Goal: Information Seeking & Learning: Learn about a topic

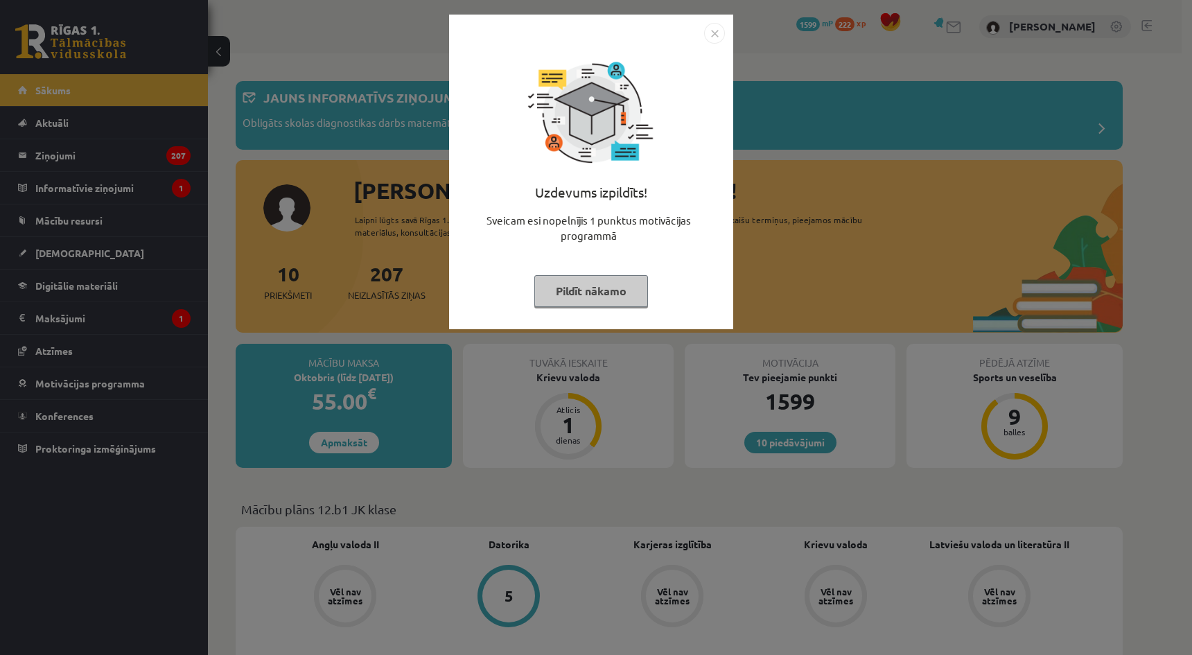
click at [575, 288] on button "Pildīt nākamo" at bounding box center [592, 291] width 114 height 32
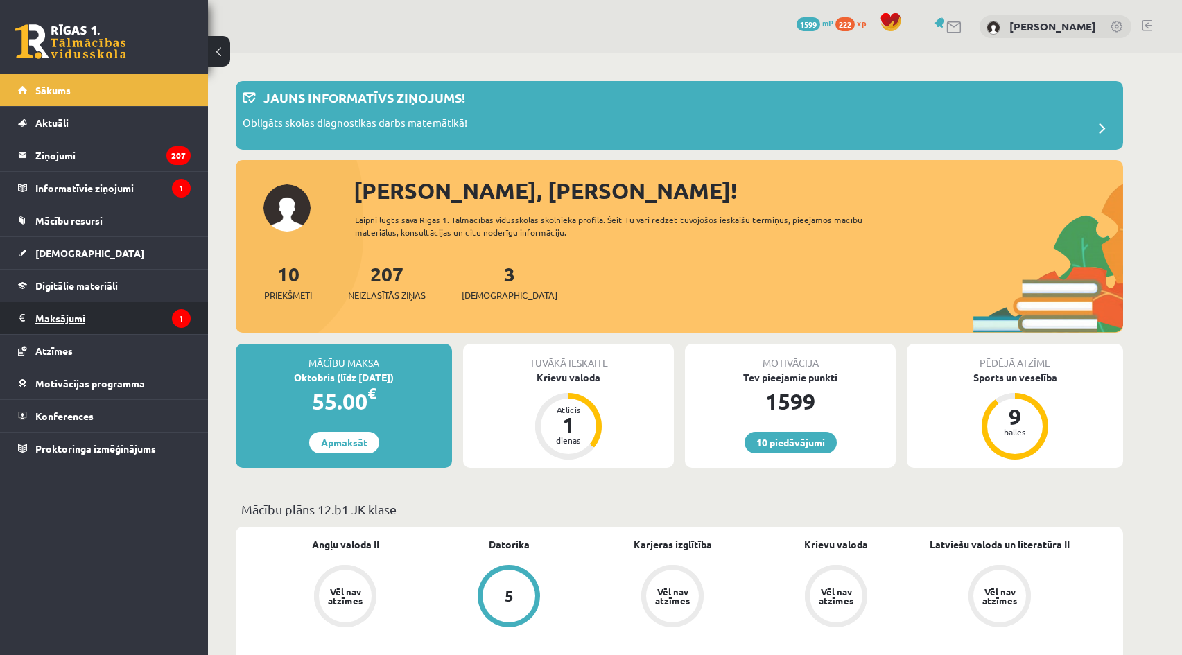
click at [80, 313] on legend "Maksājumi 1" at bounding box center [112, 318] width 155 height 32
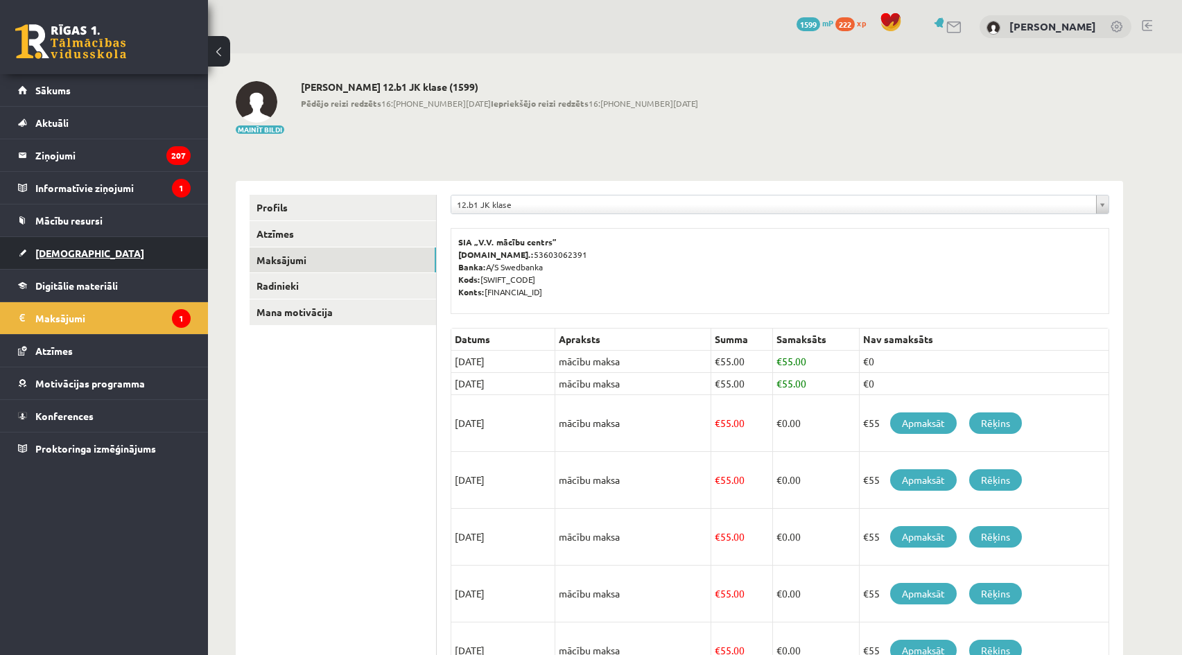
click at [85, 256] on link "[DEMOGRAPHIC_DATA]" at bounding box center [104, 253] width 173 height 32
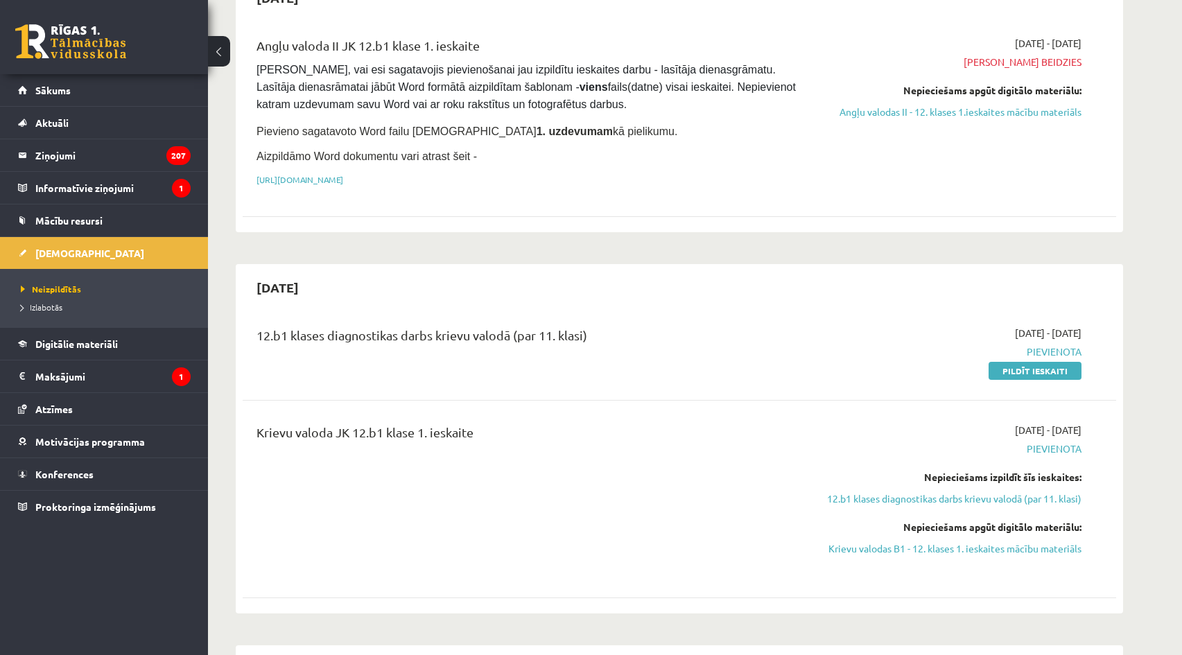
scroll to position [416, 0]
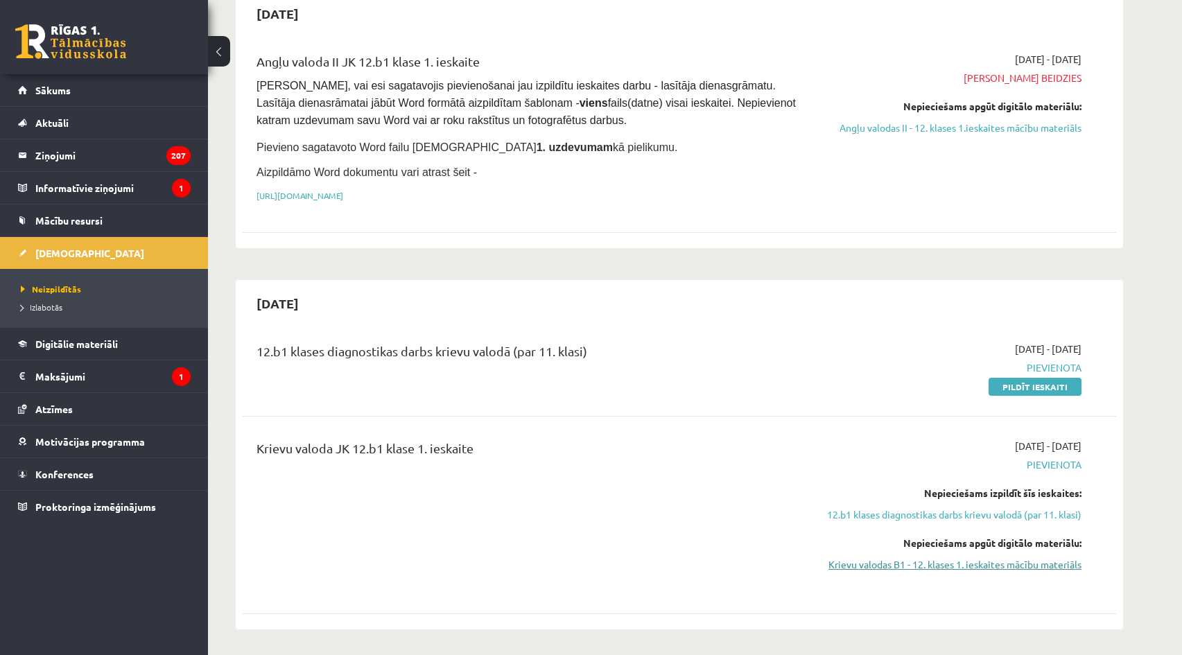
click at [1031, 566] on link "Krievu valodas B1 - 12. klases 1. ieskaites mācību materiāls" at bounding box center [950, 564] width 261 height 15
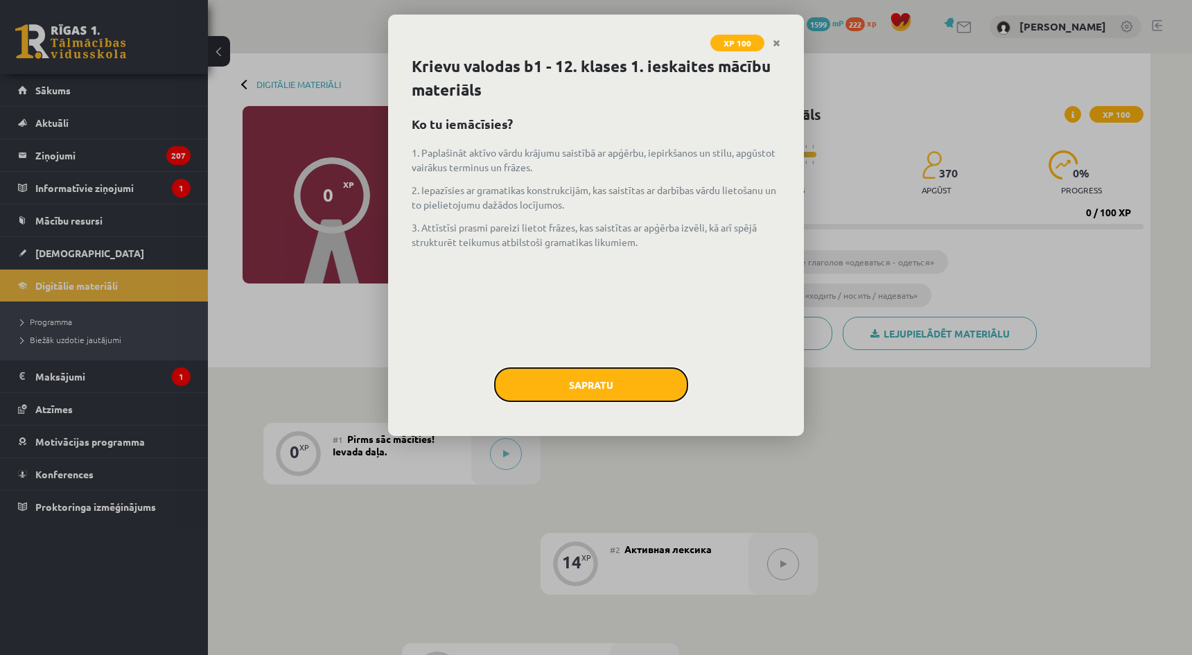
click at [625, 378] on button "Sapratu" at bounding box center [591, 384] width 194 height 35
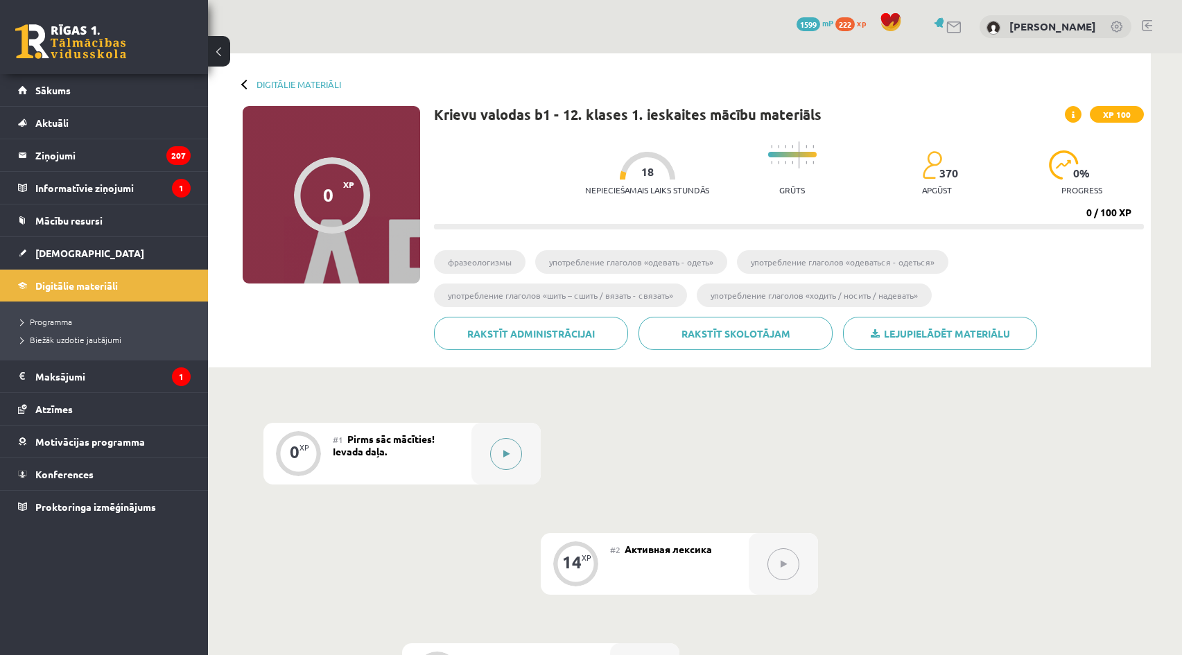
click at [510, 460] on button at bounding box center [506, 454] width 32 height 32
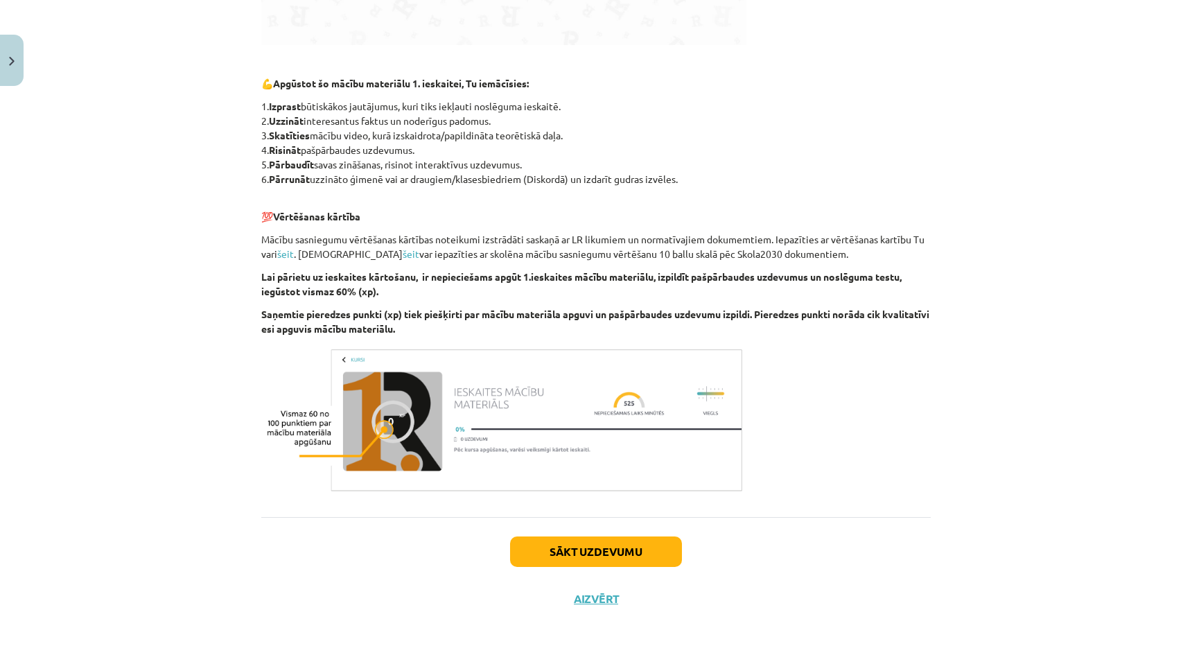
scroll to position [668, 0]
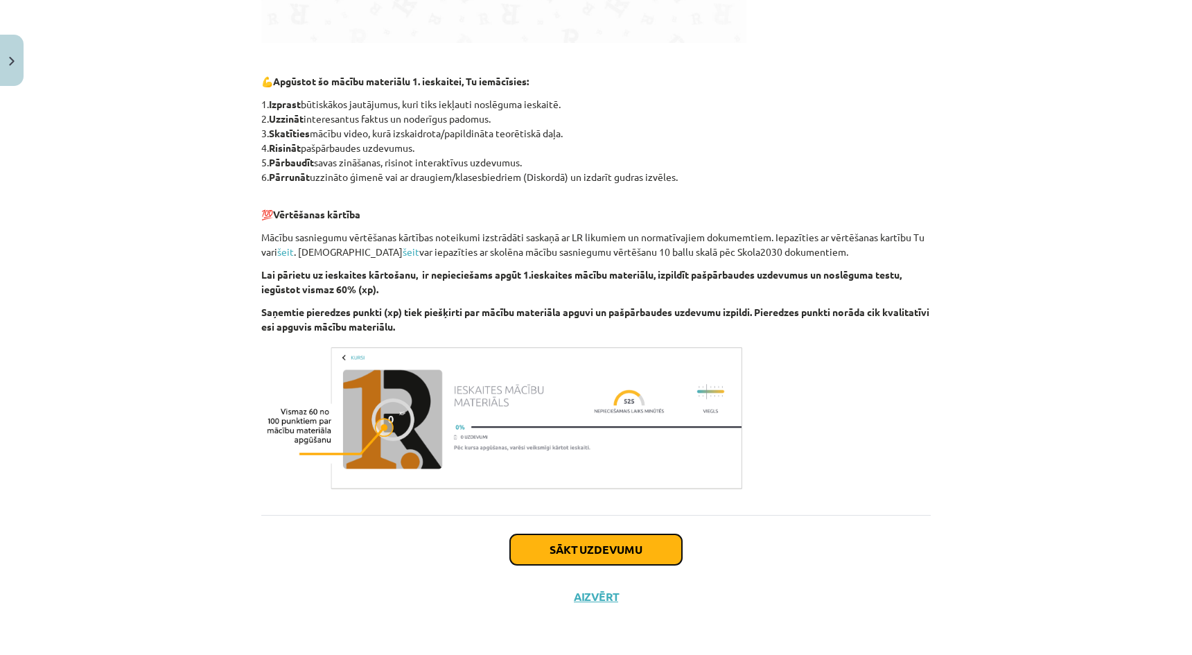
click at [632, 557] on button "Sākt uzdevumu" at bounding box center [596, 550] width 172 height 31
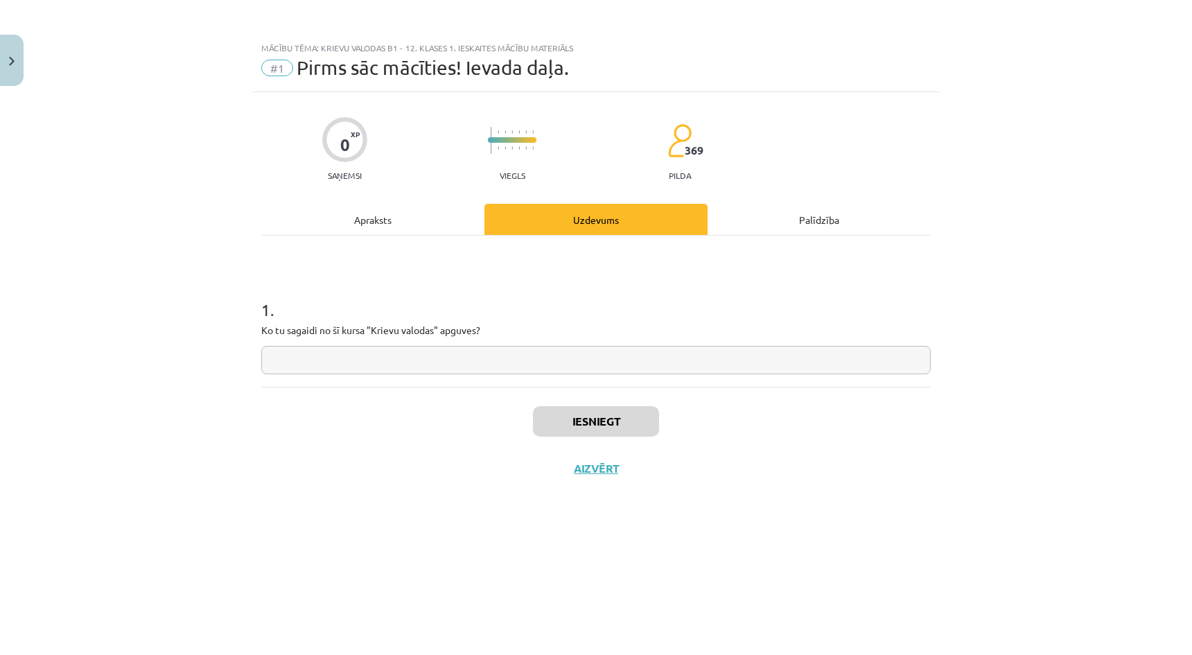
click at [544, 364] on input "text" at bounding box center [596, 360] width 670 height 28
type input "*"
click at [573, 442] on div "Iesniegt Aizvērt" at bounding box center [596, 435] width 670 height 97
click at [572, 431] on button "Iesniegt" at bounding box center [596, 421] width 126 height 31
click at [591, 478] on button "Nākamā nodarbība" at bounding box center [596, 478] width 136 height 32
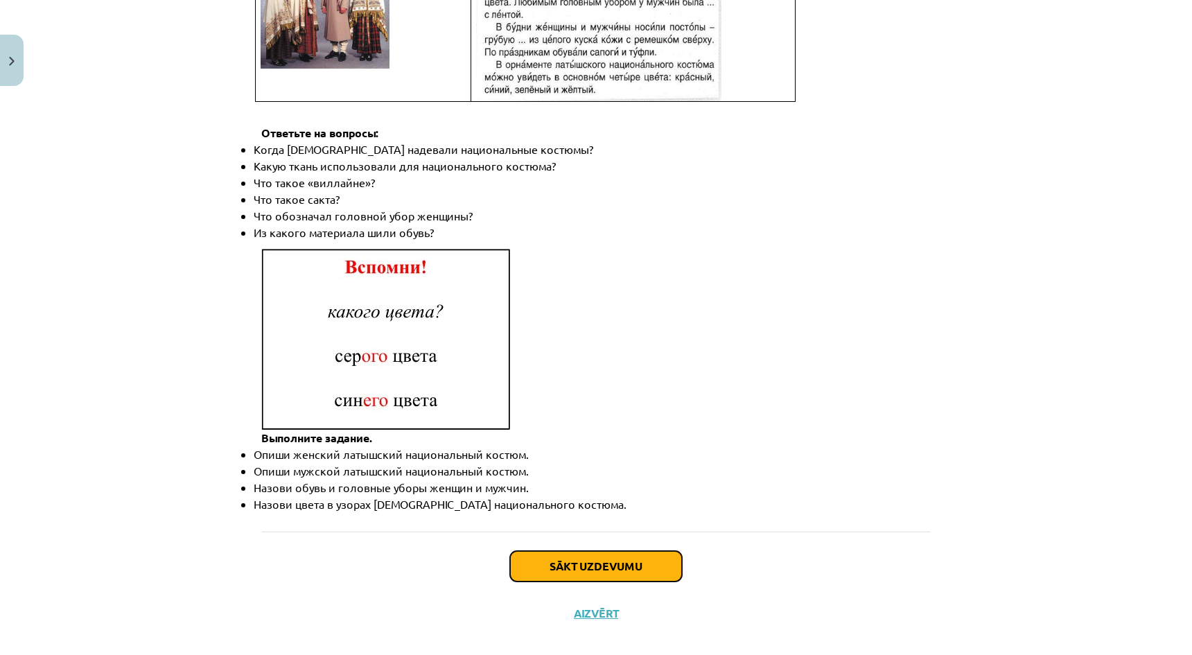
click at [600, 551] on button "Sākt uzdevumu" at bounding box center [596, 566] width 172 height 31
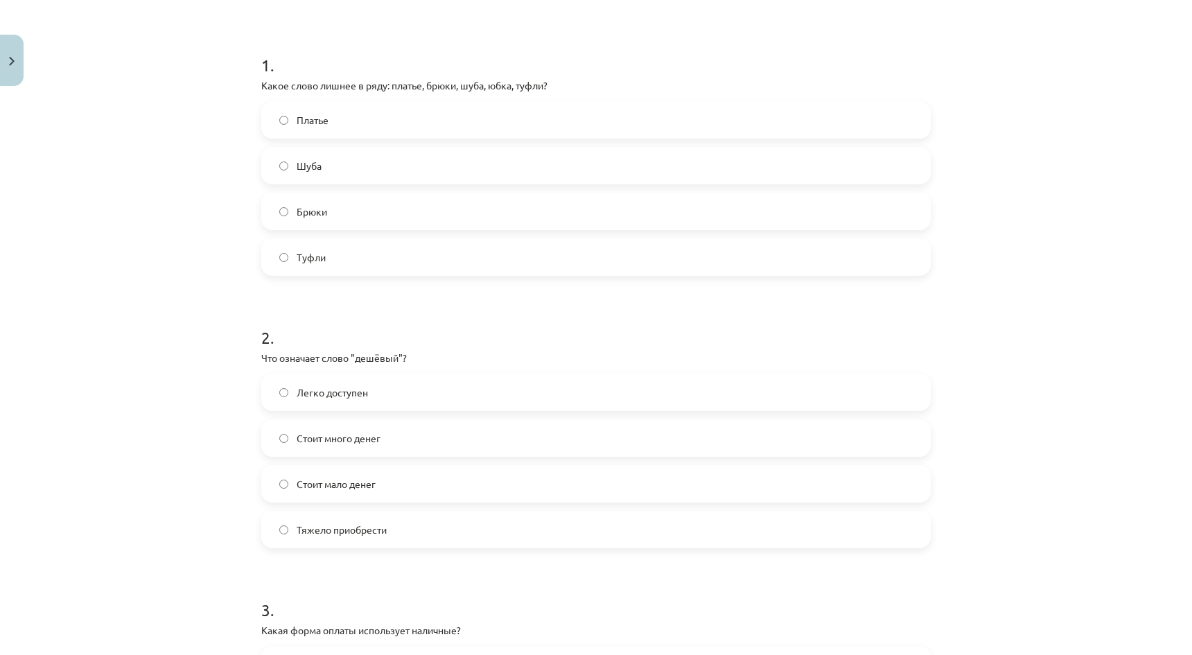
scroll to position [243, 0]
click at [349, 257] on label "Туфли" at bounding box center [596, 259] width 667 height 35
click at [381, 485] on label "Стоит мало денег" at bounding box center [596, 486] width 667 height 35
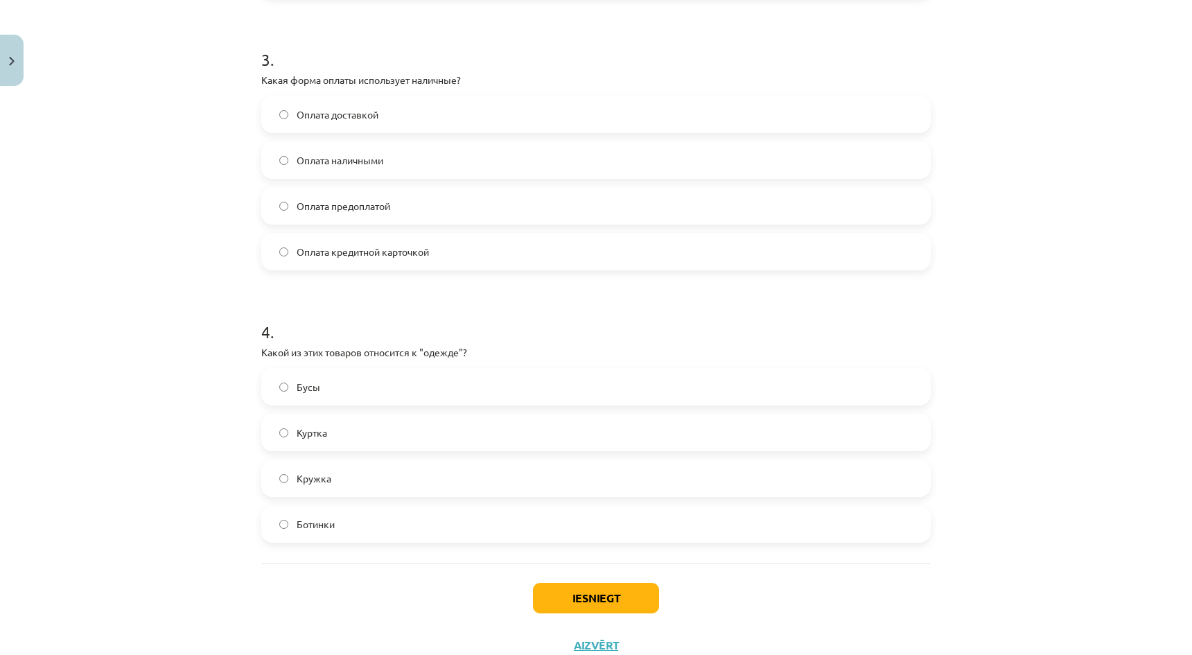
scroll to position [797, 0]
click at [381, 164] on span "Оплата наличными" at bounding box center [340, 158] width 87 height 15
click at [374, 440] on label "Куртка" at bounding box center [596, 430] width 667 height 35
click at [585, 592] on button "Iesniegt" at bounding box center [596, 596] width 126 height 31
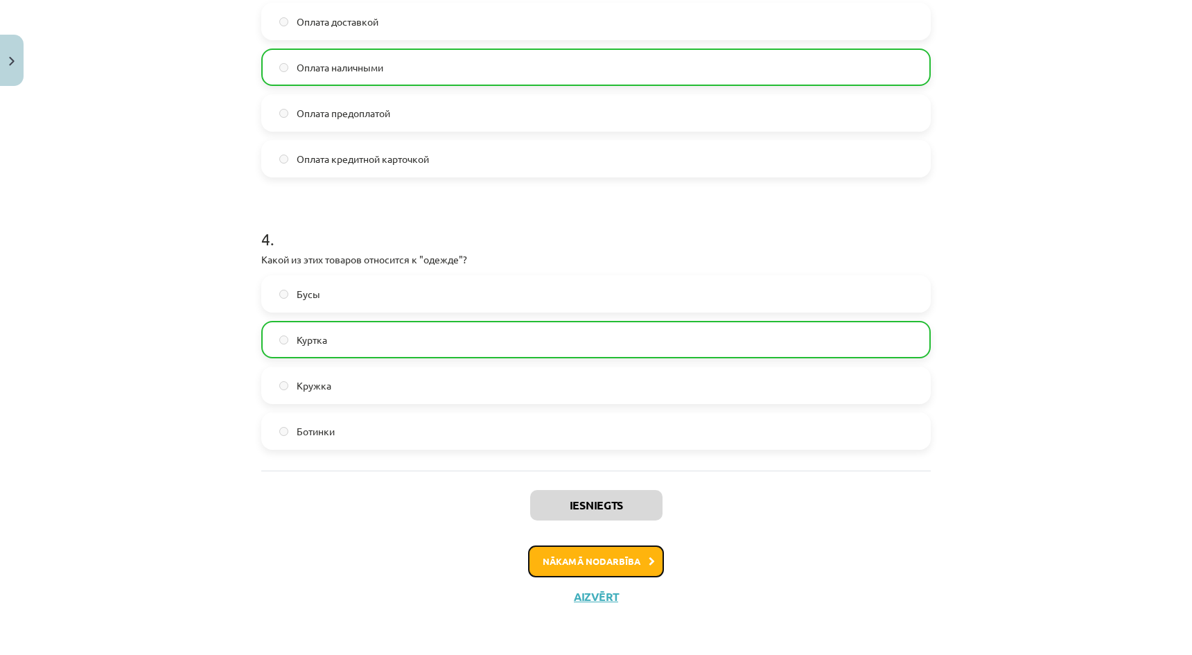
click at [596, 567] on button "Nākamā nodarbība" at bounding box center [596, 562] width 136 height 32
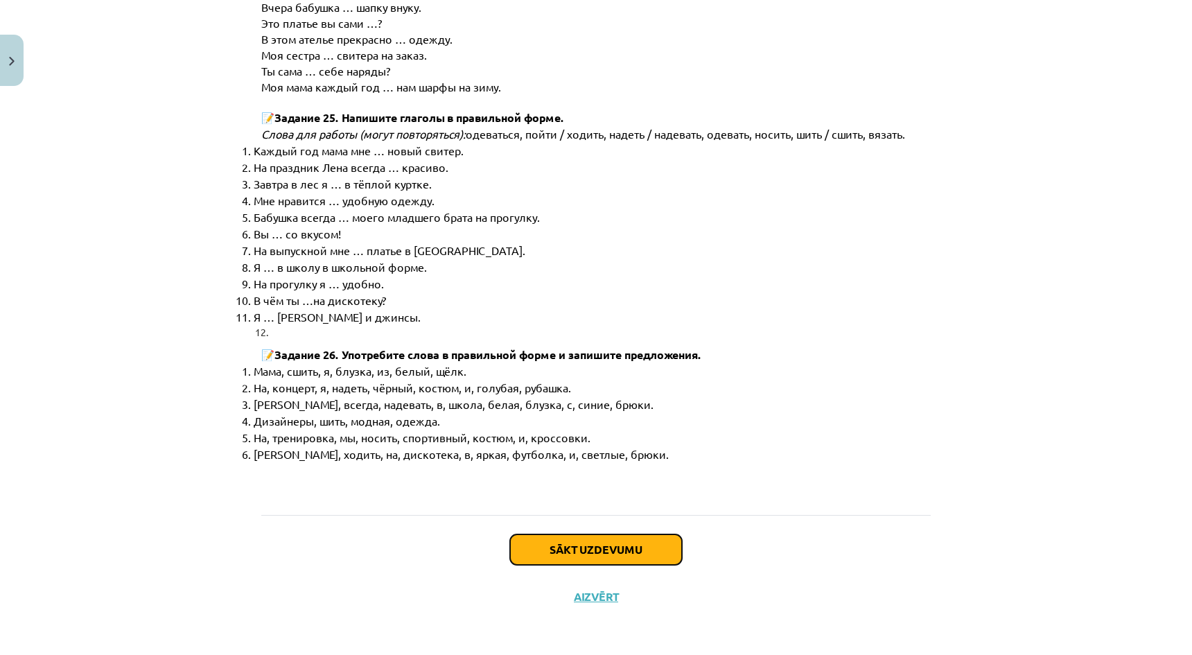
click at [593, 558] on button "Sākt uzdevumu" at bounding box center [596, 550] width 172 height 31
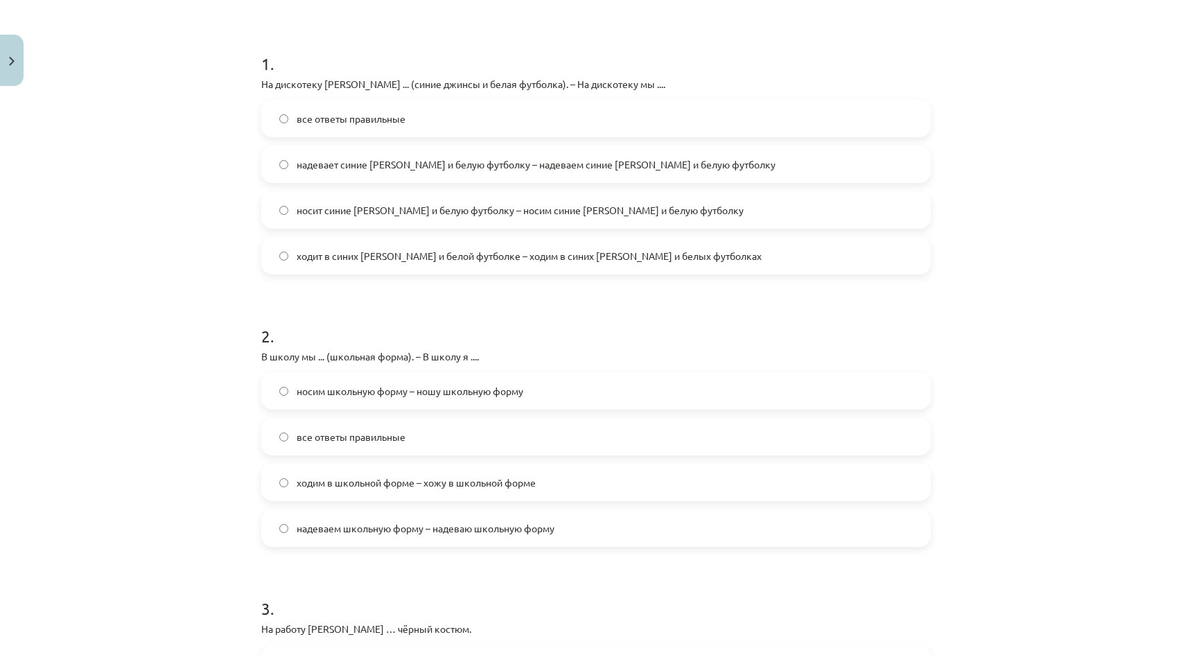
scroll to position [243, 0]
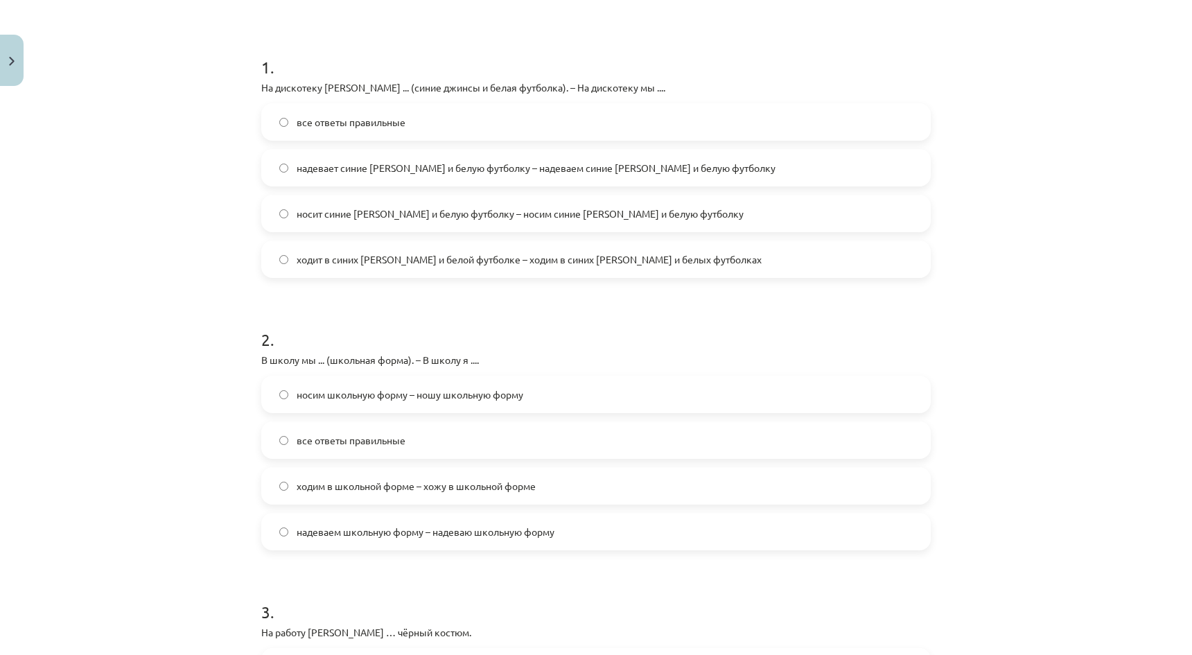
click at [314, 179] on label "надевает синие джинсы и белую футболку – надеваем синие джинсы и белую футболку" at bounding box center [596, 167] width 667 height 35
click at [373, 401] on span "носим школьную форму – ношу школьную форму" at bounding box center [410, 395] width 227 height 15
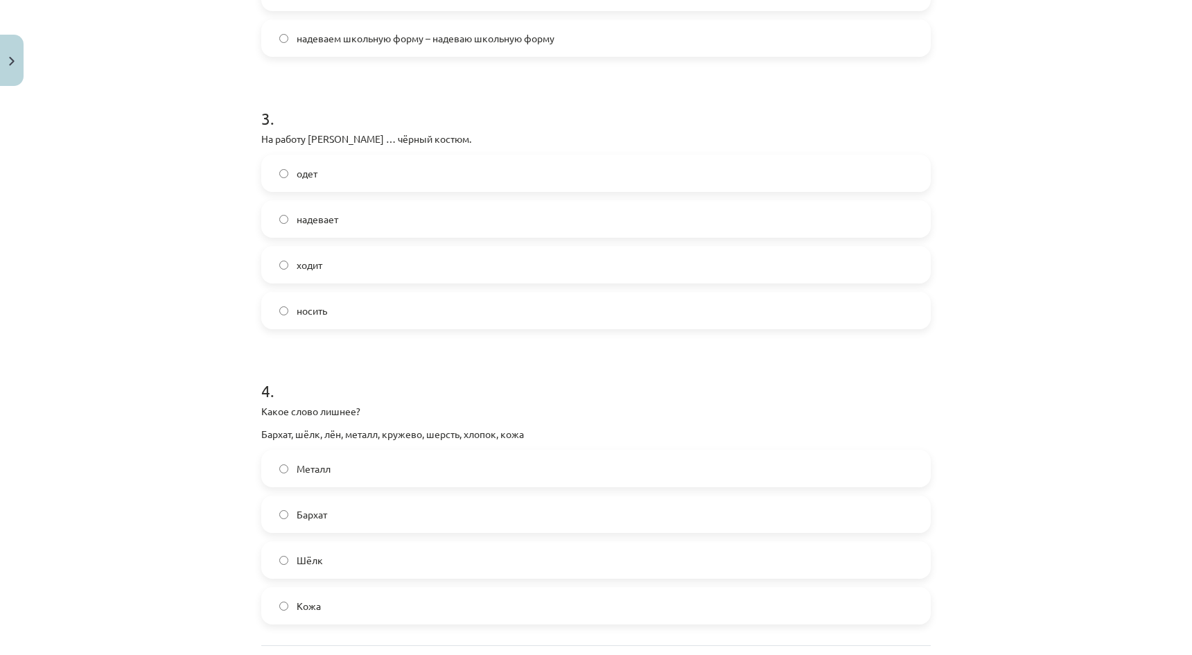
scroll to position [797, 0]
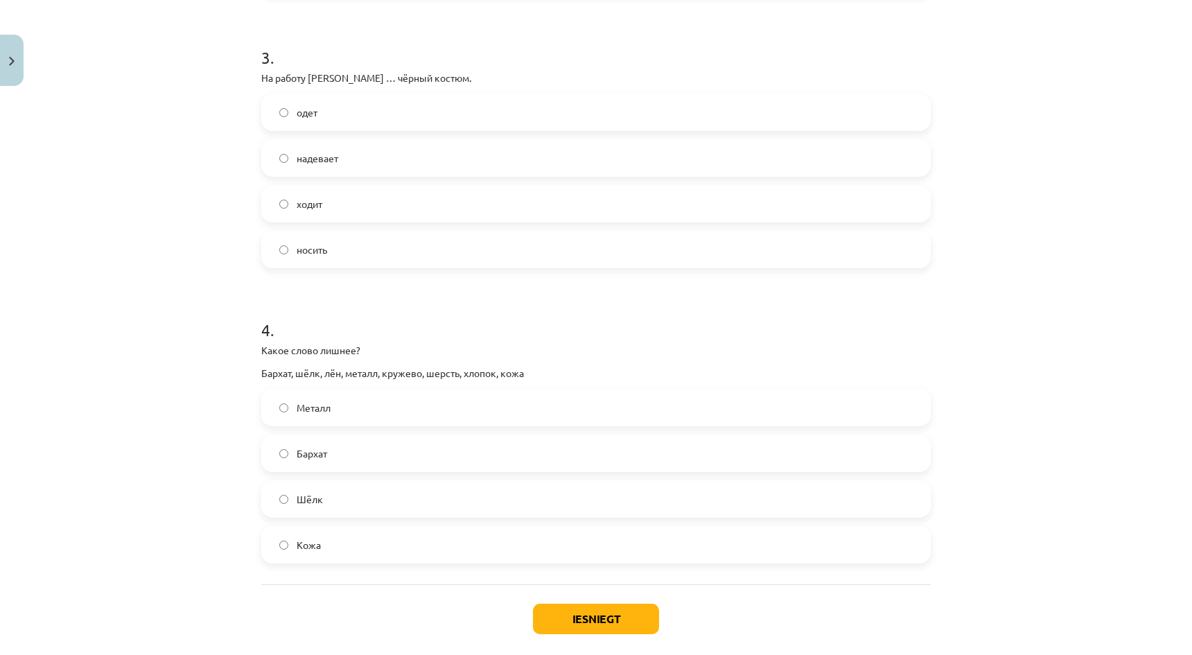
click at [350, 198] on label "ходит" at bounding box center [596, 203] width 667 height 35
click at [356, 257] on label "носить" at bounding box center [596, 249] width 667 height 35
click at [366, 411] on label "Металл" at bounding box center [596, 407] width 667 height 35
click at [616, 631] on button "Iesniegt" at bounding box center [596, 619] width 126 height 31
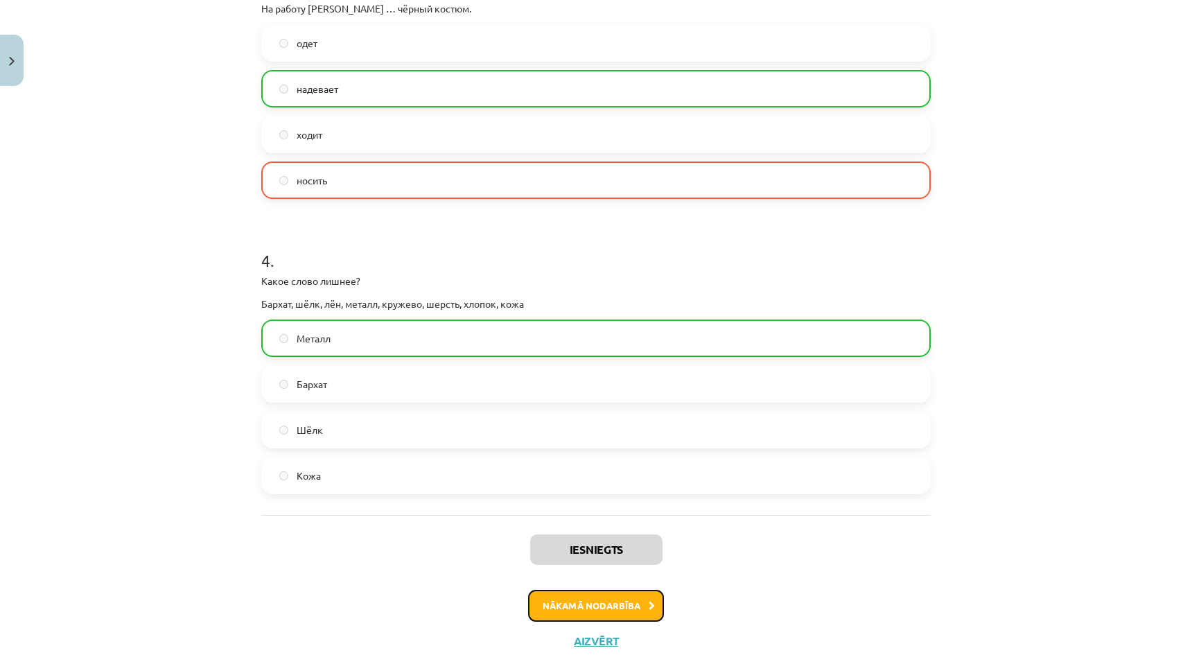
click at [616, 607] on button "Nākamā nodarbība" at bounding box center [596, 606] width 136 height 32
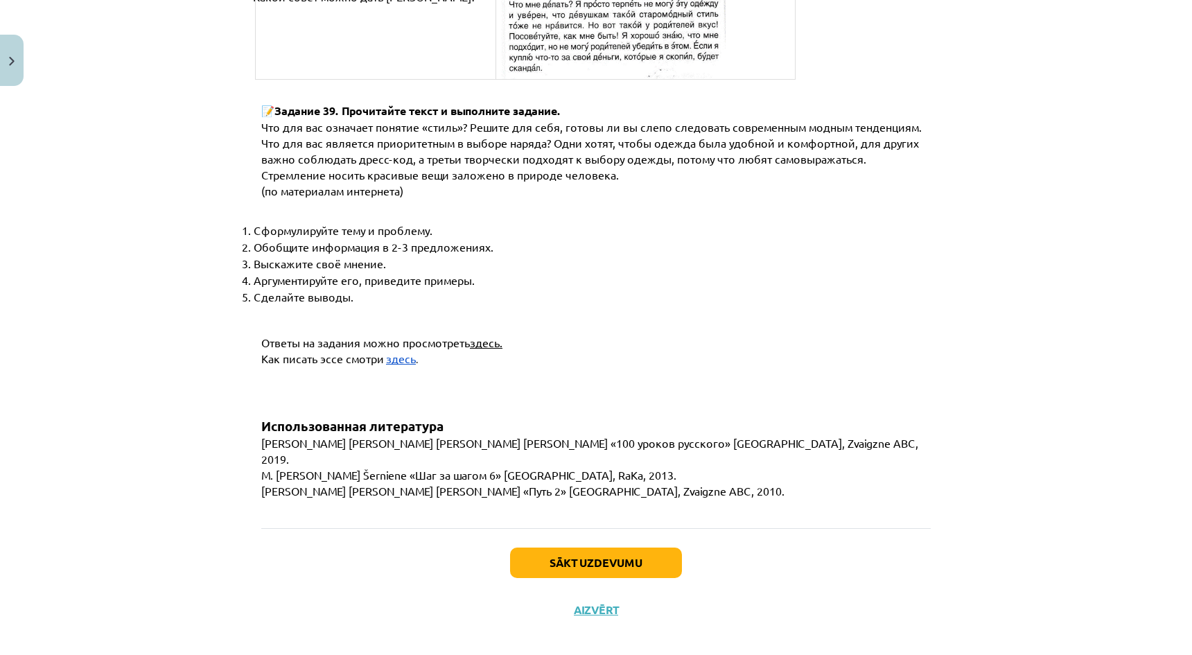
scroll to position [5214, 0]
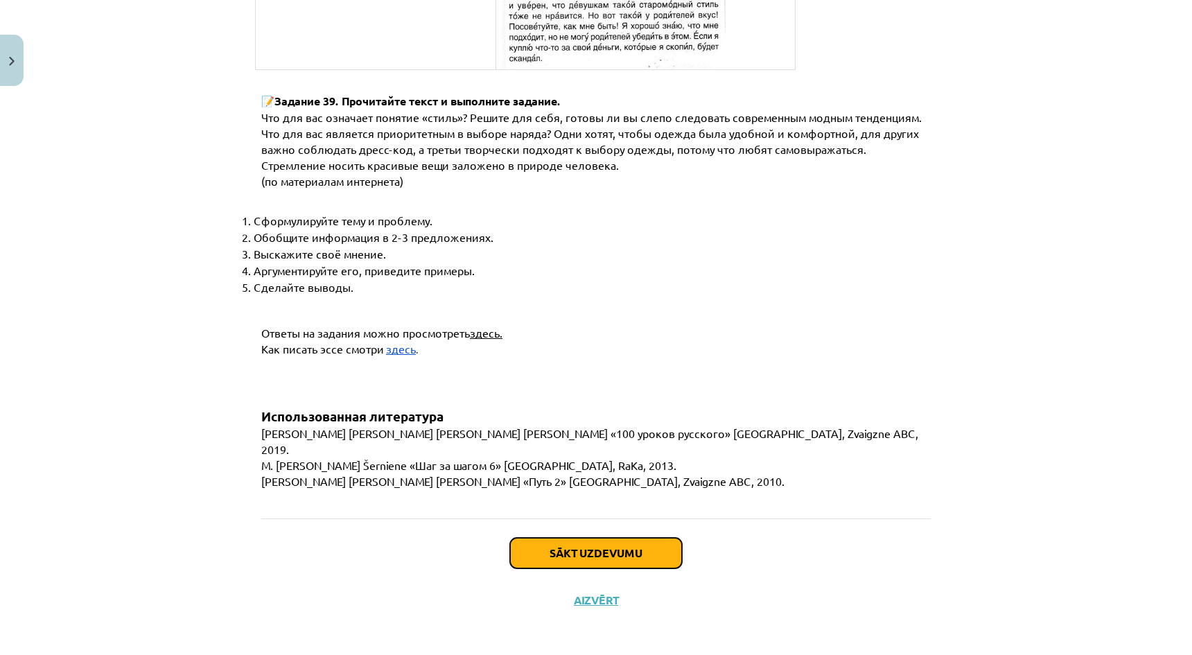
click at [613, 559] on button "Sākt uzdevumu" at bounding box center [596, 553] width 172 height 31
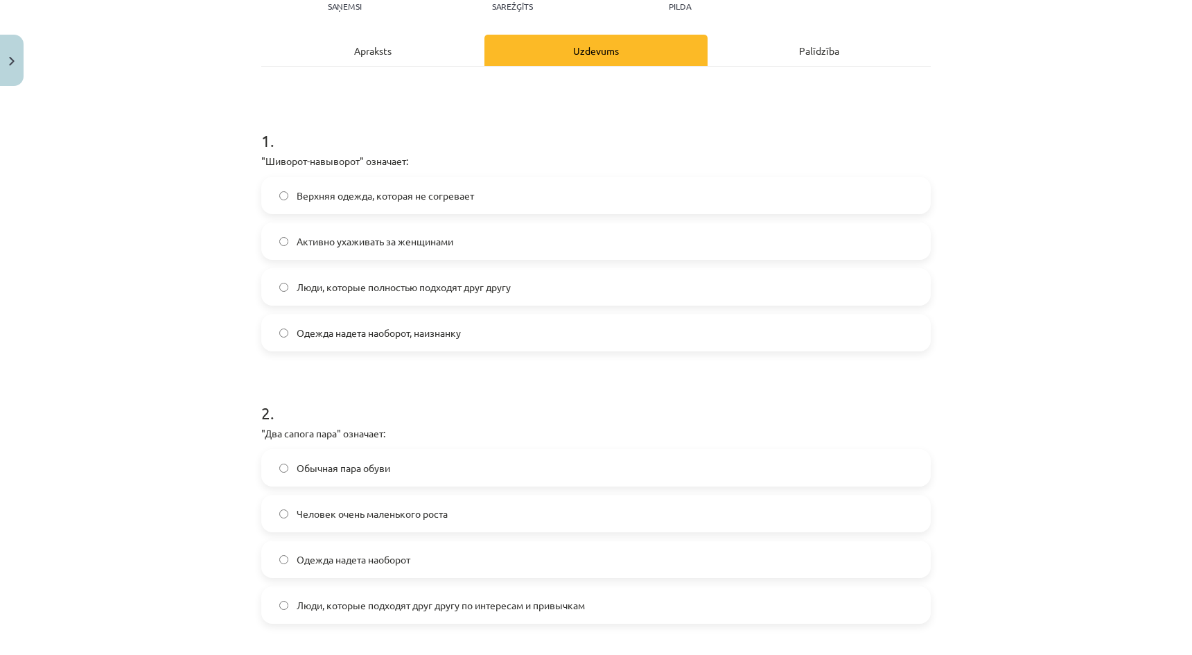
scroll to position [243, 0]
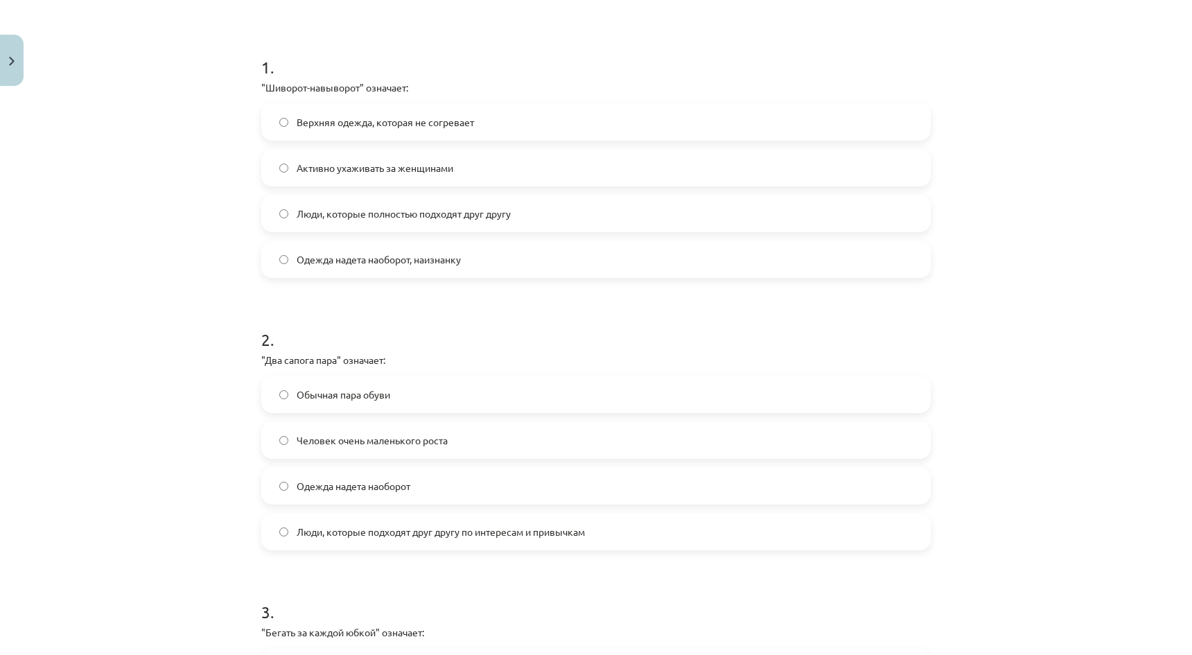
click at [367, 260] on span "Одежда надета наоборот, наизнанку" at bounding box center [379, 259] width 164 height 15
click at [369, 533] on span "Люди, которые подходят друг другу по интересам и привычкам" at bounding box center [441, 532] width 288 height 15
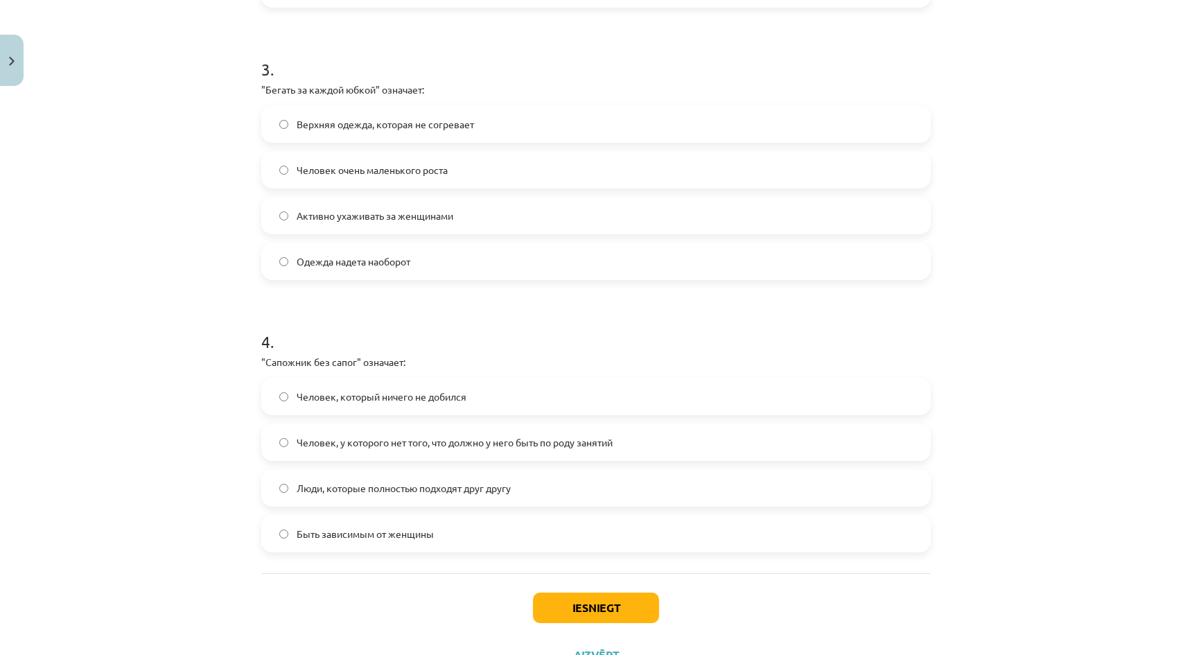
scroll to position [797, 0]
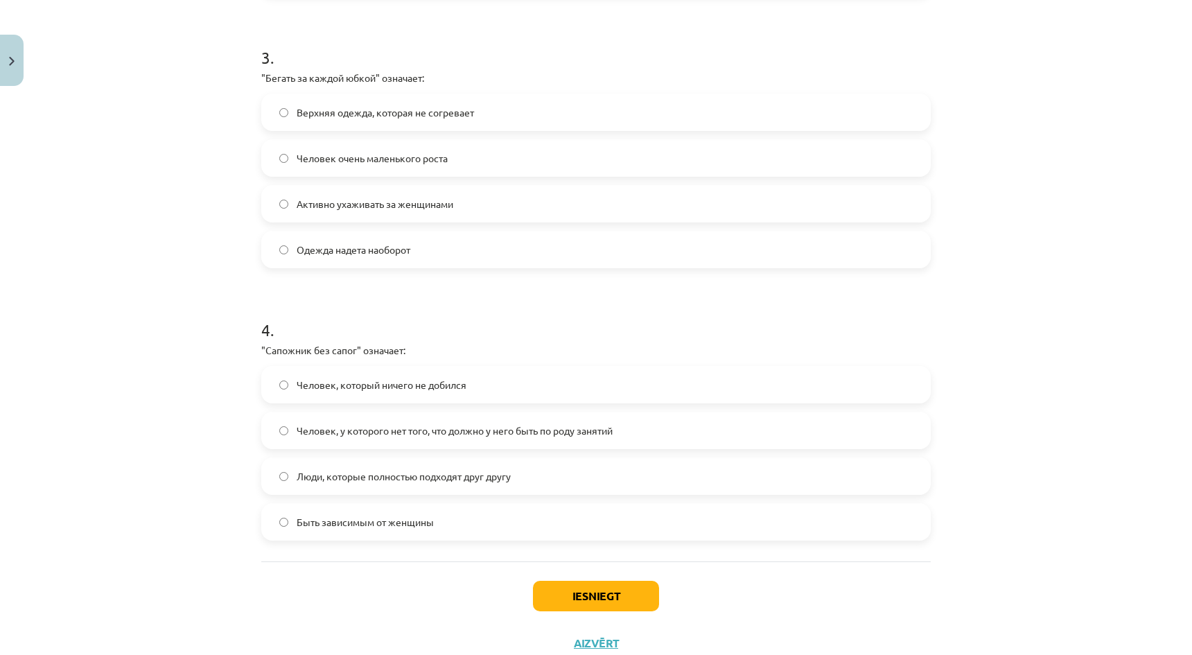
click at [346, 212] on label "Активно ухаживать за женщинами" at bounding box center [596, 203] width 667 height 35
click at [331, 426] on span "Человек, у которого нет того, что должно у него быть по роду занятий" at bounding box center [455, 431] width 316 height 15
click at [593, 598] on button "Iesniegt" at bounding box center [596, 596] width 126 height 31
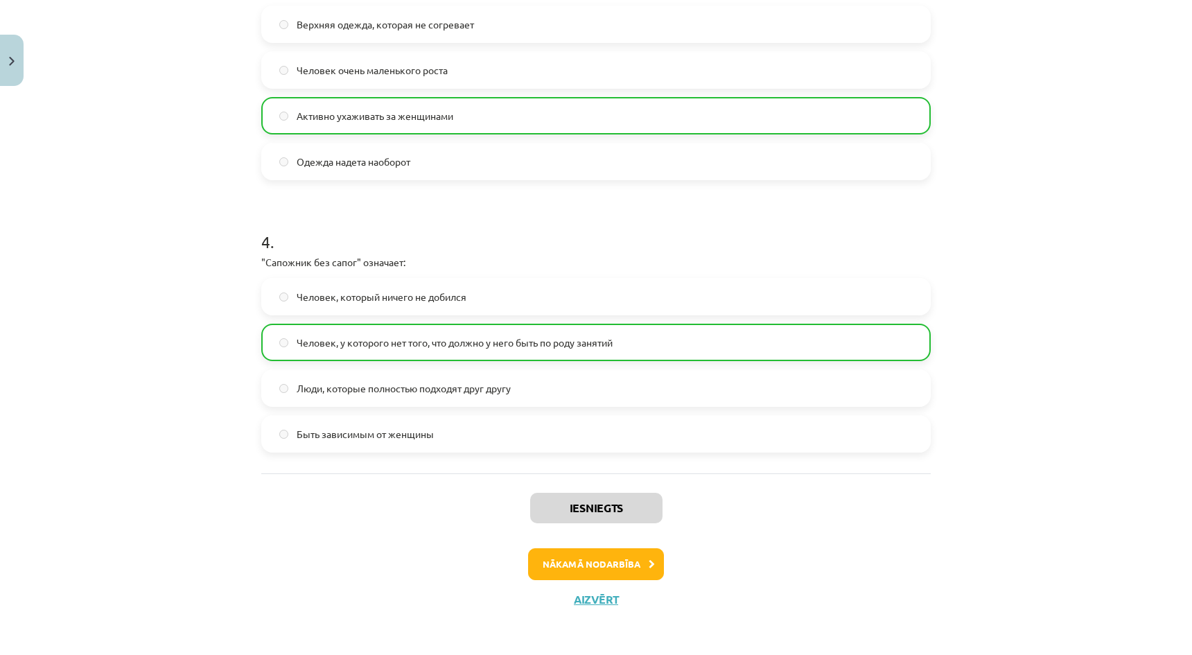
scroll to position [888, 0]
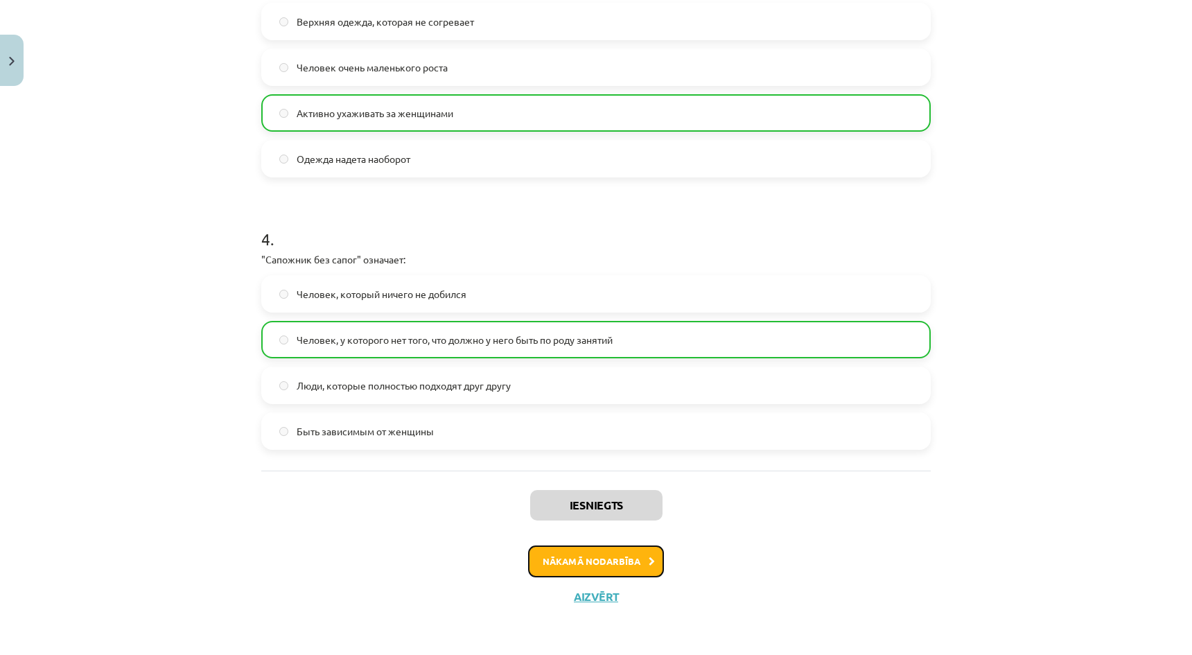
click at [614, 561] on button "Nākamā nodarbība" at bounding box center [596, 562] width 136 height 32
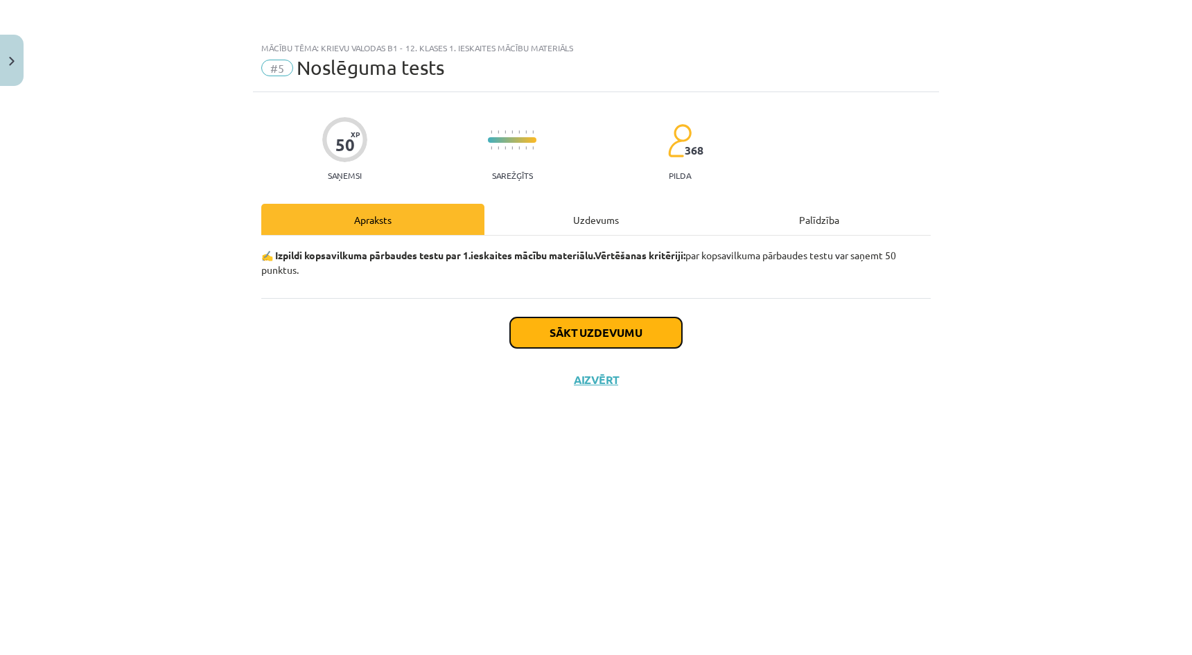
click at [607, 345] on button "Sākt uzdevumu" at bounding box center [596, 333] width 172 height 31
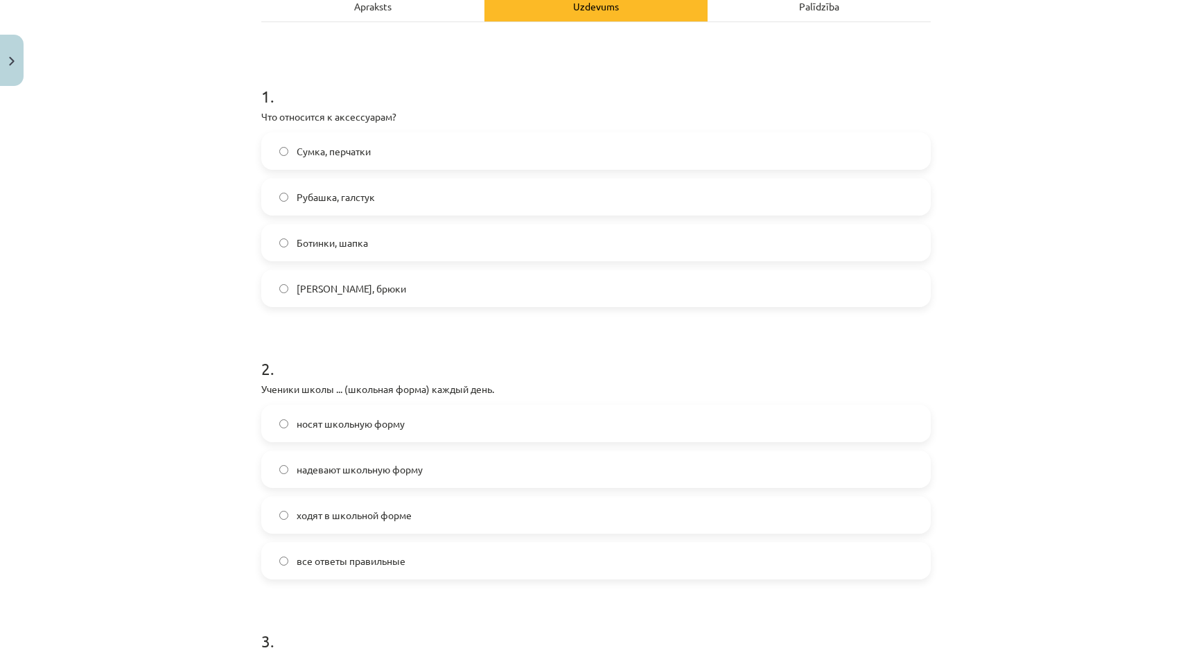
scroll to position [208, 0]
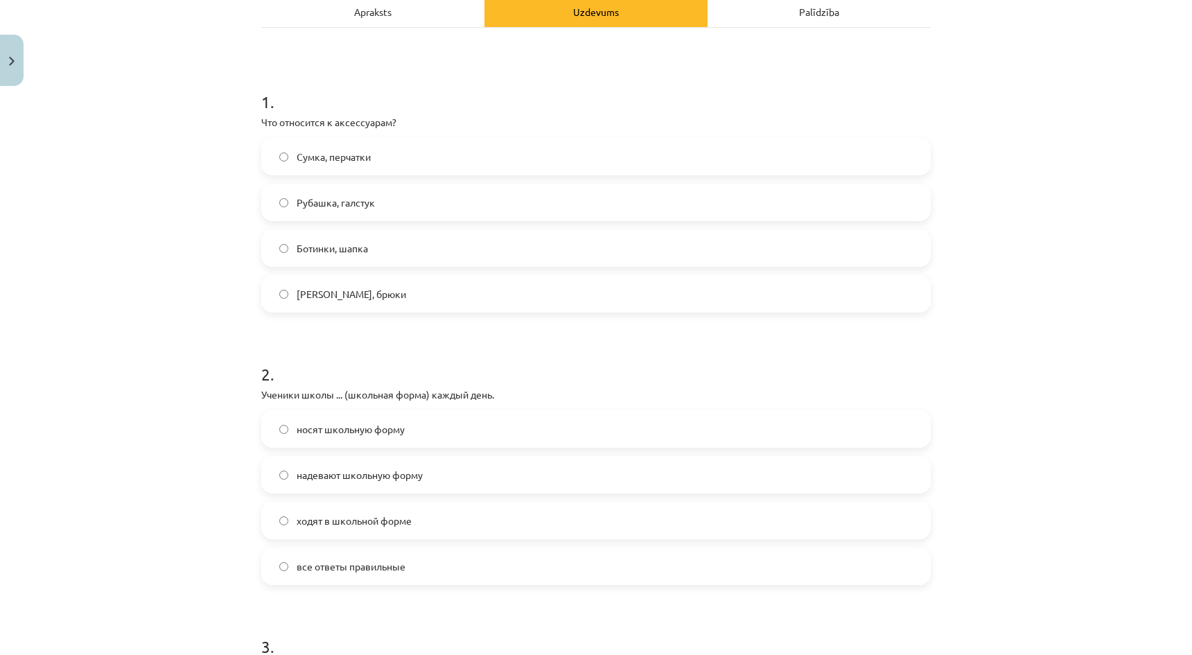
click at [345, 166] on label "Сумка, перчатки" at bounding box center [596, 156] width 667 height 35
click at [351, 573] on span "все ответы правильные" at bounding box center [351, 566] width 109 height 15
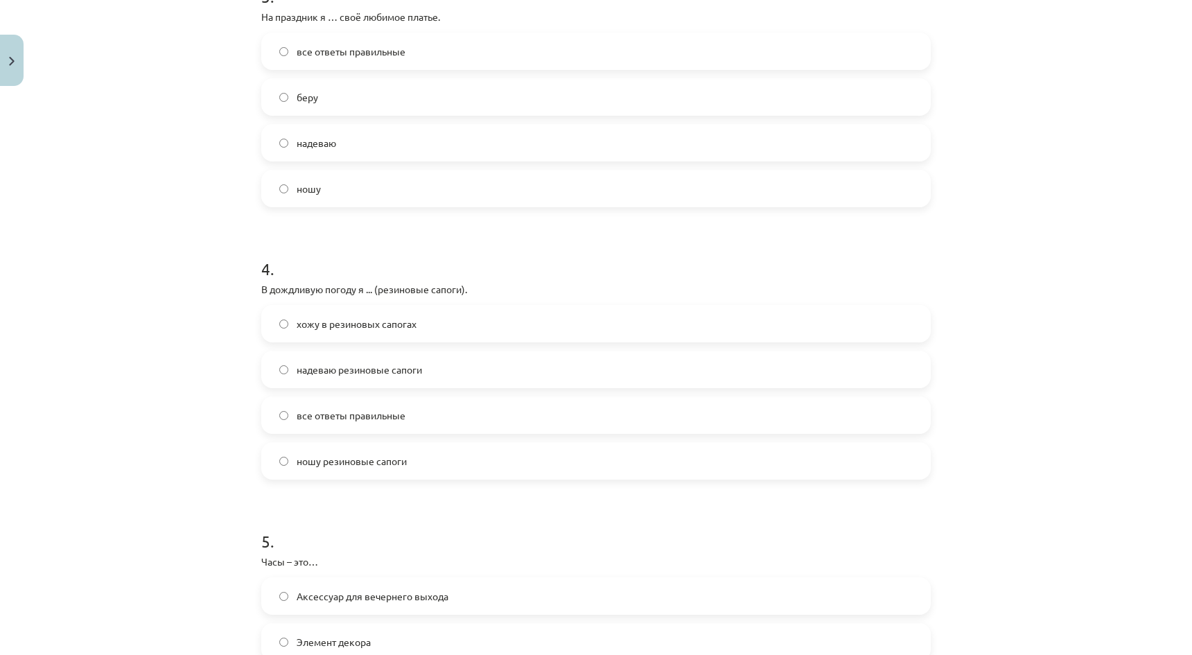
scroll to position [832, 0]
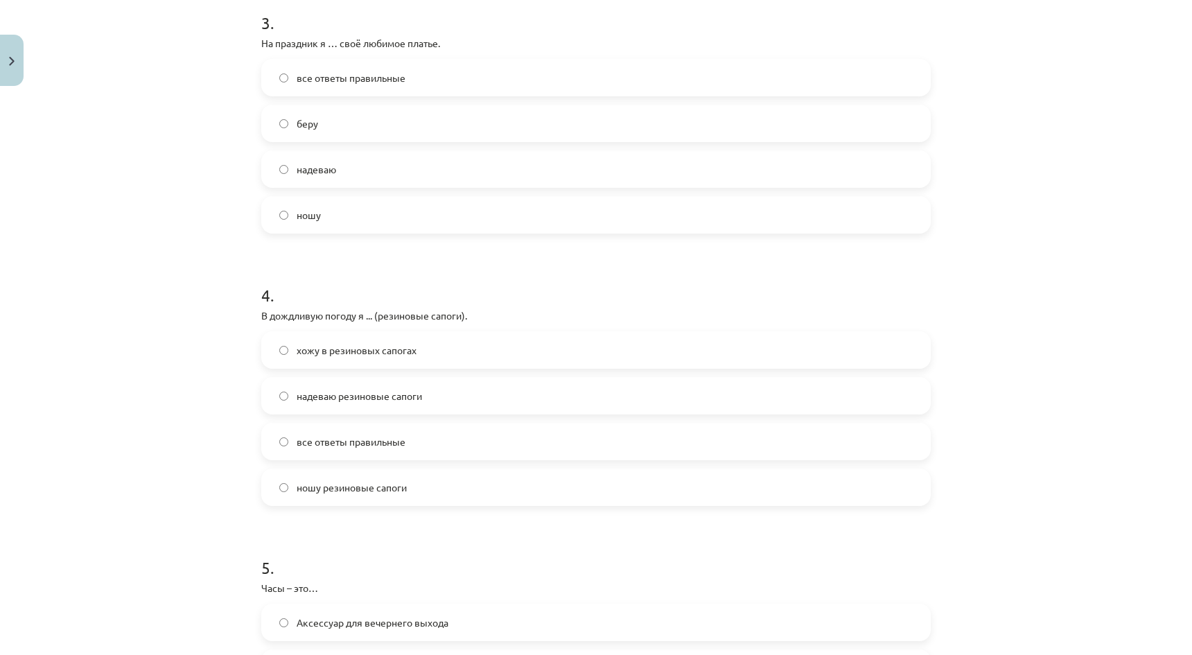
click at [374, 167] on label "надеваю" at bounding box center [596, 169] width 667 height 35
click at [364, 443] on span "все ответы правильные" at bounding box center [351, 442] width 109 height 15
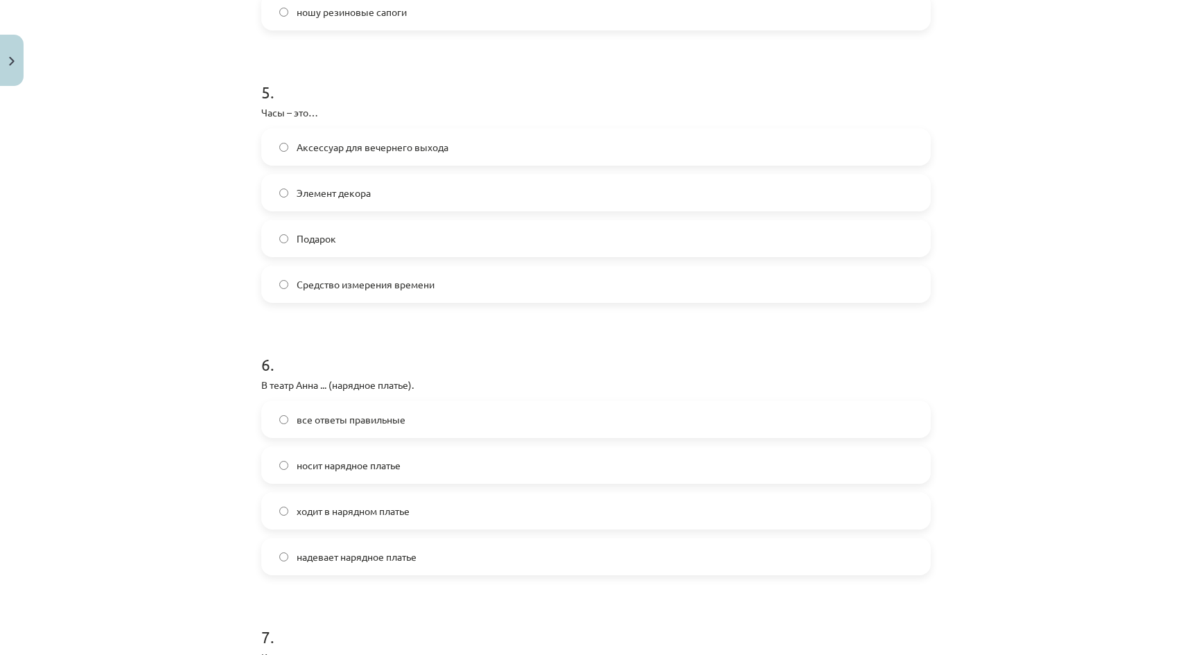
scroll to position [1317, 0]
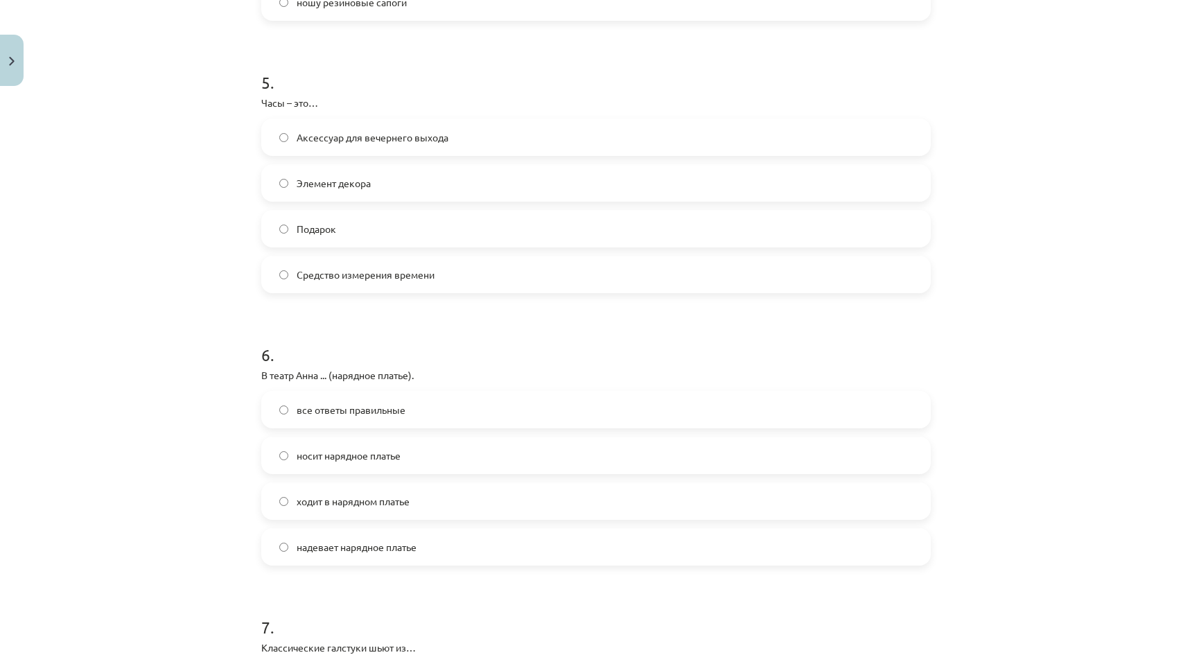
click at [357, 277] on span "Средство измерения времени" at bounding box center [366, 275] width 138 height 15
click at [345, 415] on span "все ответы правильные" at bounding box center [351, 410] width 109 height 15
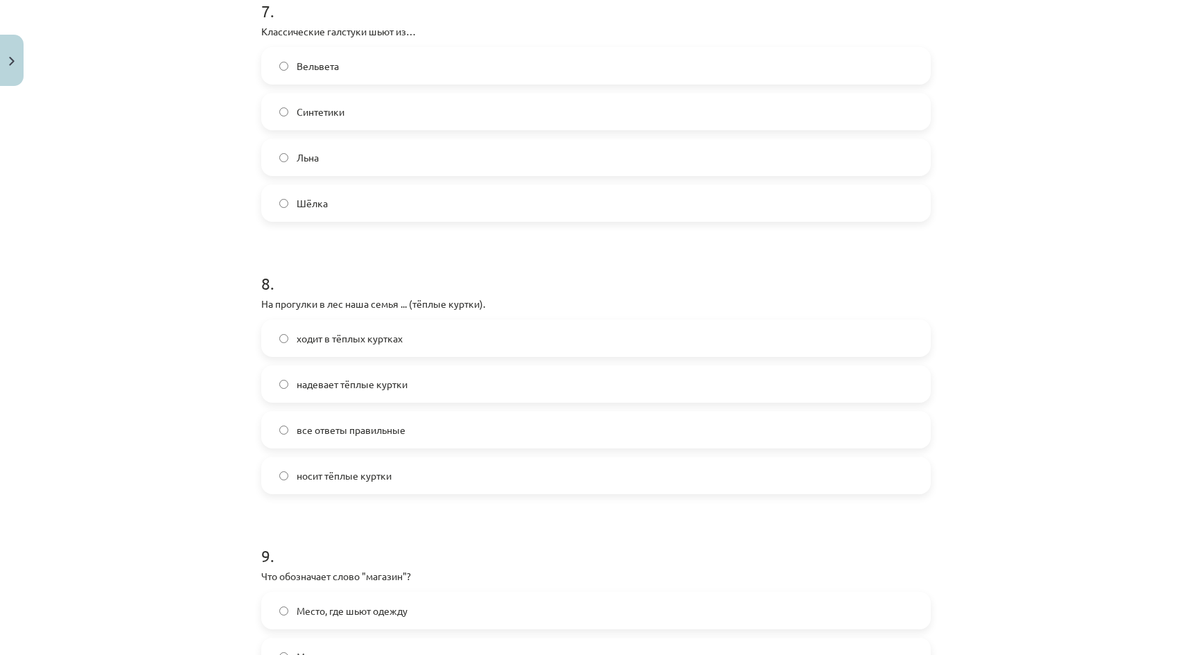
scroll to position [1872, 0]
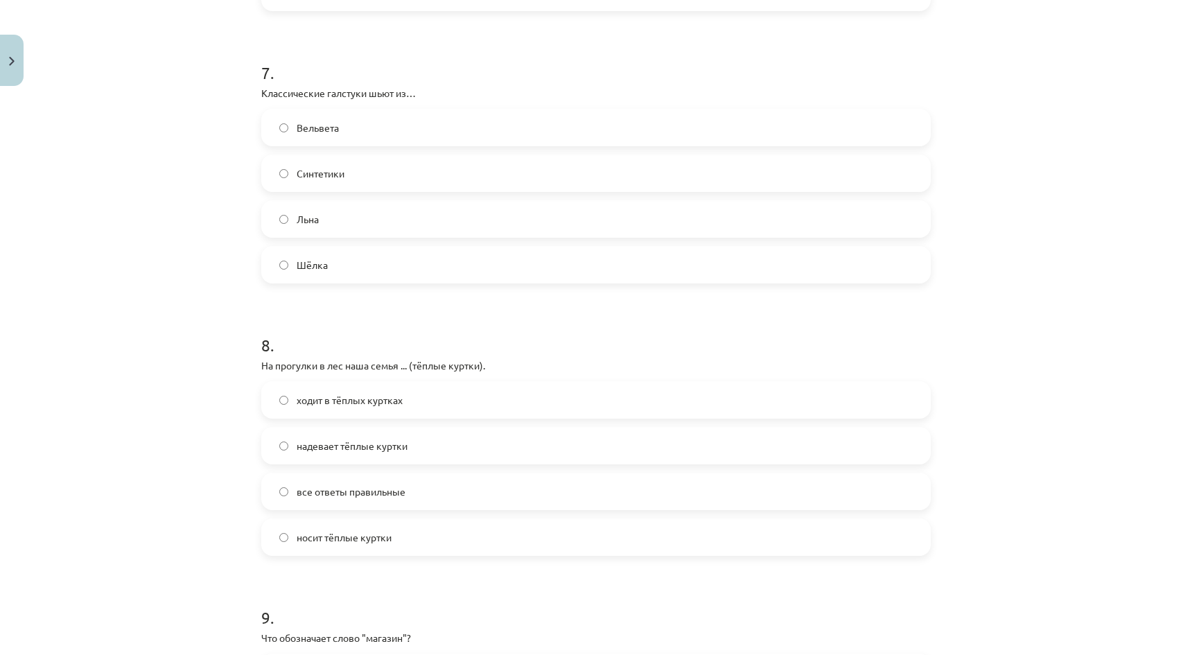
click at [337, 268] on label "Шёлка" at bounding box center [596, 265] width 667 height 35
click at [394, 491] on span "все ответы правильные" at bounding box center [351, 492] width 109 height 15
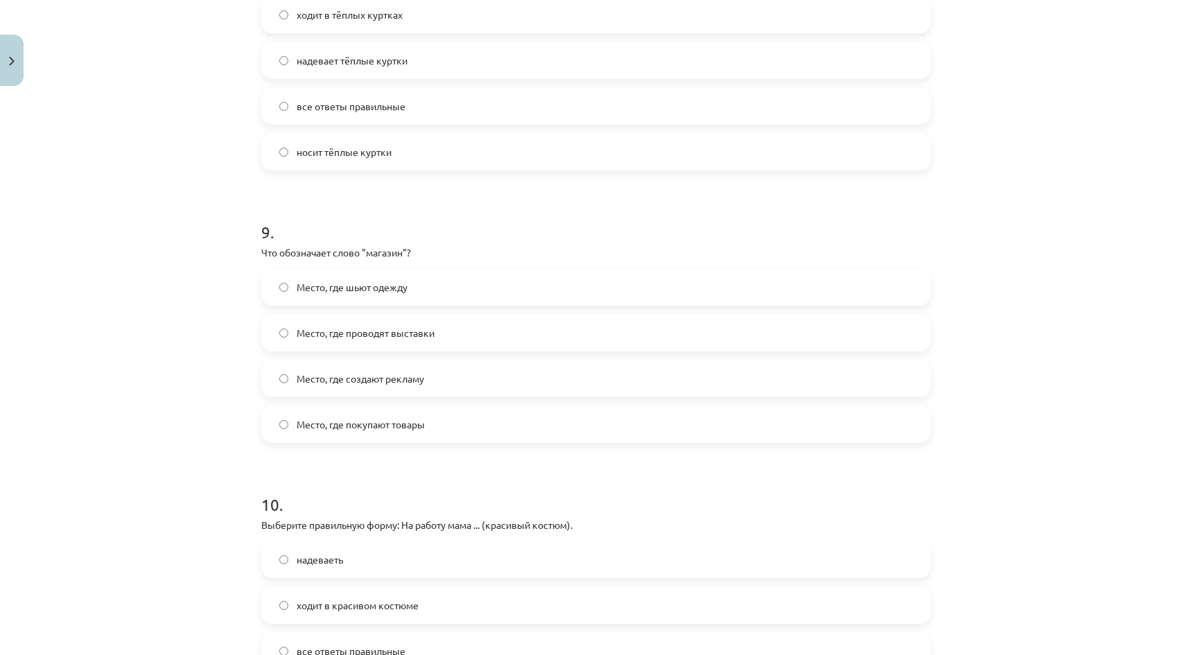
scroll to position [2288, 0]
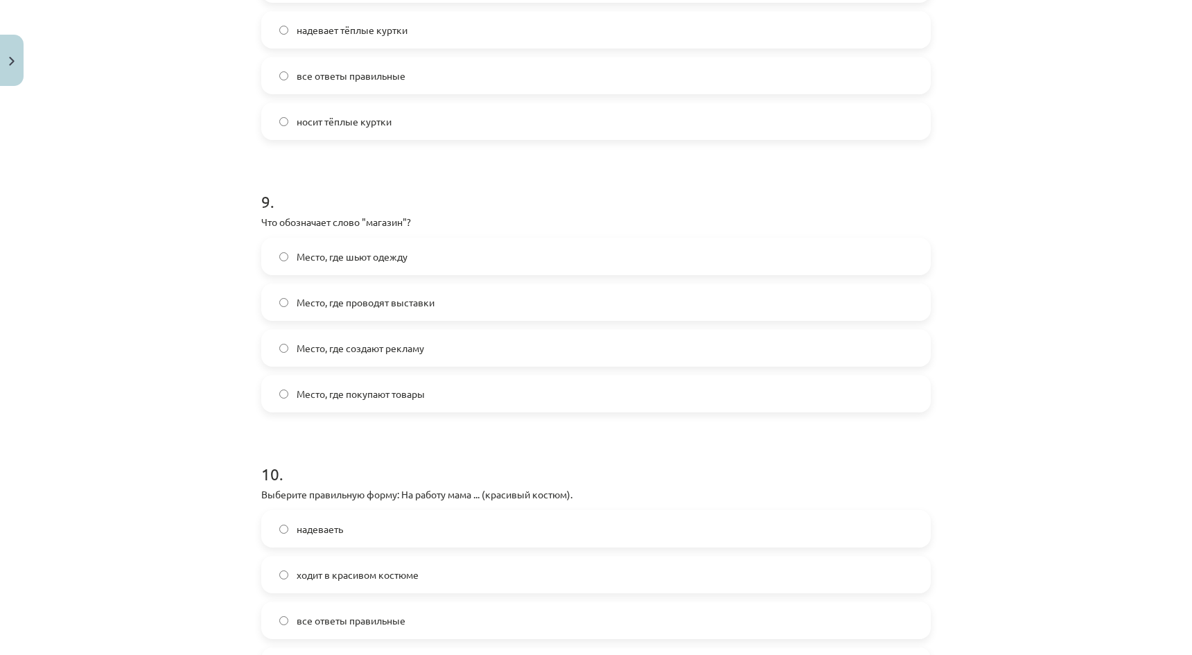
click at [392, 311] on label "Место, где проводят выставки" at bounding box center [596, 302] width 667 height 35
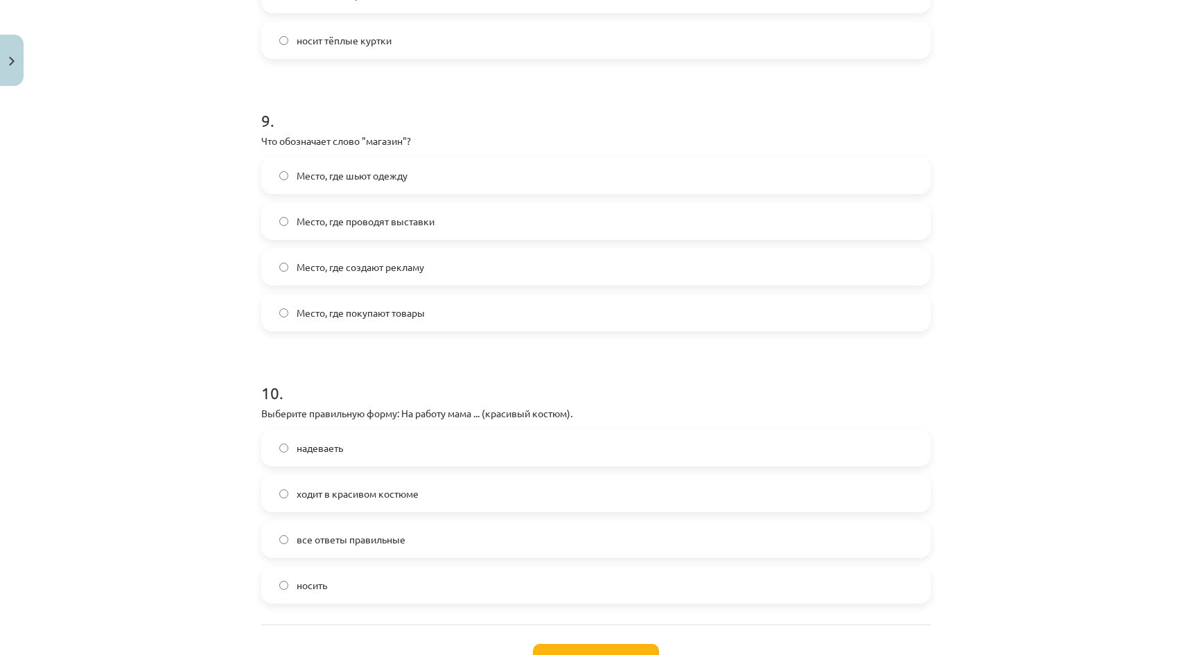
scroll to position [2427, 0]
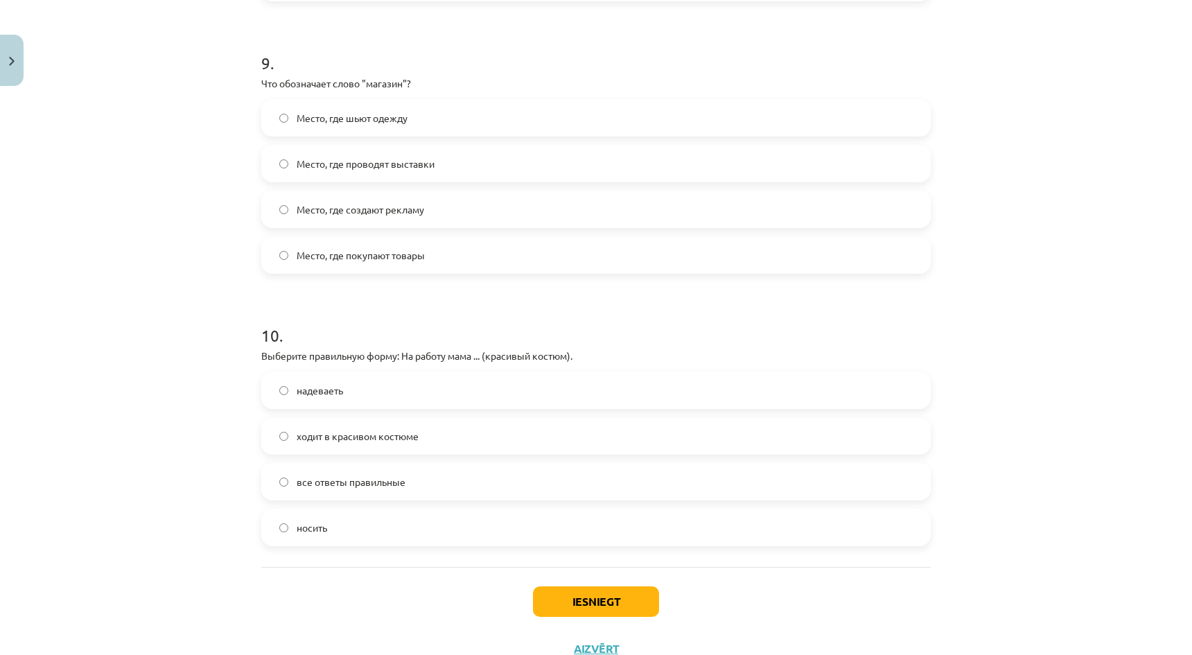
click at [362, 489] on label "все ответы правильные" at bounding box center [596, 482] width 667 height 35
click at [645, 607] on button "Iesniegt" at bounding box center [596, 602] width 126 height 31
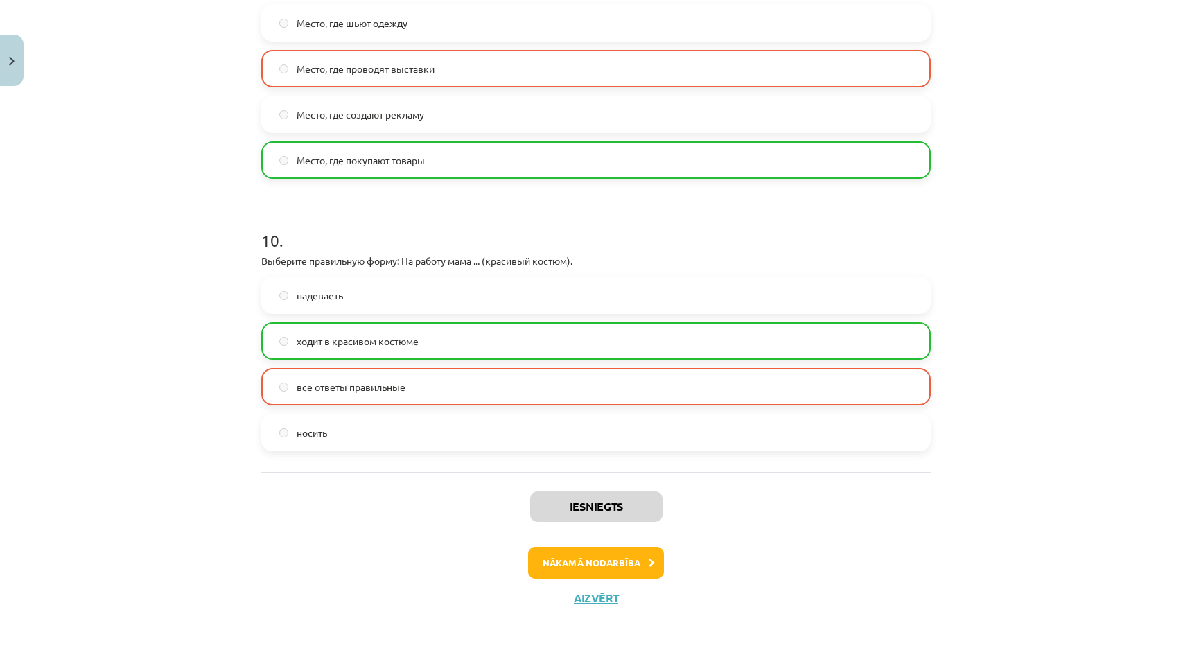
scroll to position [2523, 0]
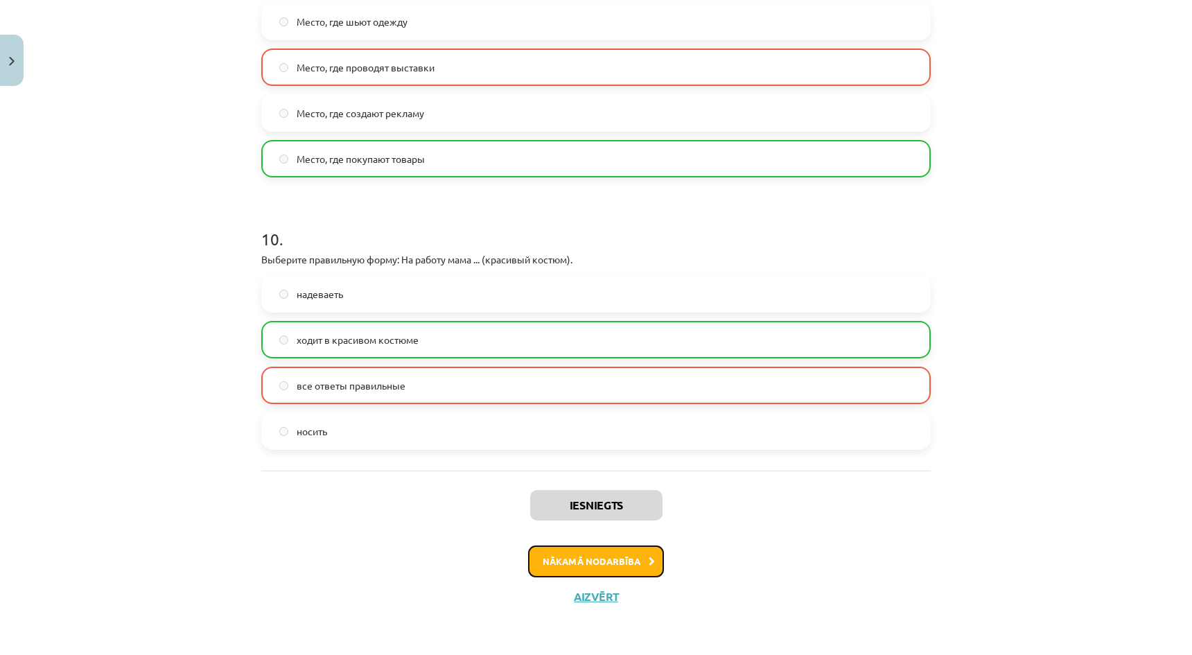
click at [608, 550] on button "Nākamā nodarbība" at bounding box center [596, 562] width 136 height 32
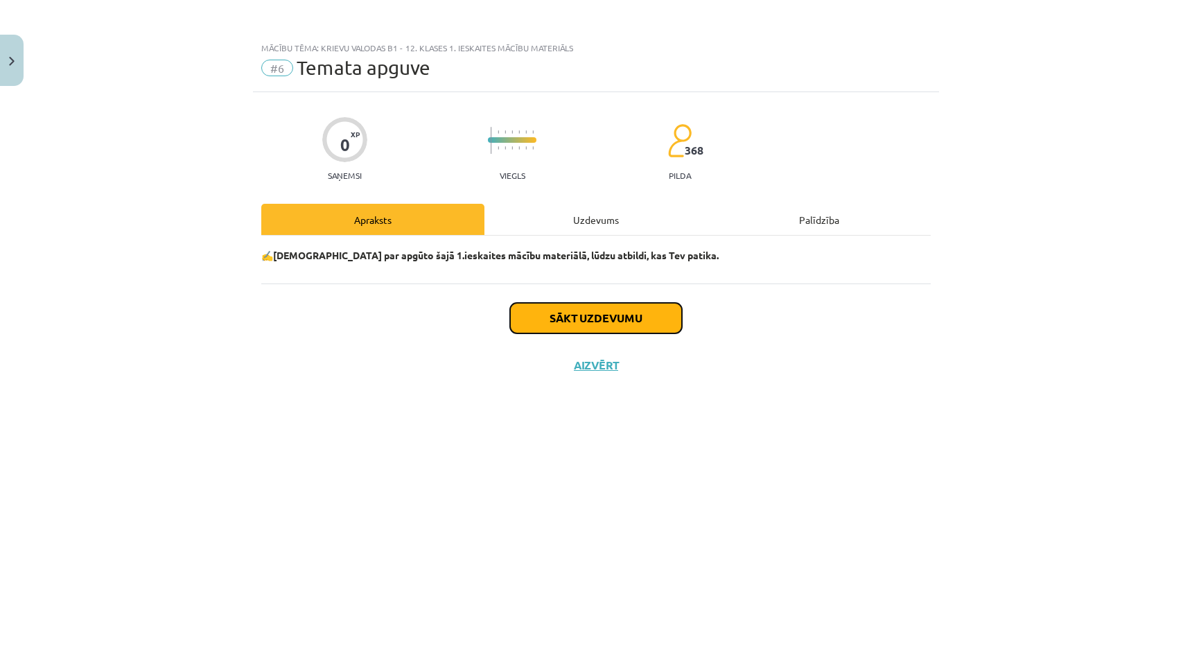
click at [627, 321] on button "Sākt uzdevumu" at bounding box center [596, 318] width 172 height 31
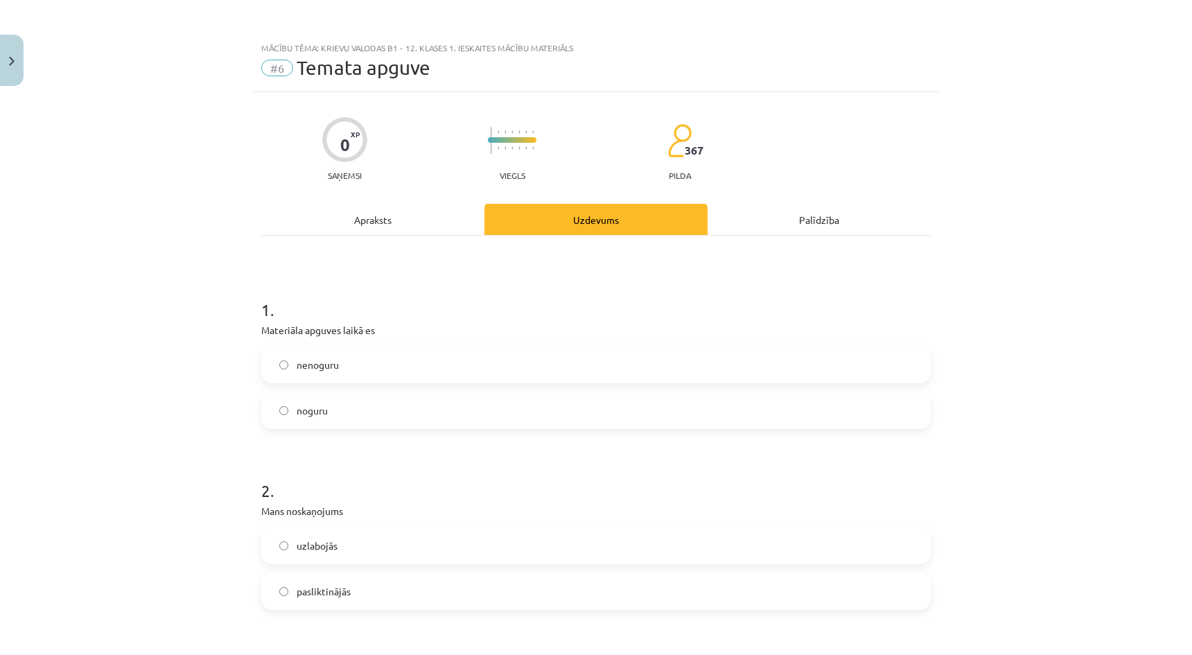
click at [353, 361] on label "nenoguru" at bounding box center [596, 364] width 667 height 35
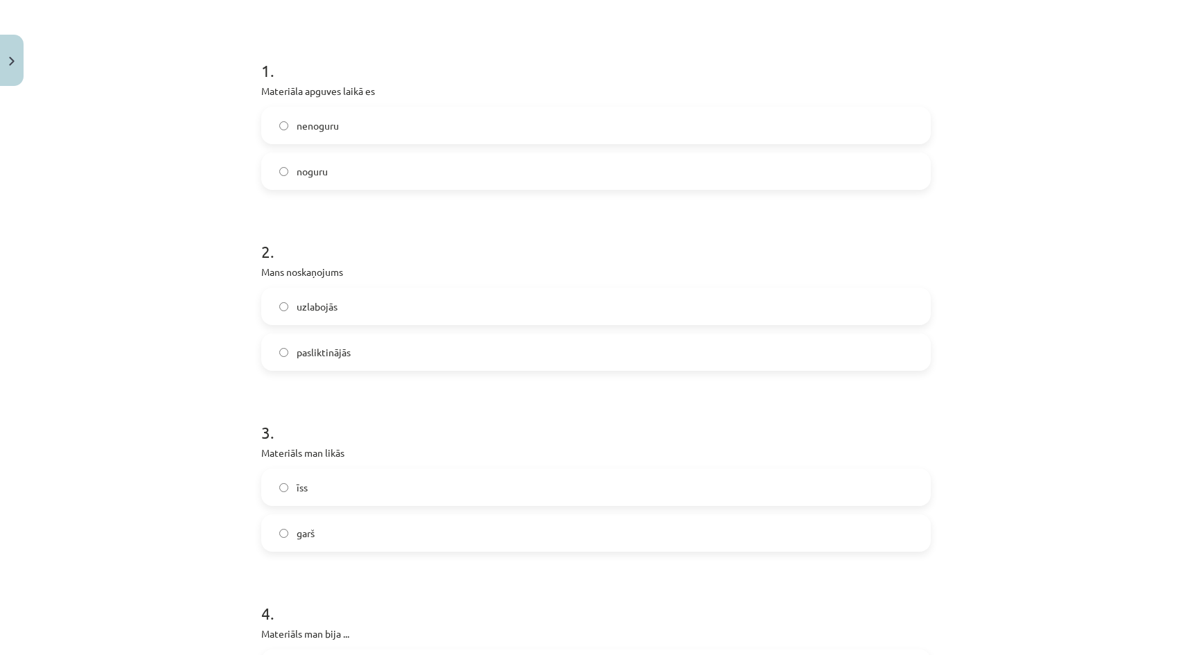
scroll to position [347, 0]
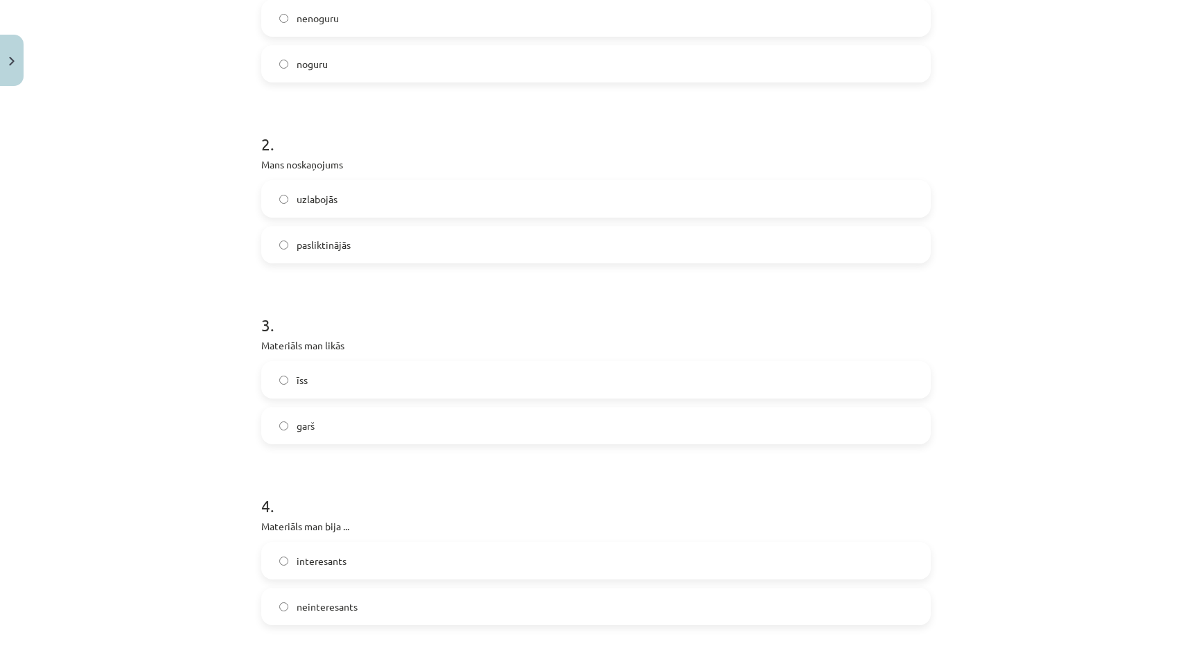
click at [367, 241] on label "pasliktinājās" at bounding box center [596, 244] width 667 height 35
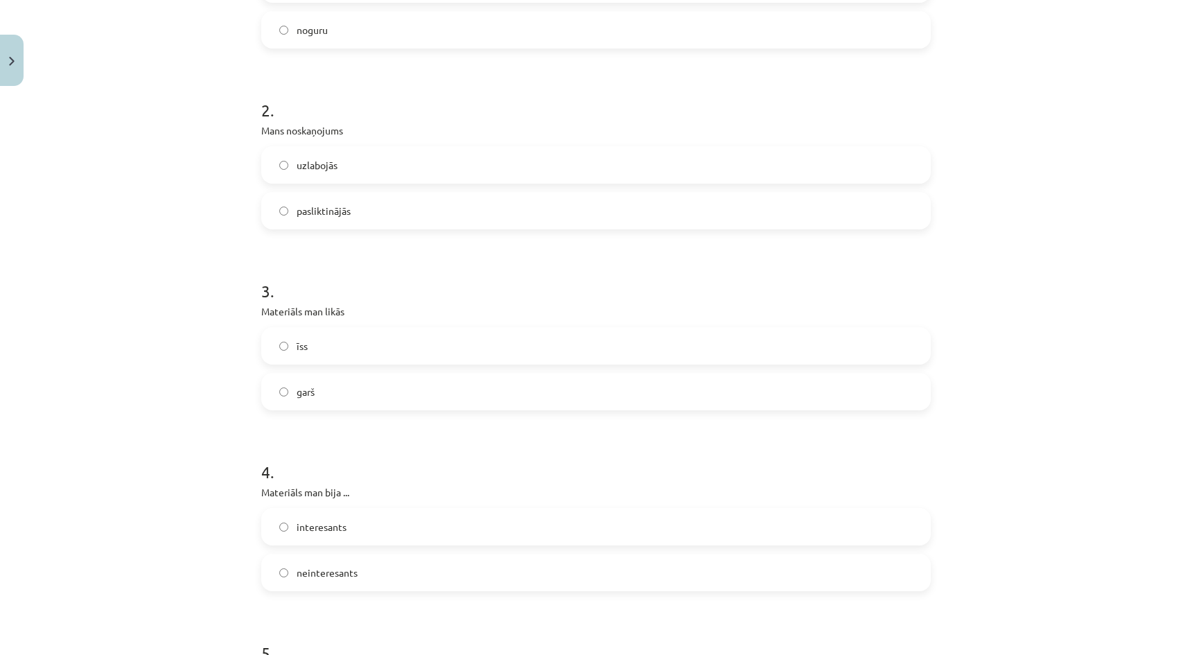
scroll to position [485, 0]
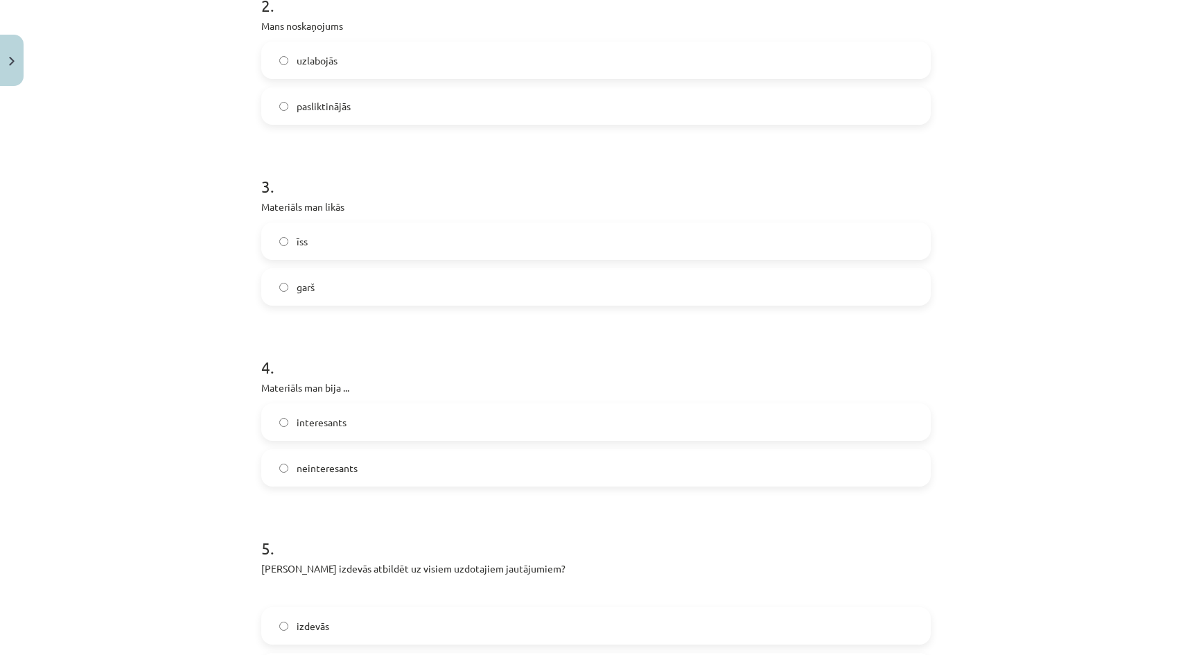
click at [349, 281] on label "garš" at bounding box center [596, 287] width 667 height 35
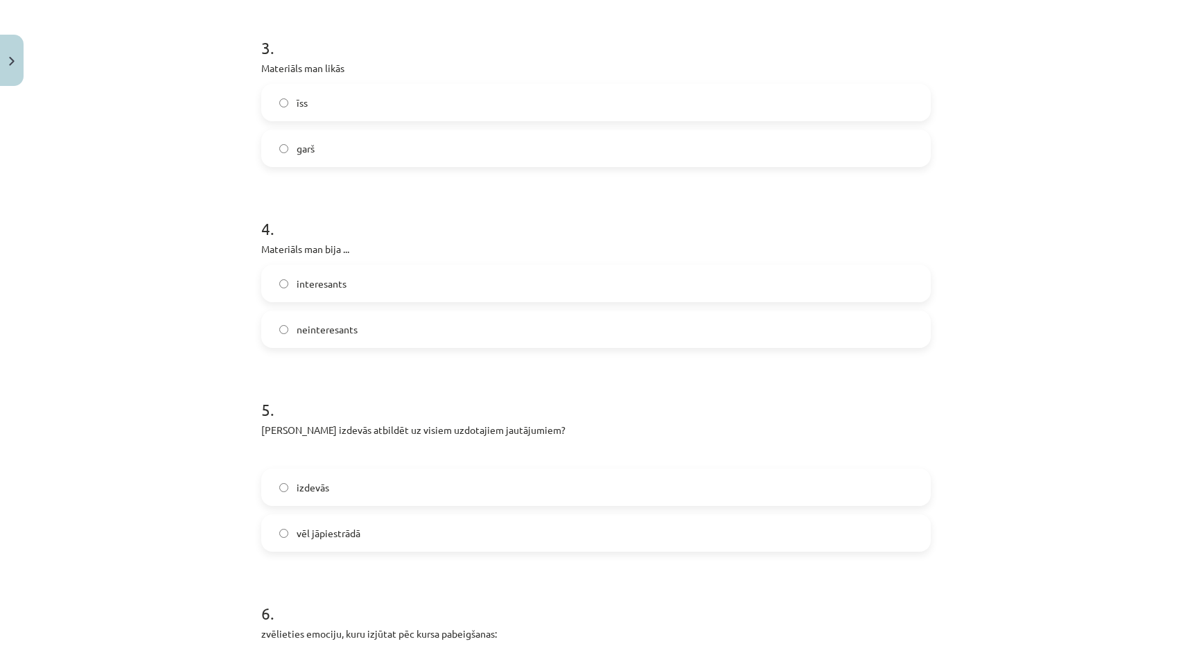
click at [357, 323] on label "neinteresants" at bounding box center [596, 329] width 667 height 35
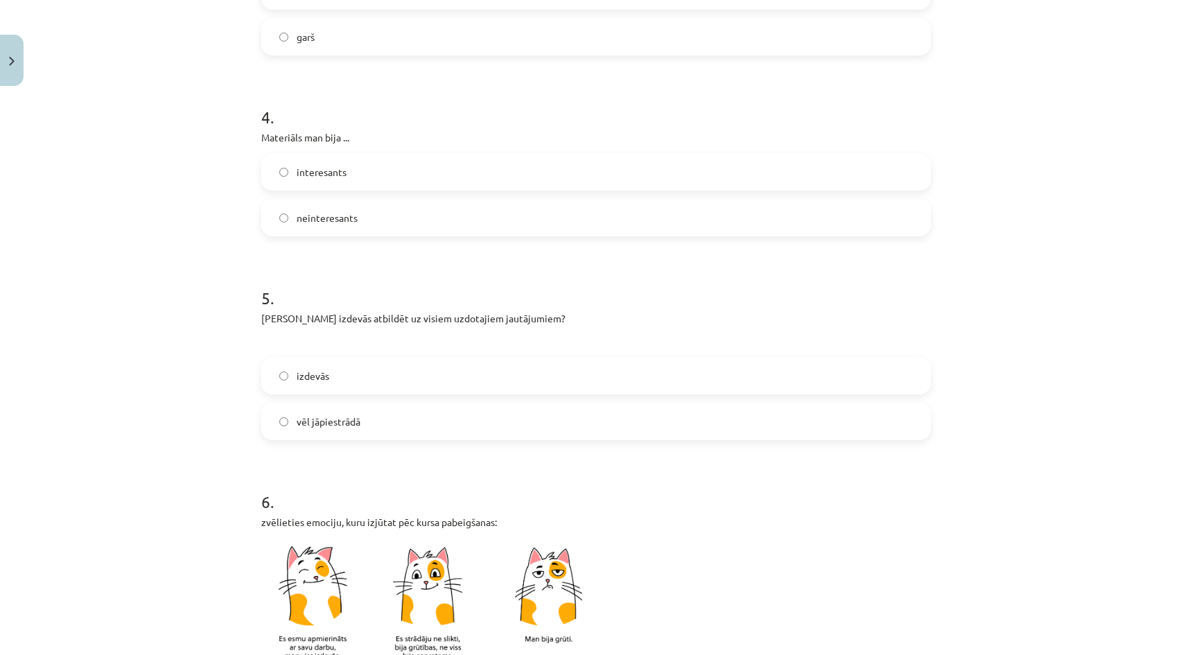
scroll to position [832, 0]
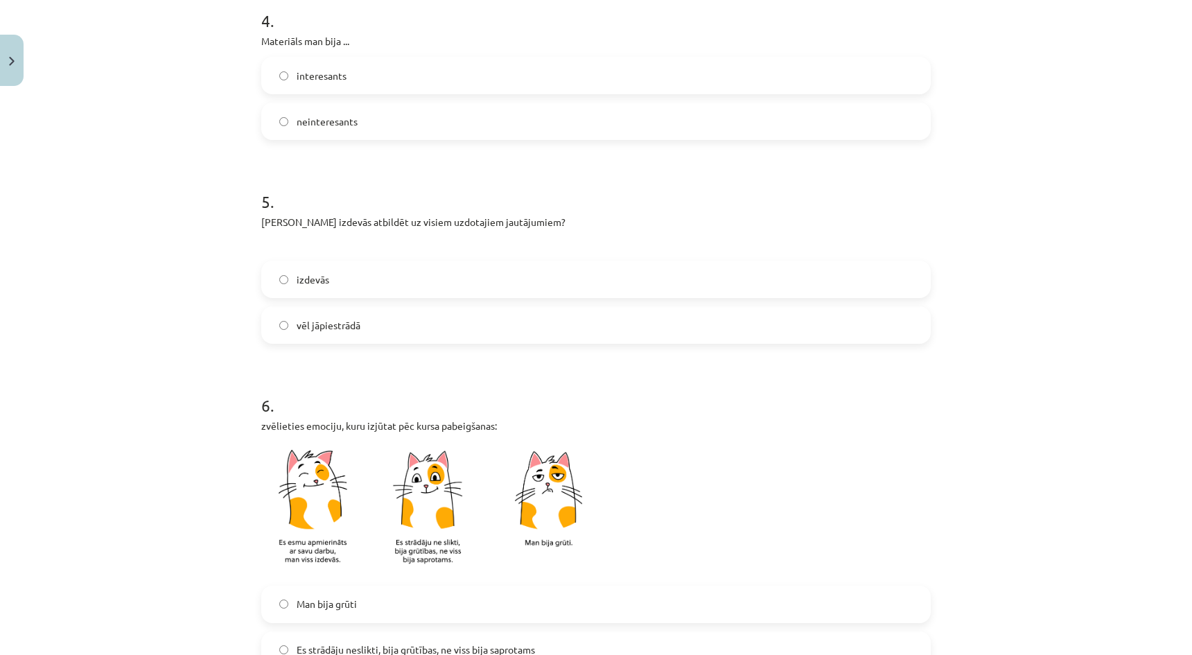
click at [366, 315] on label "vēl jāpiestrādā" at bounding box center [596, 325] width 667 height 35
click at [375, 276] on label "izdevās" at bounding box center [596, 279] width 667 height 35
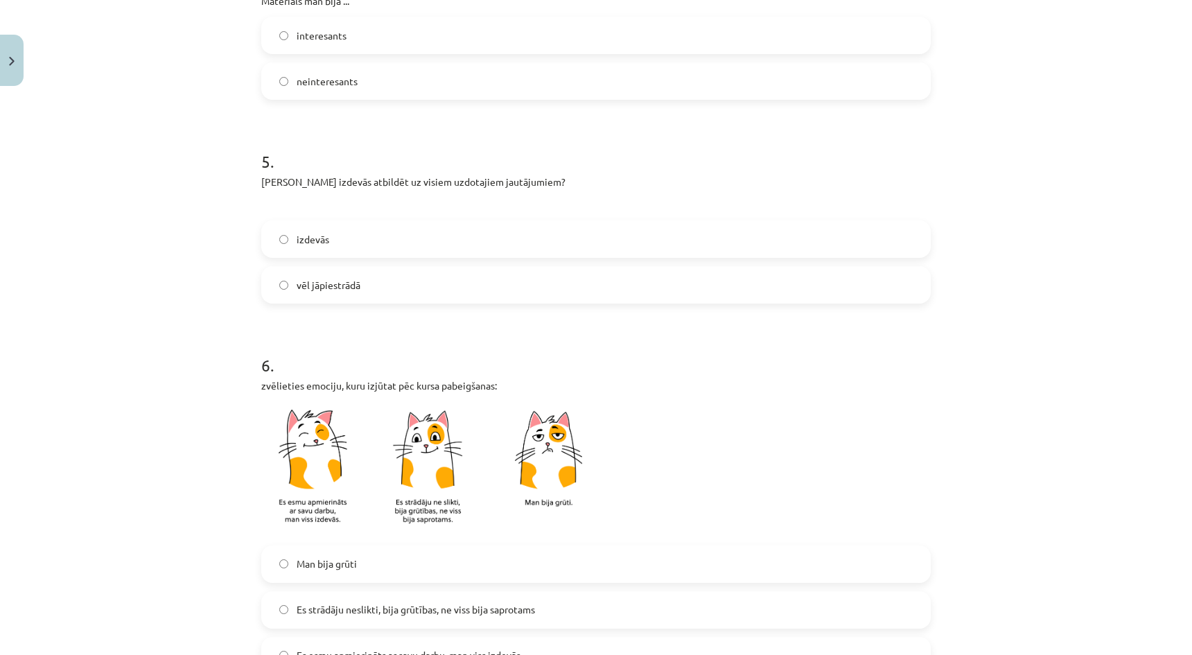
scroll to position [1040, 0]
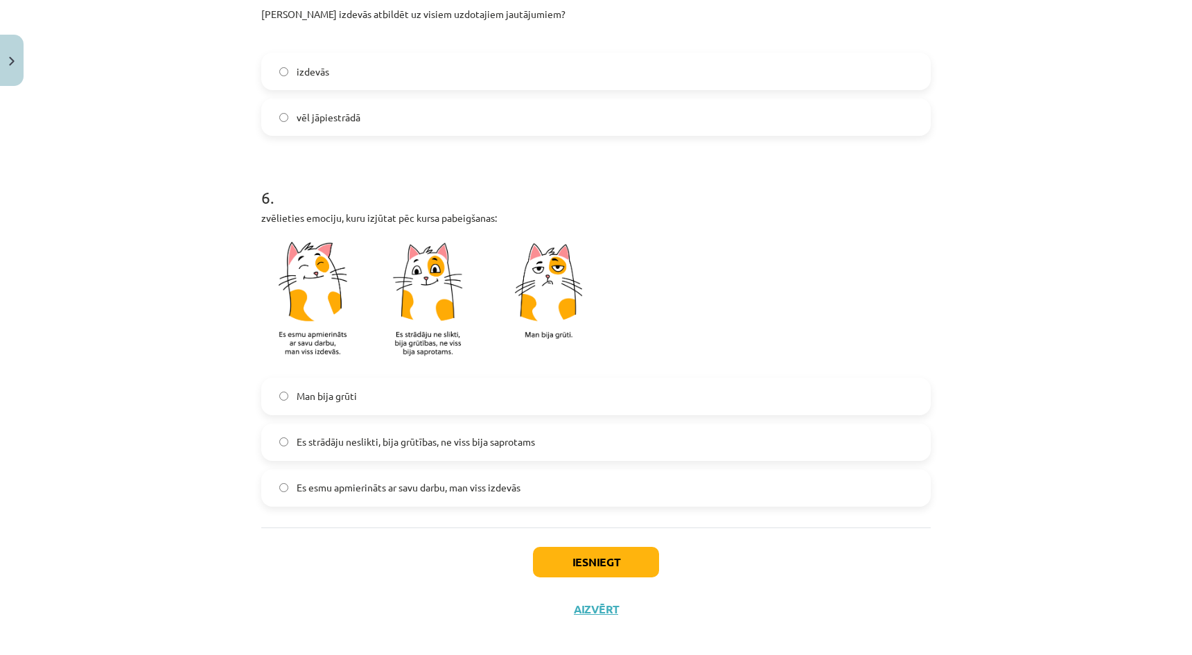
click at [383, 449] on span "Es strādāju neslikti, bija grūtības, ne viss bija saprotams" at bounding box center [416, 442] width 238 height 15
click at [589, 564] on button "Iesniegt" at bounding box center [596, 562] width 126 height 31
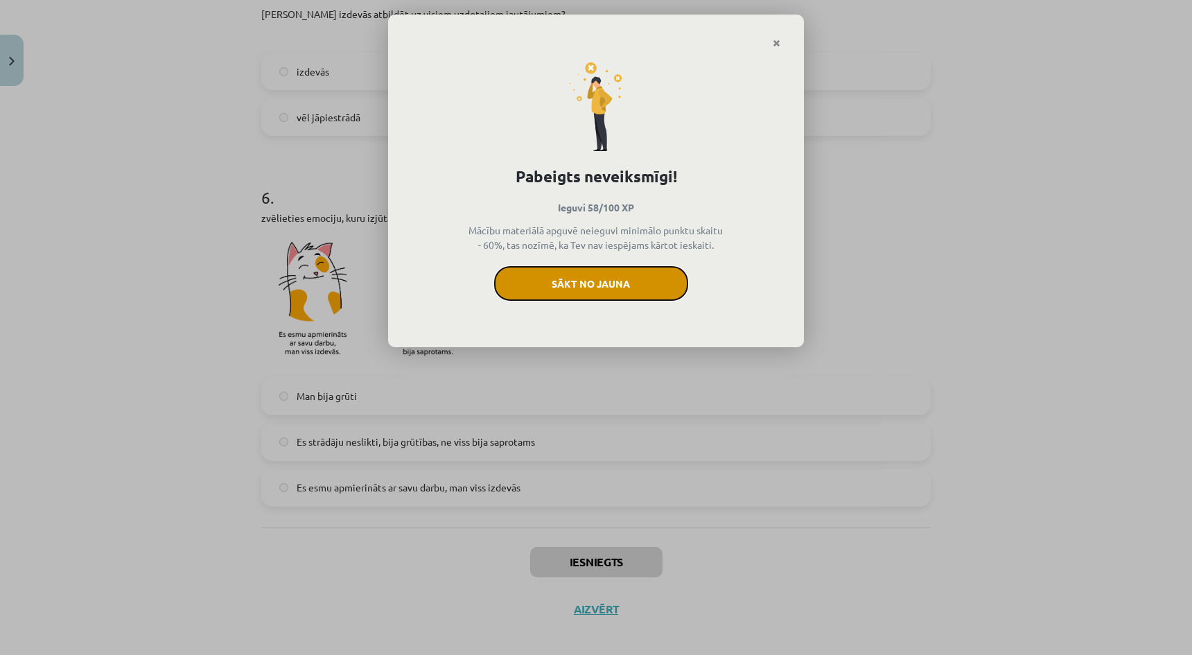
click at [609, 290] on button "Sākt no jauna" at bounding box center [591, 283] width 194 height 35
click at [952, 294] on div "Pabeigts neveiksmīgi! Ieguvi 58/100 XP Mācību materiālā apguvē neieguvi minimāl…" at bounding box center [596, 327] width 1192 height 655
click at [779, 49] on div "Pabeigts neveiksmīgi! Ieguvi 58/100 XP Mācību materiālā apguvē neieguvi minimāl…" at bounding box center [596, 199] width 416 height 300
click at [776, 39] on icon "Close" at bounding box center [777, 44] width 8 height 10
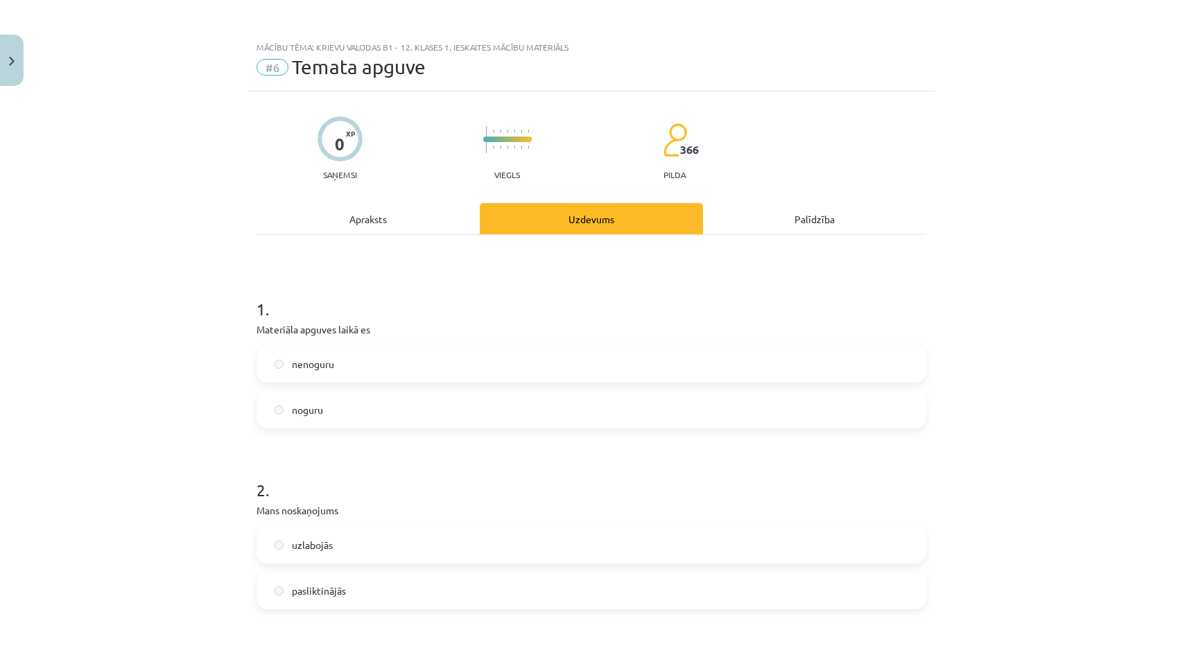
scroll to position [0, 0]
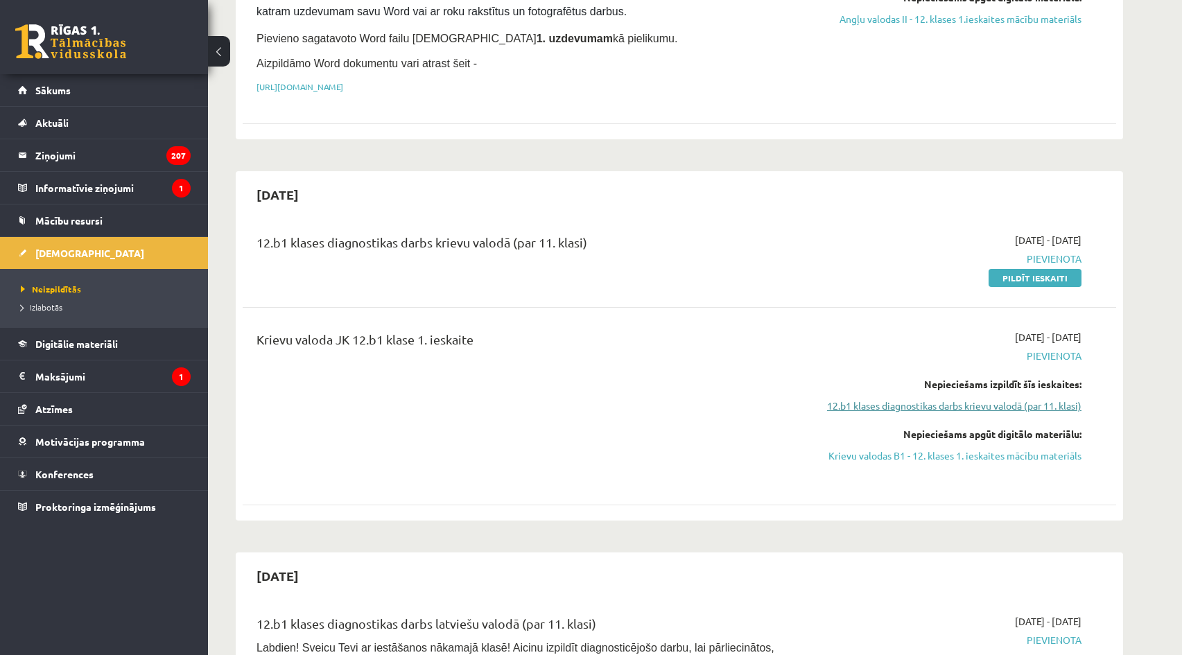
scroll to position [546, 0]
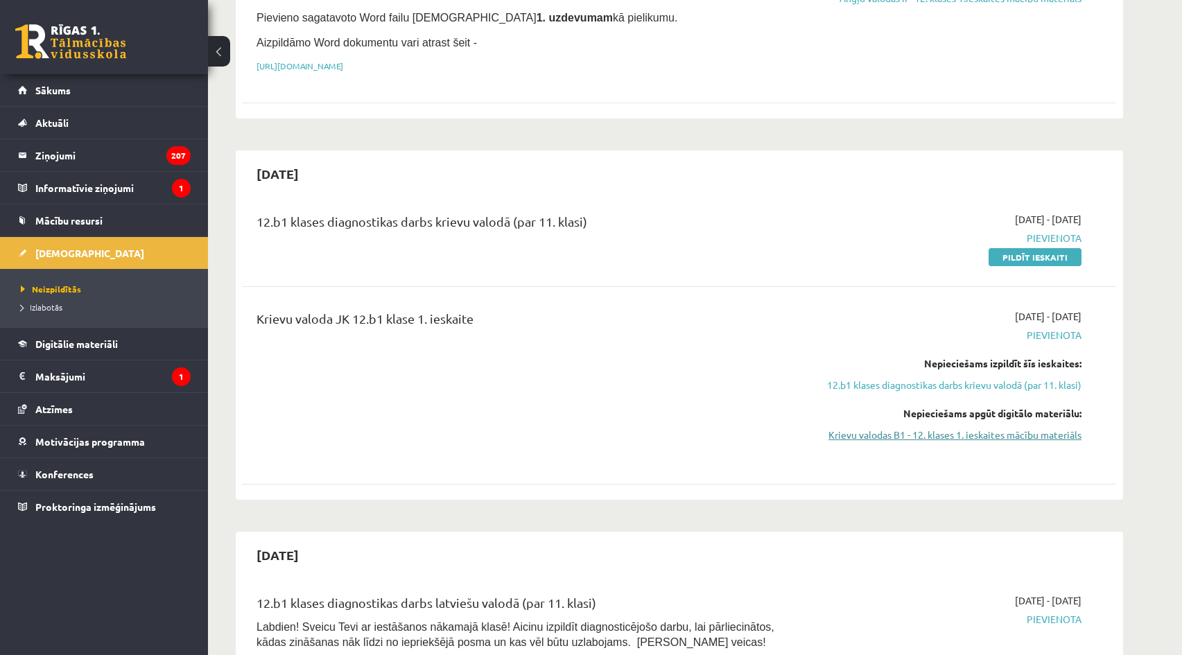
click at [1032, 431] on link "Krievu valodas B1 - 12. klases 1. ieskaites mācību materiāls" at bounding box center [950, 435] width 261 height 15
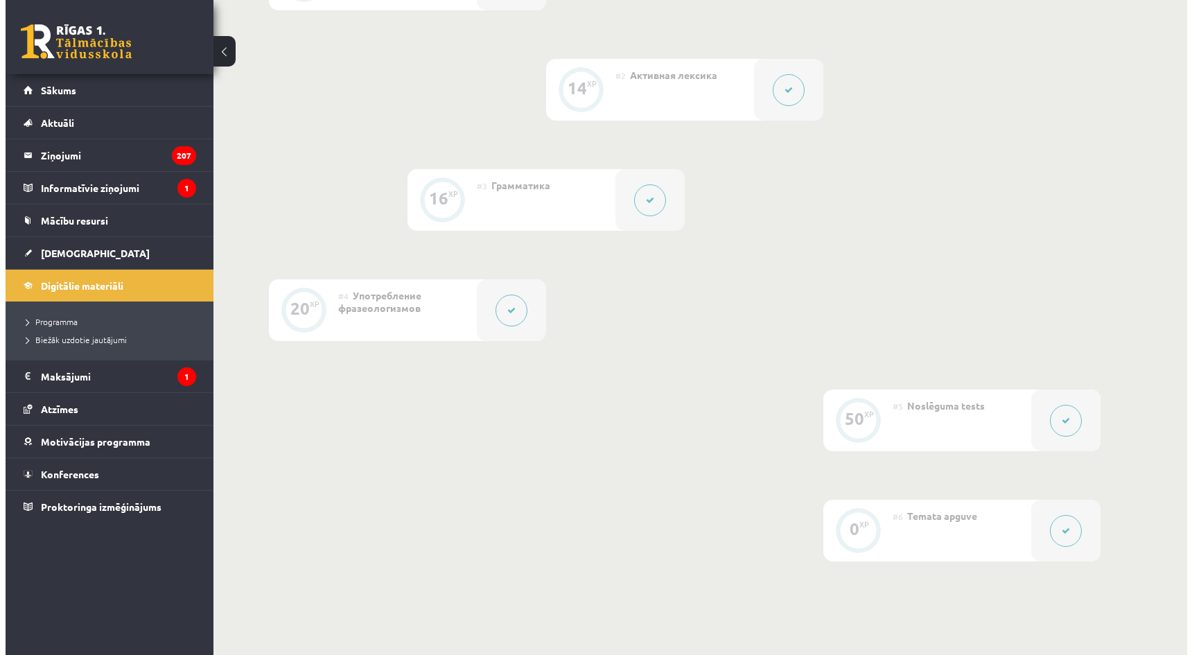
scroll to position [347, 0]
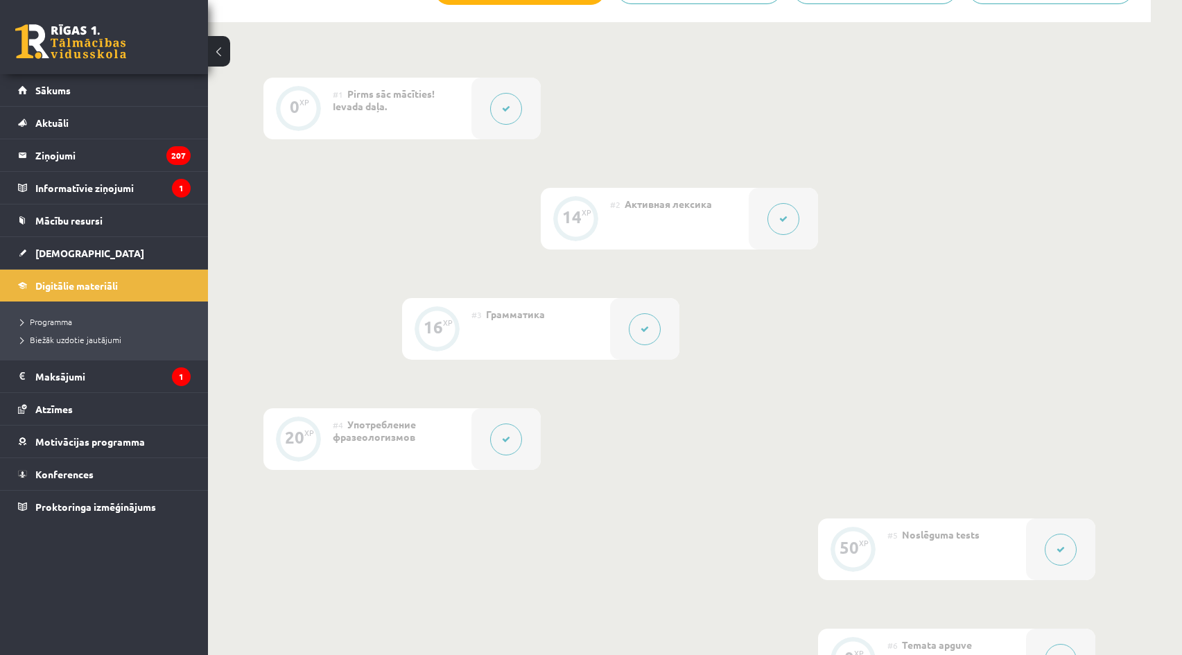
click at [509, 108] on icon at bounding box center [506, 109] width 8 height 8
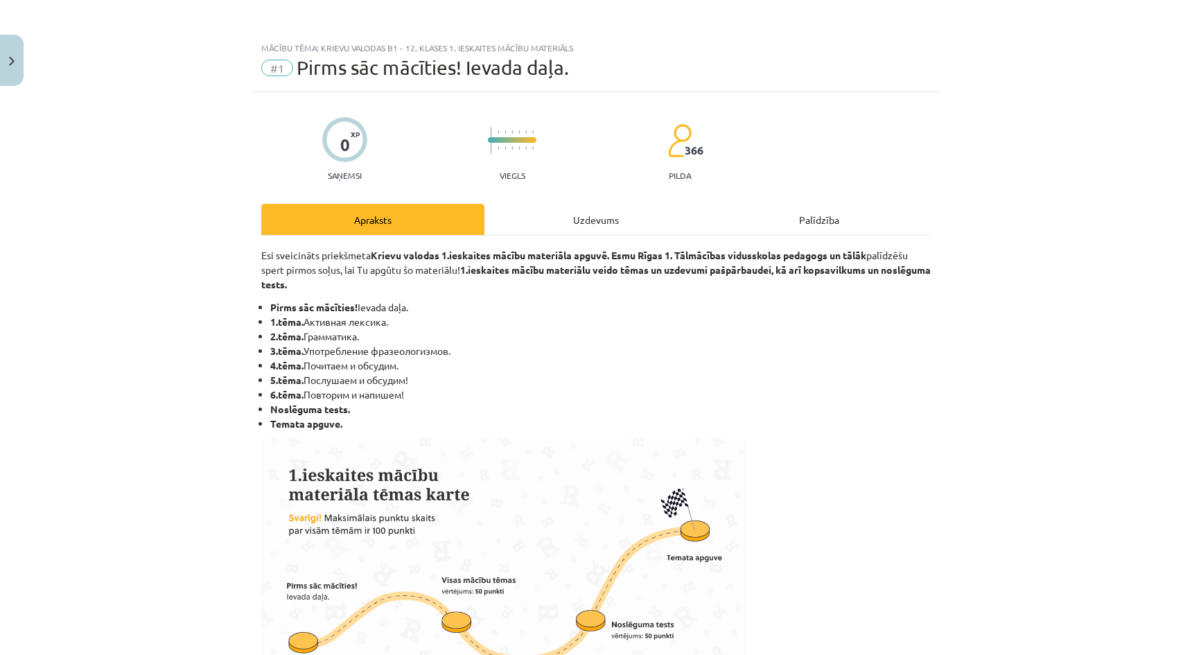
click at [577, 220] on div "Uzdevums" at bounding box center [596, 219] width 223 height 31
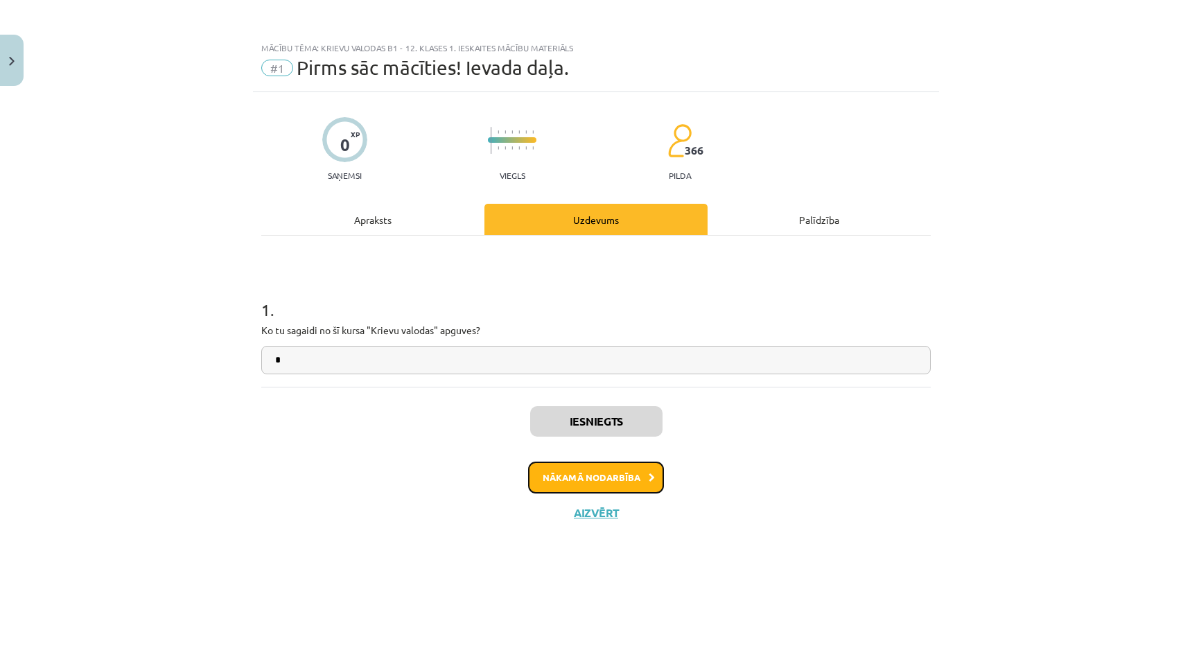
click at [607, 477] on button "Nākamā nodarbība" at bounding box center [596, 478] width 136 height 32
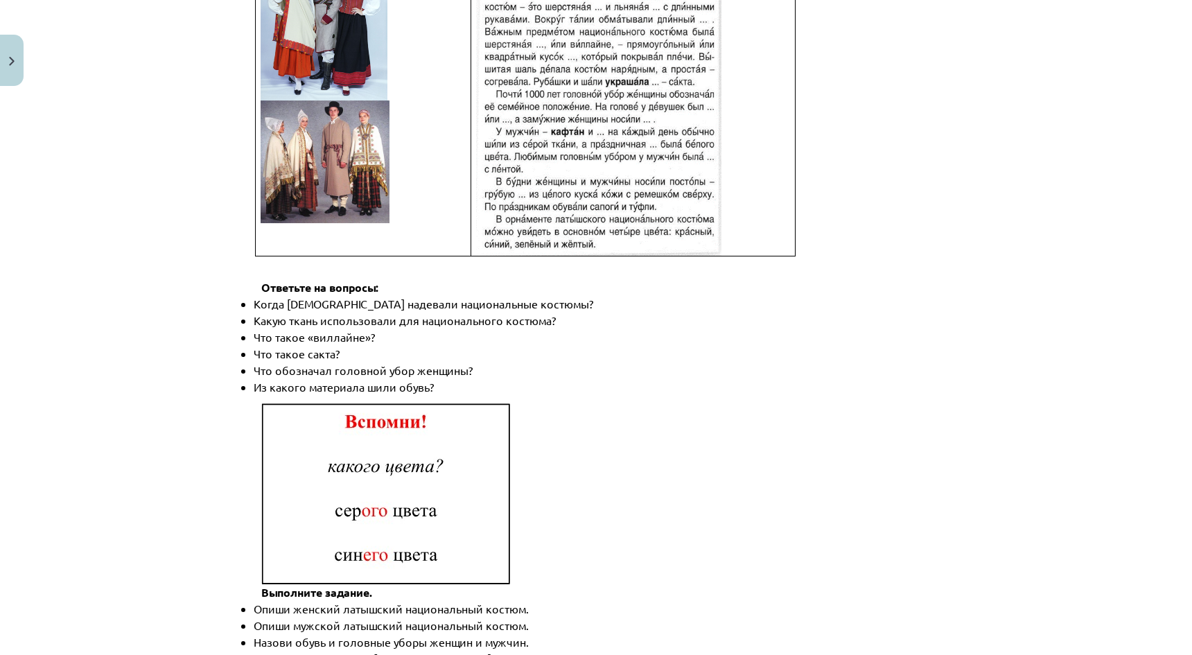
scroll to position [1947, 0]
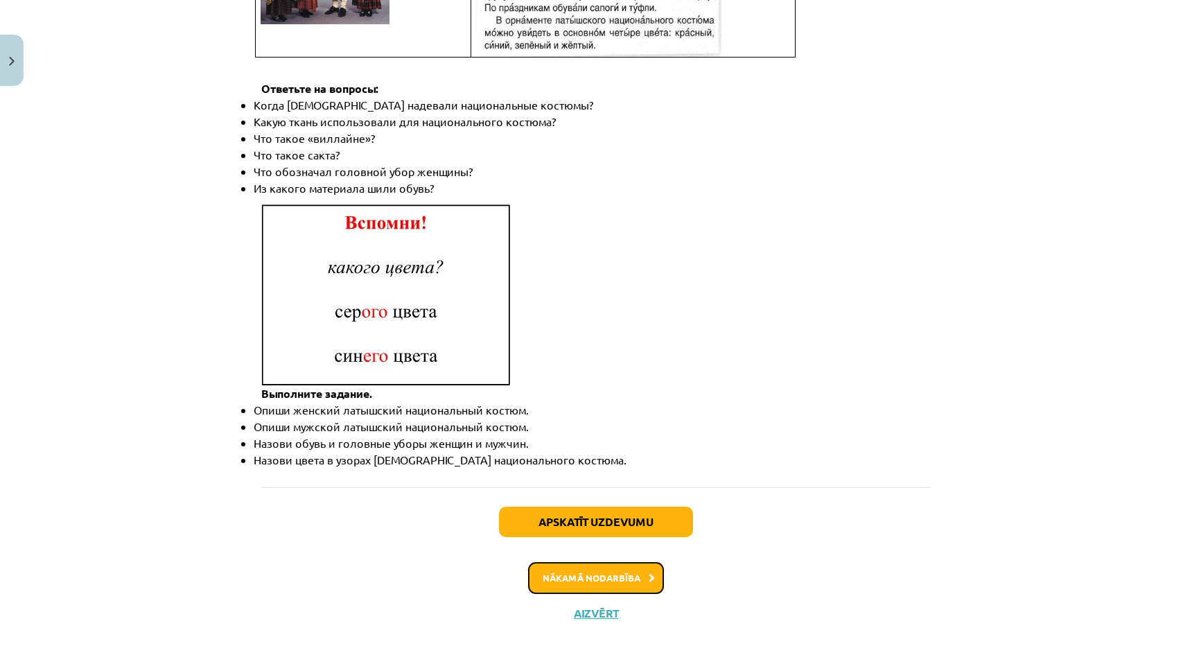
click at [599, 562] on button "Nākamā nodarbība" at bounding box center [596, 578] width 136 height 32
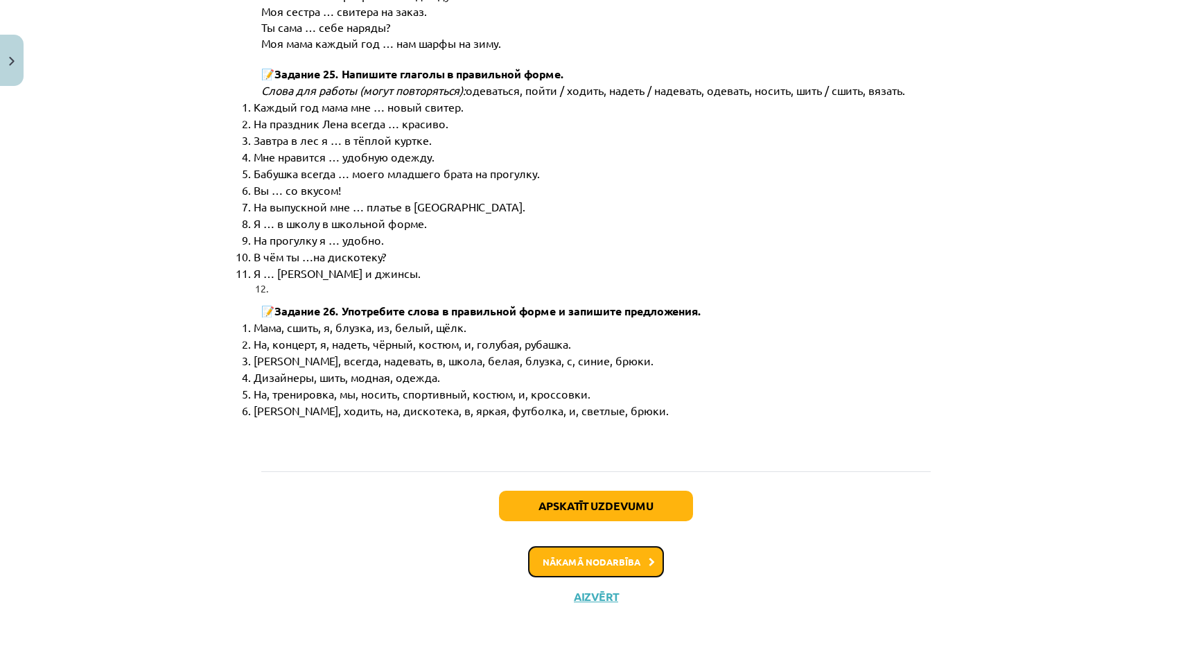
click at [605, 562] on button "Nākamā nodarbība" at bounding box center [596, 562] width 136 height 32
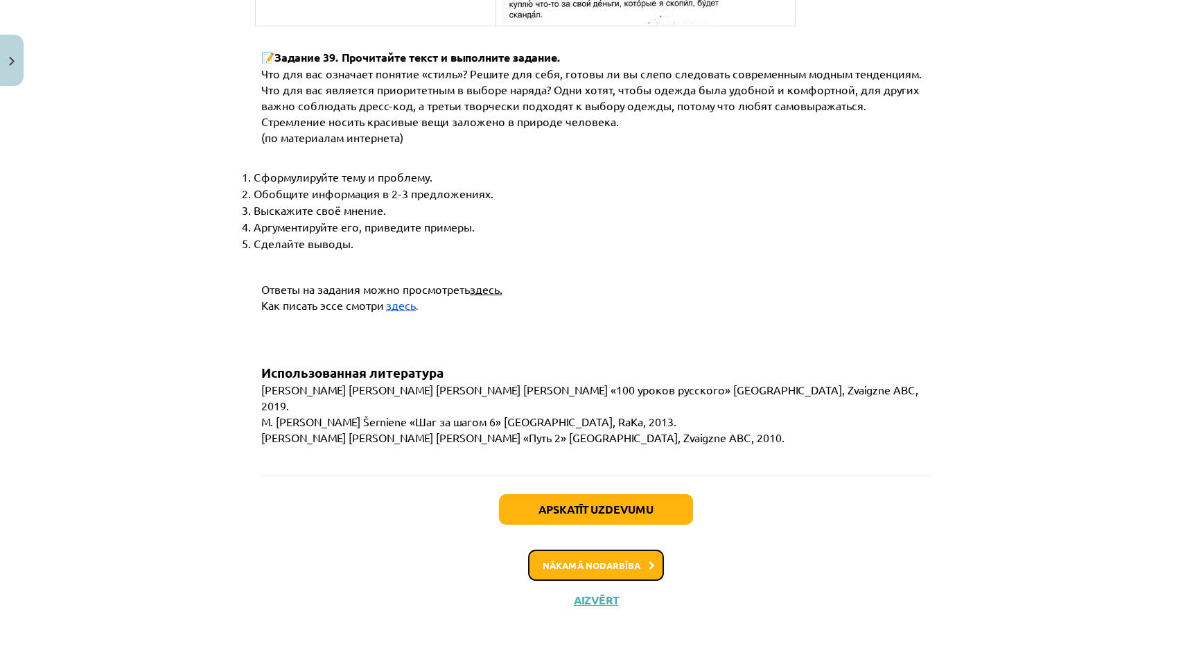
scroll to position [5258, 0]
click at [599, 564] on button "Nākamā nodarbība" at bounding box center [596, 565] width 136 height 32
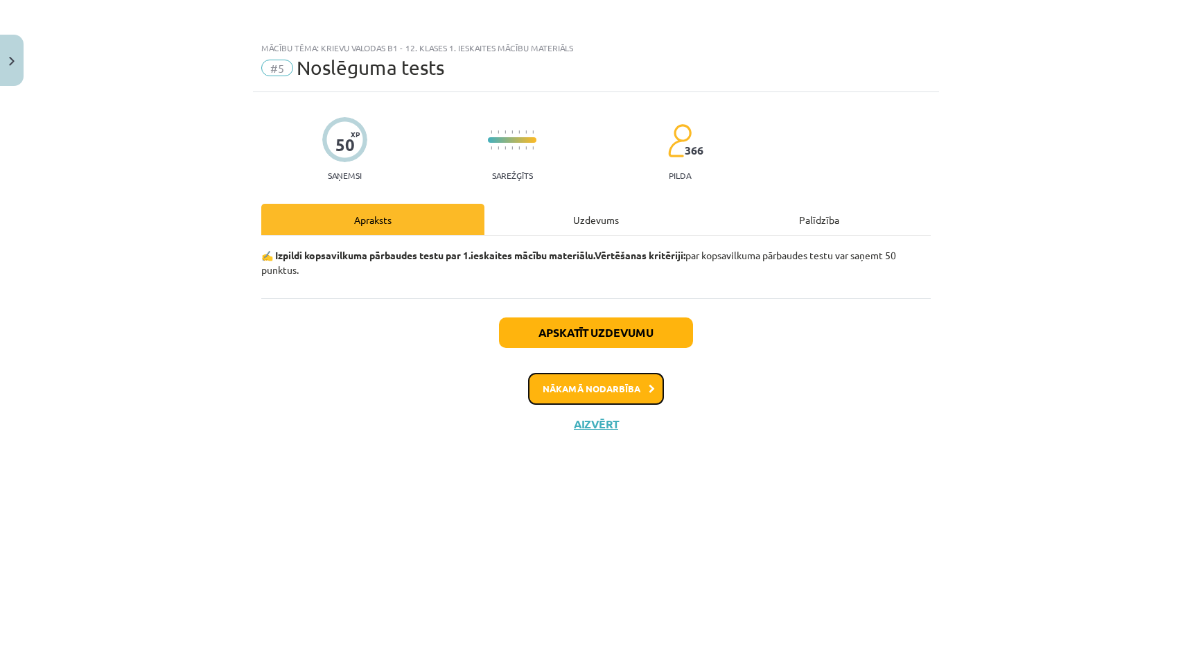
scroll to position [0, 0]
click at [616, 388] on button "Nākamā nodarbība" at bounding box center [596, 389] width 136 height 32
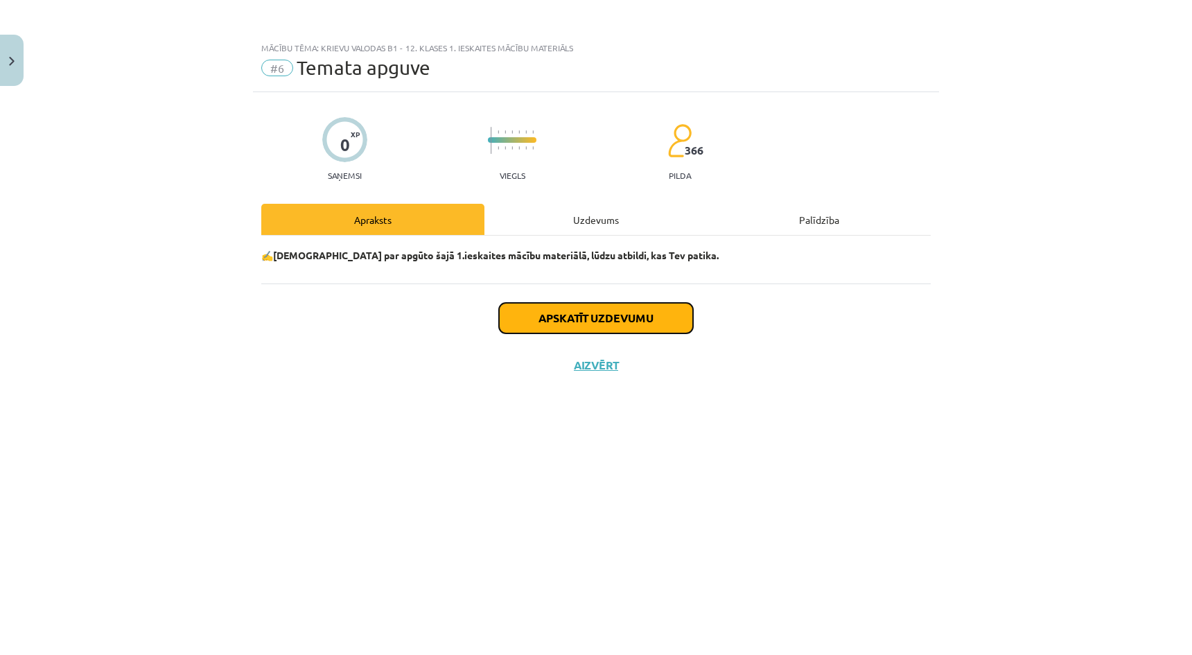
click at [619, 320] on button "Apskatīt uzdevumu" at bounding box center [596, 318] width 194 height 31
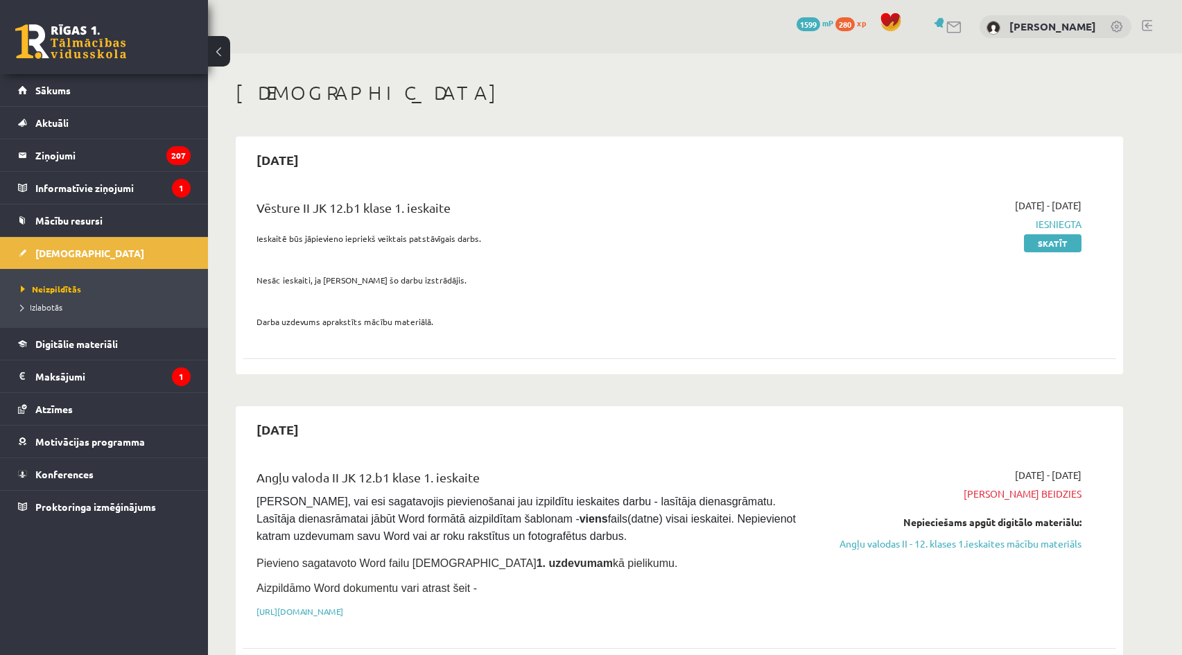
scroll to position [546, 0]
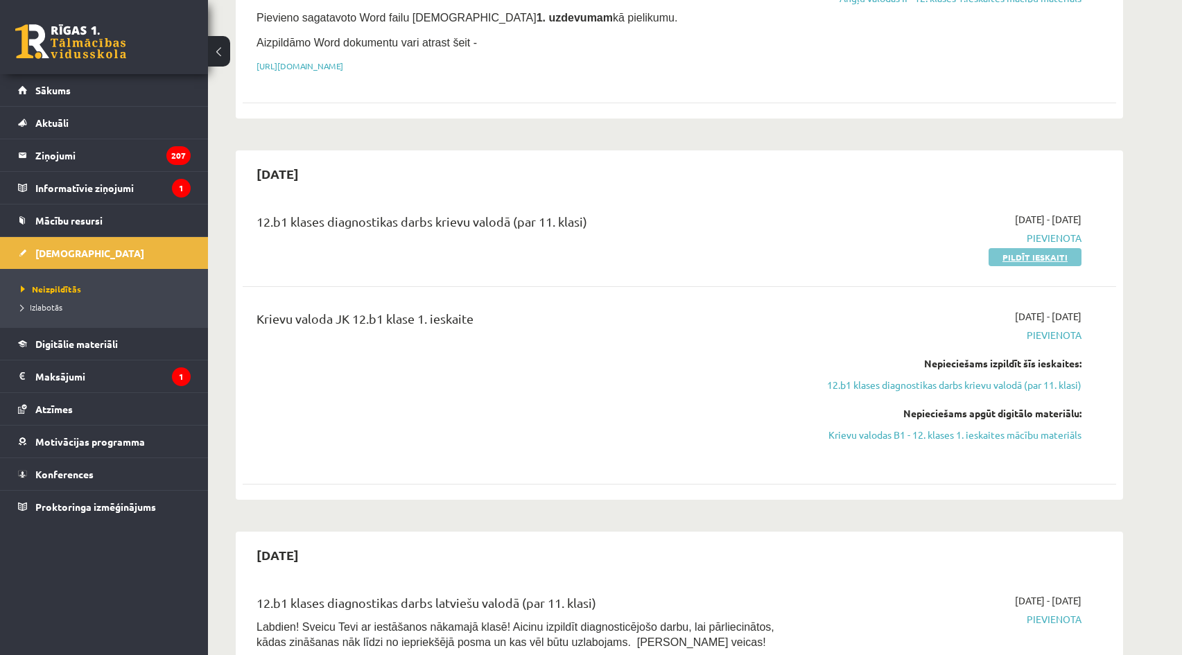
click at [1050, 250] on link "Pildīt ieskaiti" at bounding box center [1035, 257] width 93 height 18
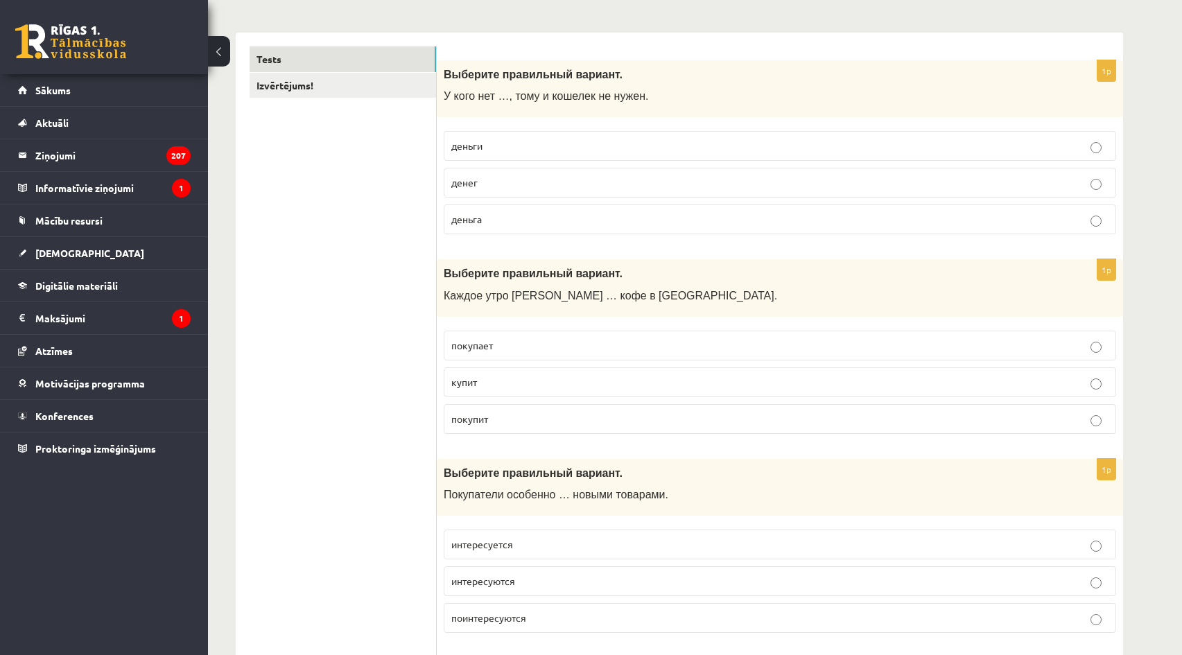
scroll to position [208, 0]
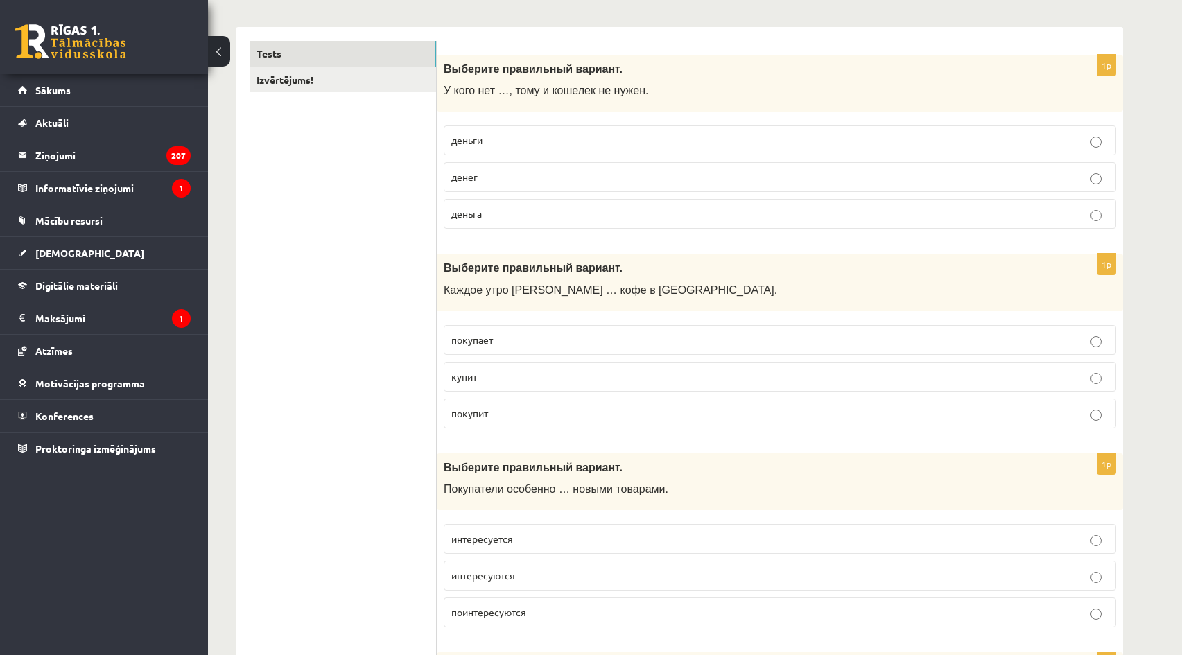
click at [586, 183] on p "денег" at bounding box center [779, 177] width 657 height 15
click at [543, 345] on p "покупает" at bounding box center [779, 340] width 657 height 15
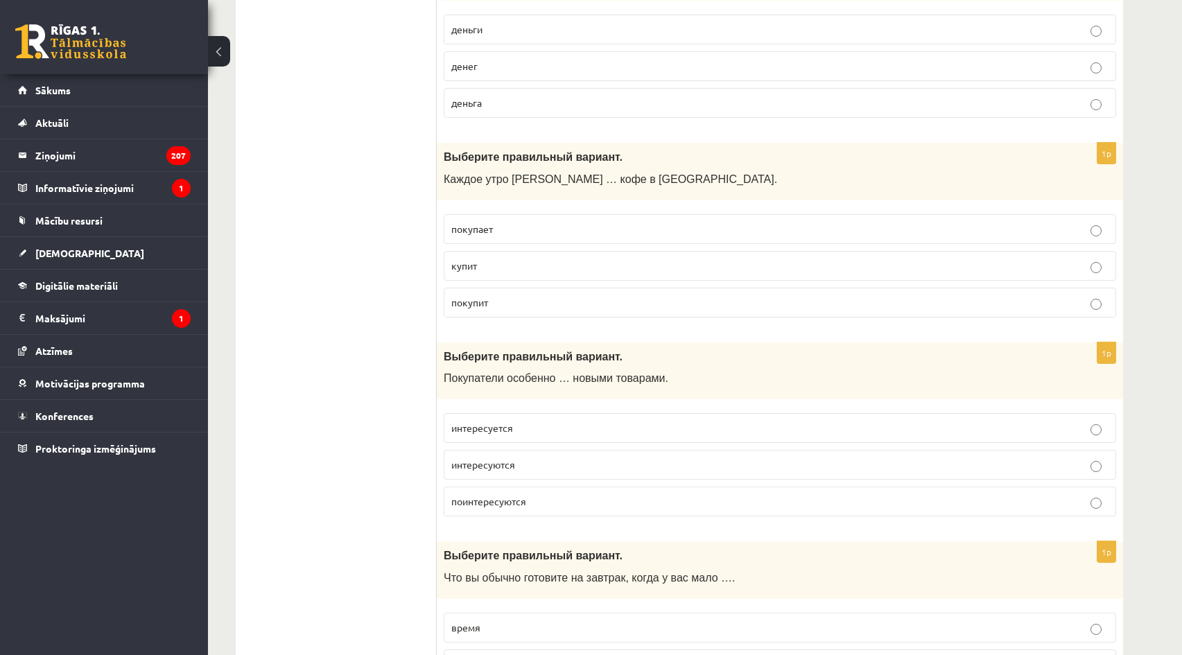
scroll to position [347, 0]
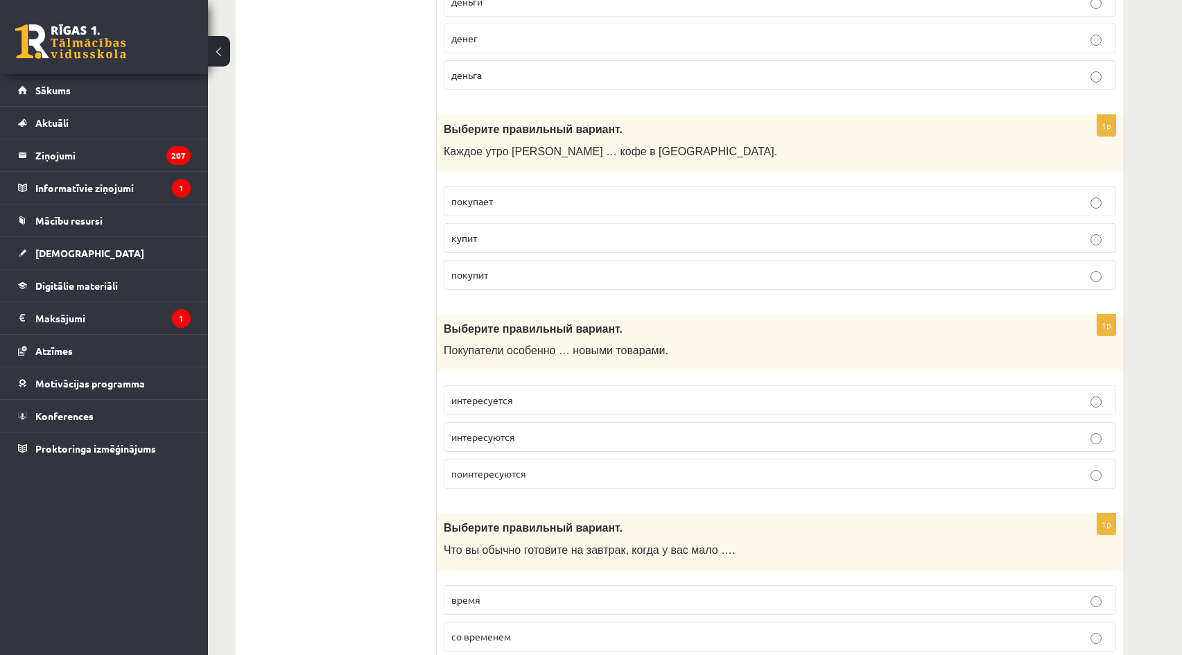
click at [523, 437] on p "интересуются" at bounding box center [779, 437] width 657 height 15
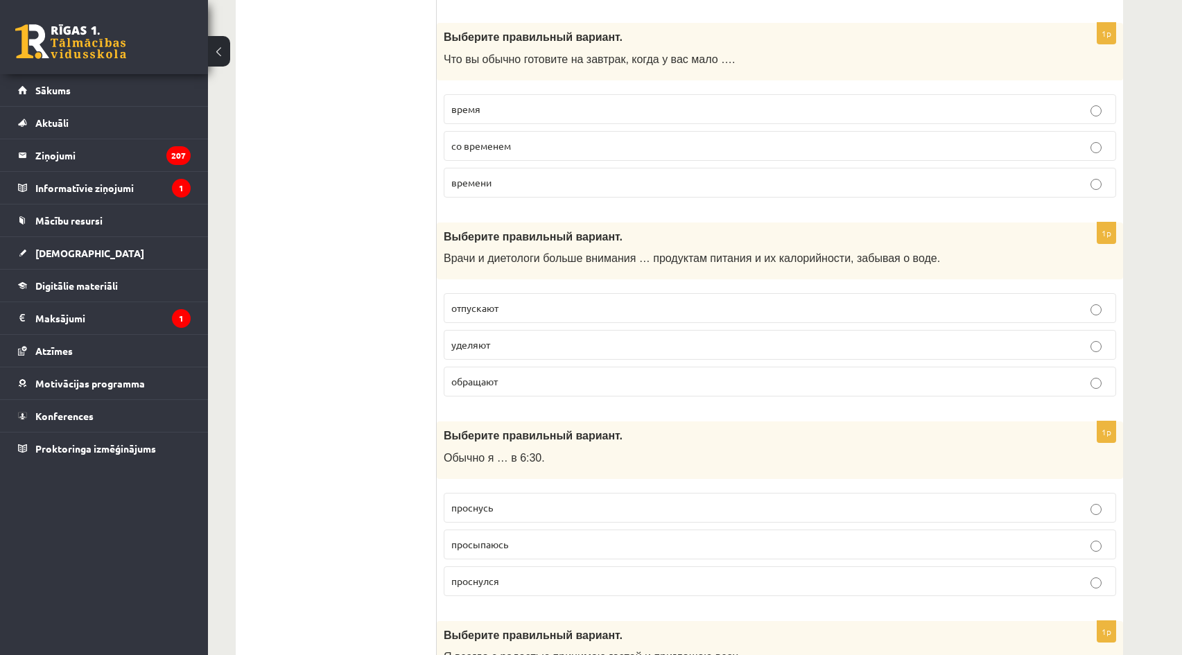
scroll to position [832, 0]
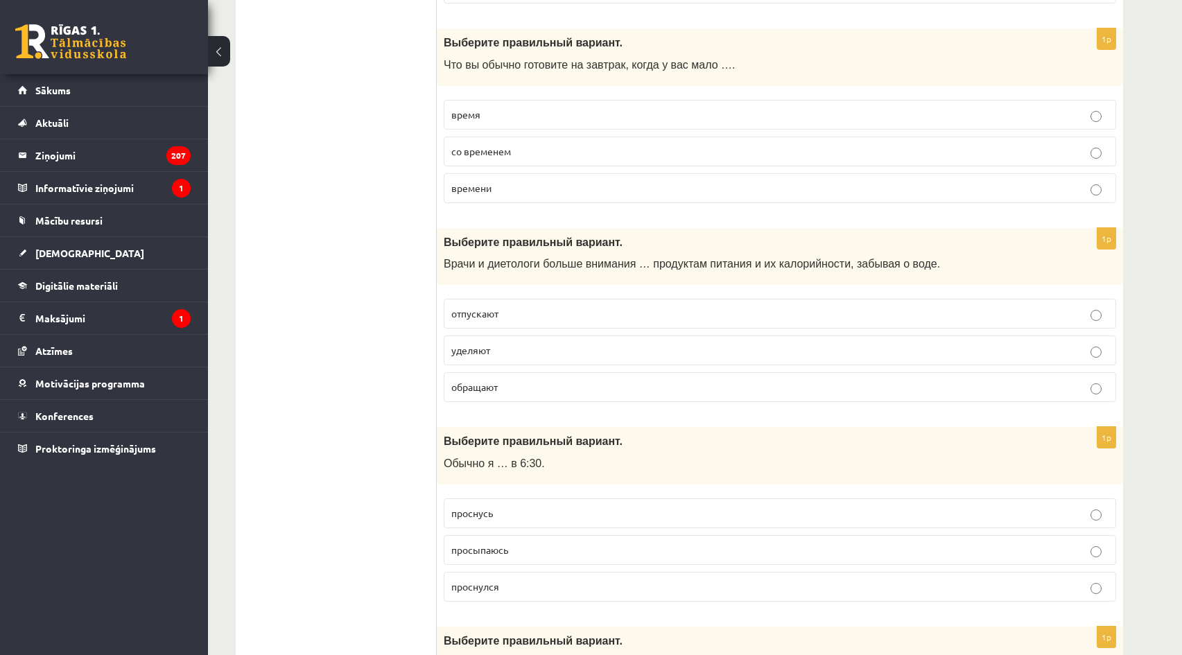
click at [590, 196] on p "времени" at bounding box center [779, 188] width 657 height 15
click at [576, 356] on p "уделяют" at bounding box center [779, 350] width 657 height 15
click at [561, 548] on p "просыпаюсь" at bounding box center [779, 550] width 657 height 15
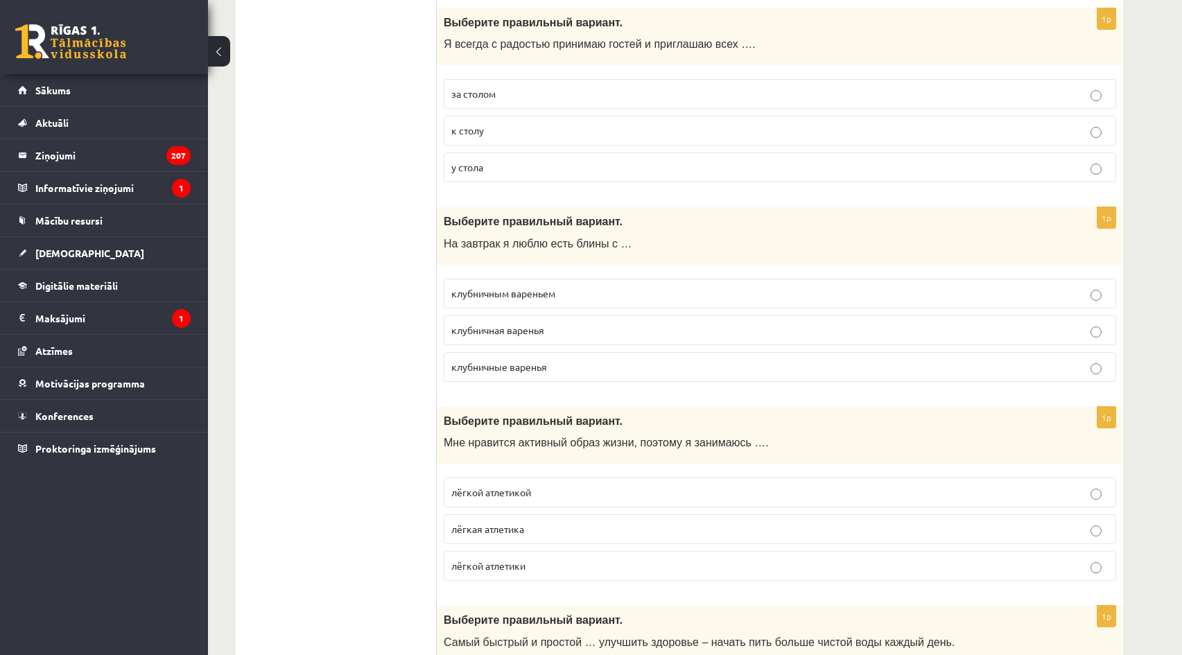
scroll to position [1456, 0]
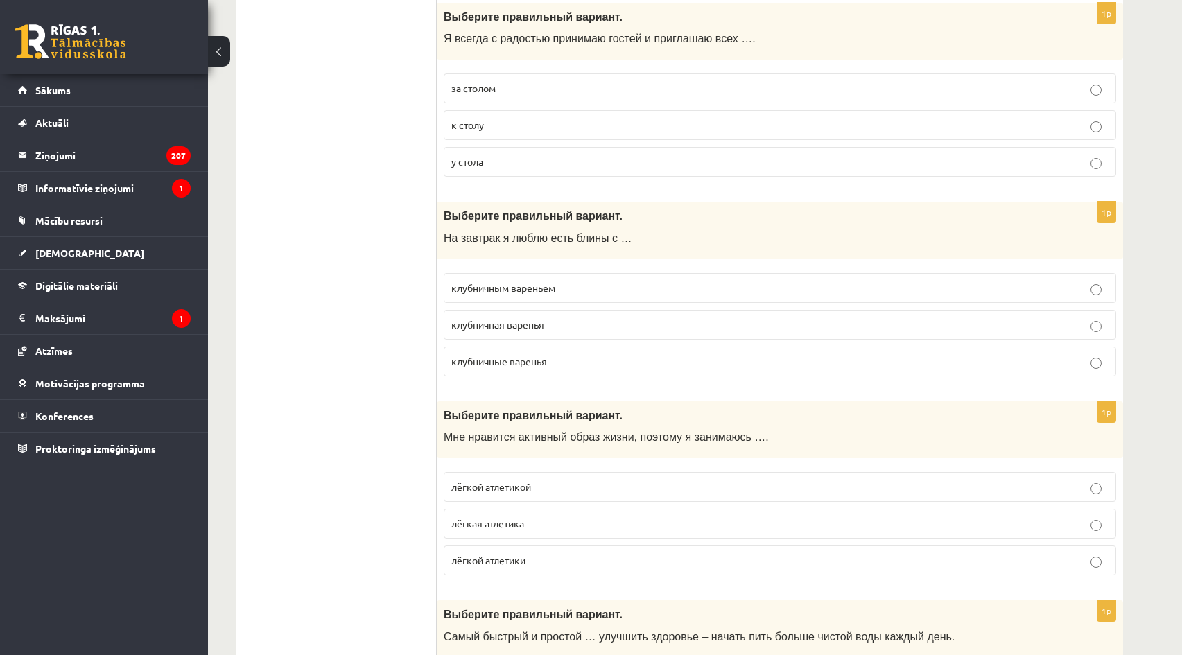
click at [536, 131] on p "к столу" at bounding box center [779, 125] width 657 height 15
click at [555, 291] on span "клубничным вареньем" at bounding box center [503, 287] width 104 height 12
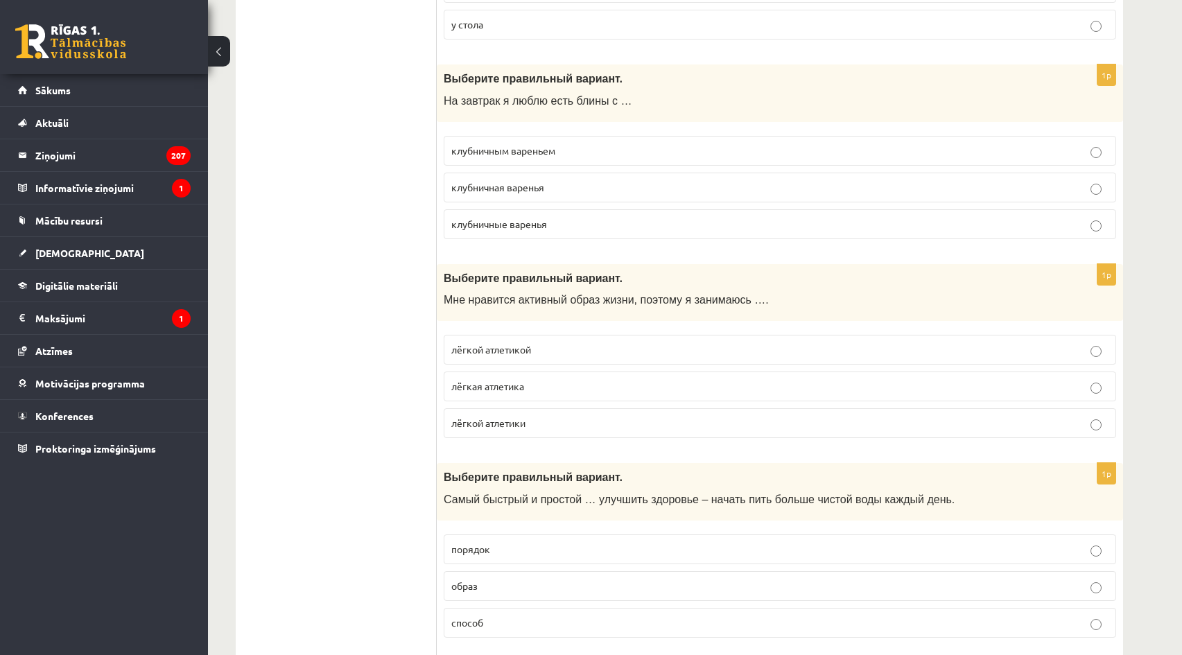
scroll to position [1595, 0]
click at [538, 354] on p "лёгкой атлетикой" at bounding box center [779, 348] width 657 height 15
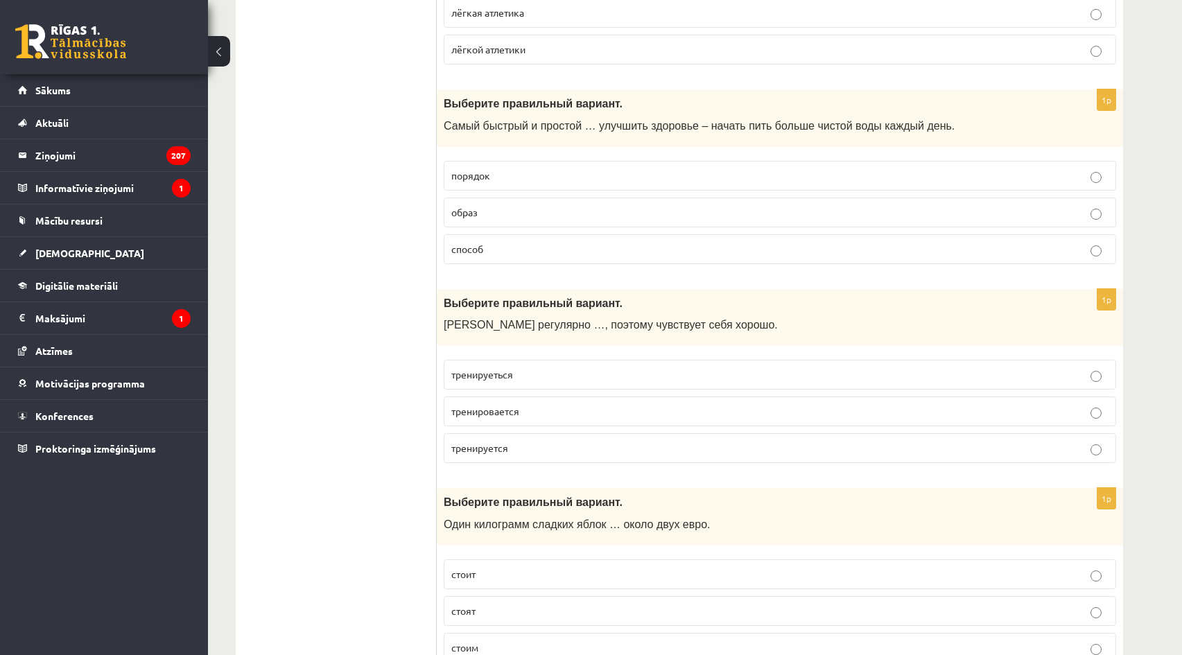
scroll to position [2011, 0]
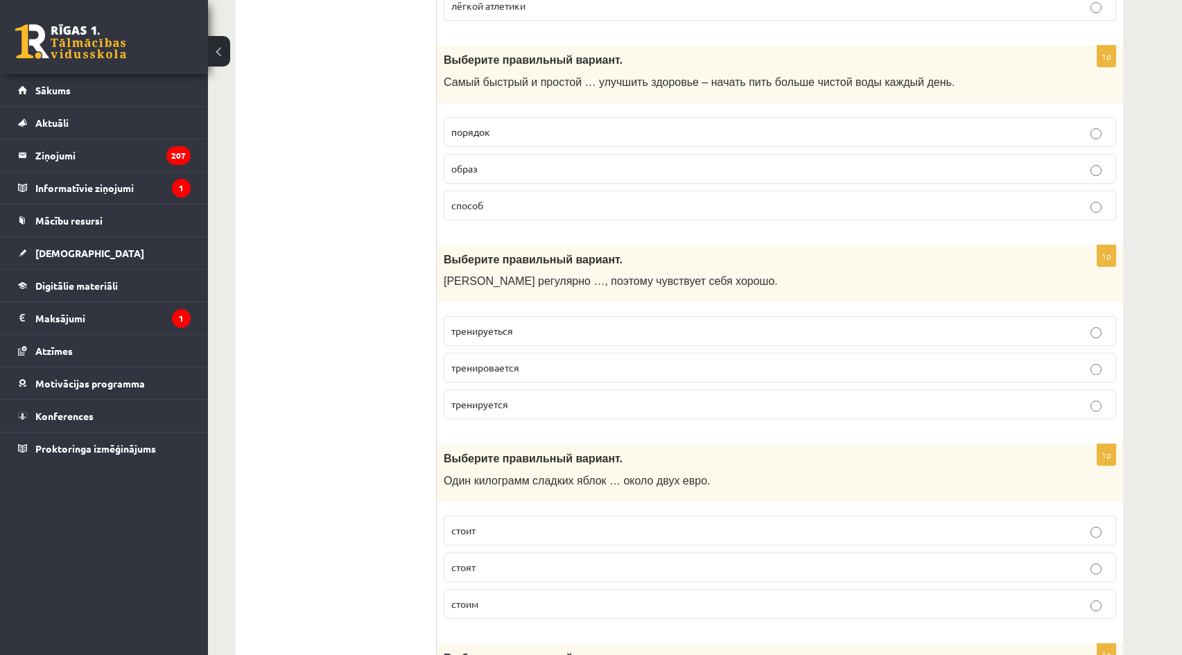
click at [528, 207] on p "способ" at bounding box center [779, 205] width 657 height 15
click at [523, 409] on p "тренируется" at bounding box center [779, 404] width 657 height 15
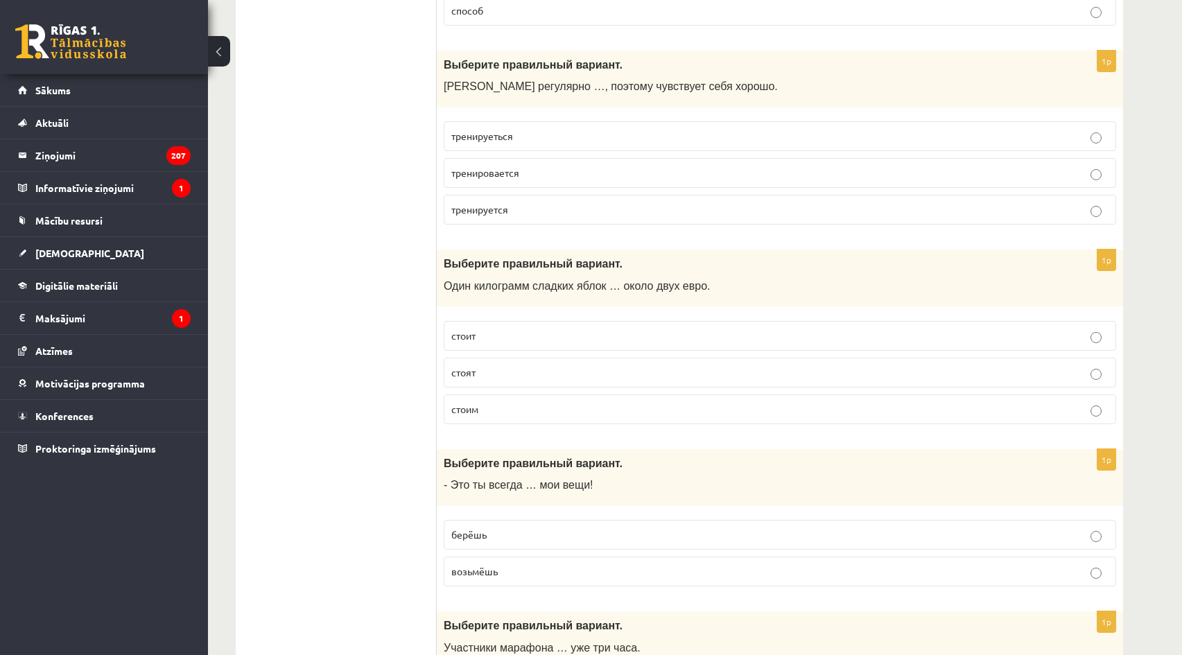
scroll to position [2219, 0]
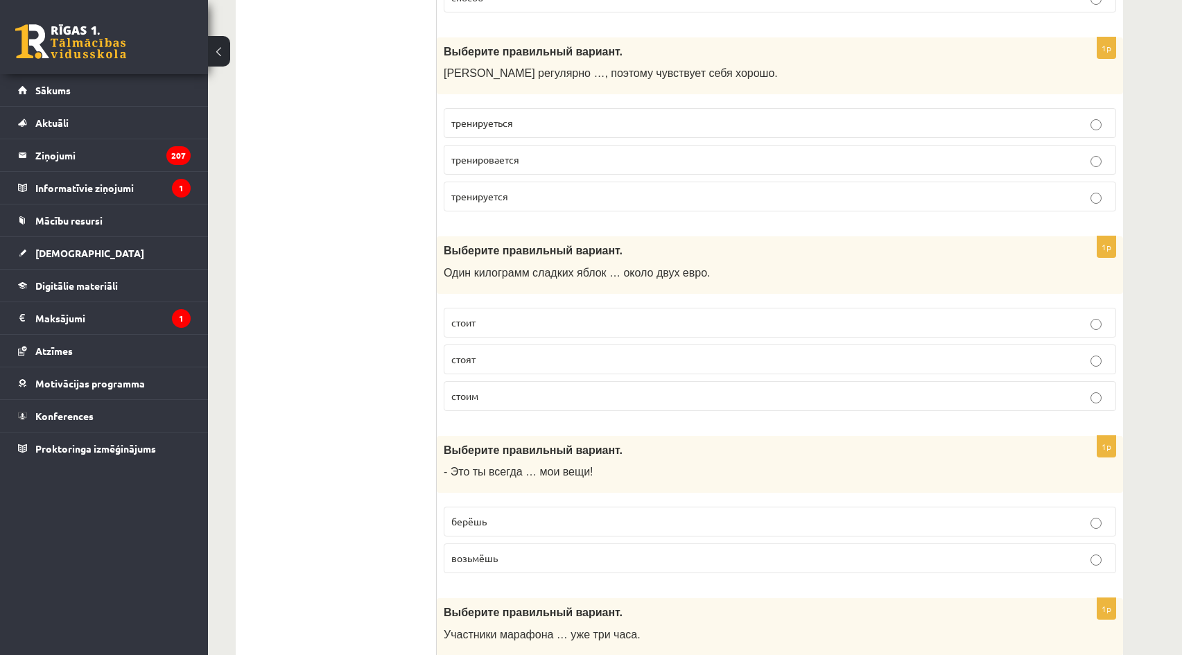
click at [506, 326] on p "стоит" at bounding box center [779, 322] width 657 height 15
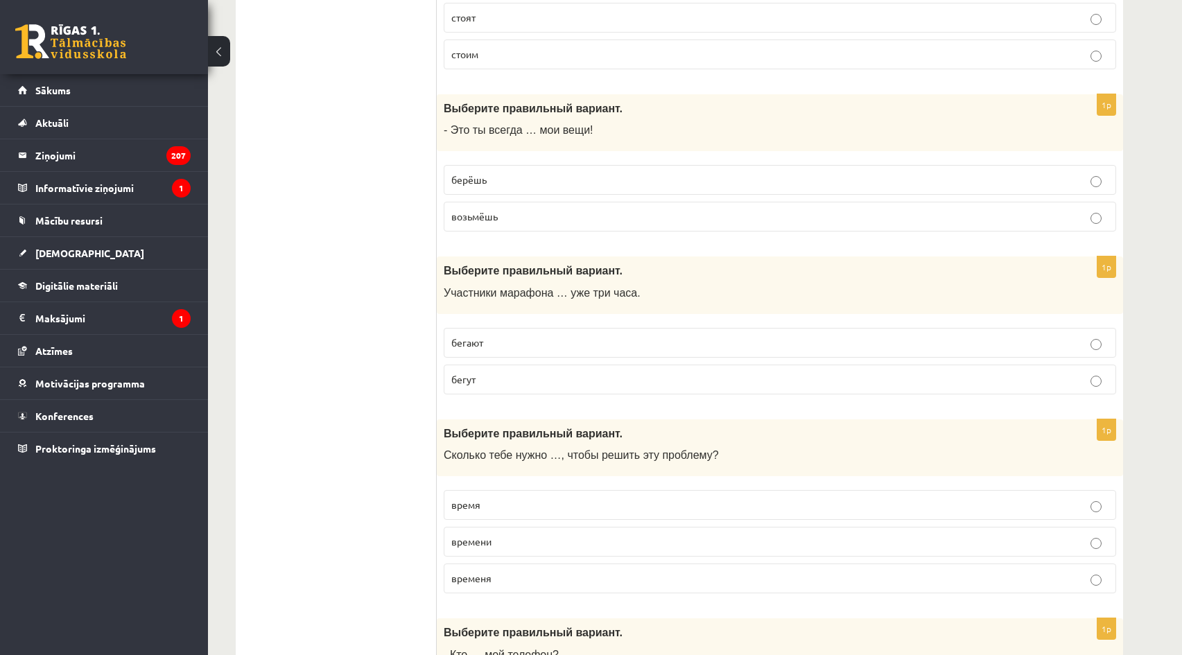
scroll to position [2565, 0]
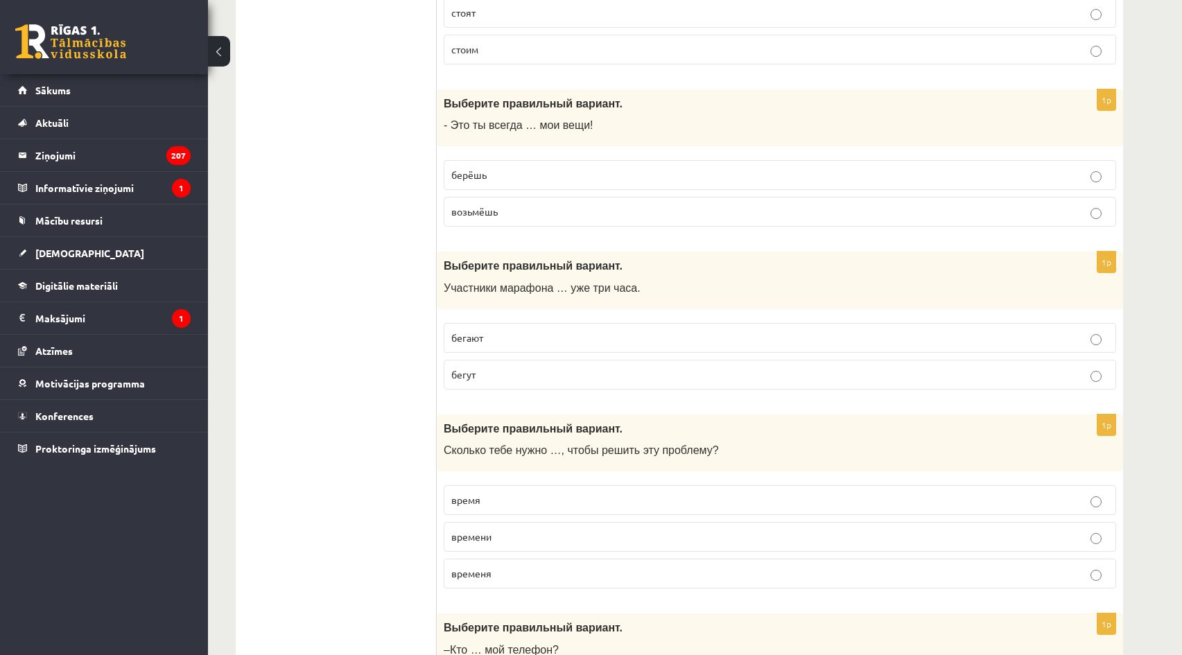
click at [640, 182] on p "берёшь" at bounding box center [779, 175] width 657 height 15
click at [587, 381] on p "бегут" at bounding box center [779, 374] width 657 height 15
click at [559, 529] on label "времени" at bounding box center [780, 537] width 672 height 30
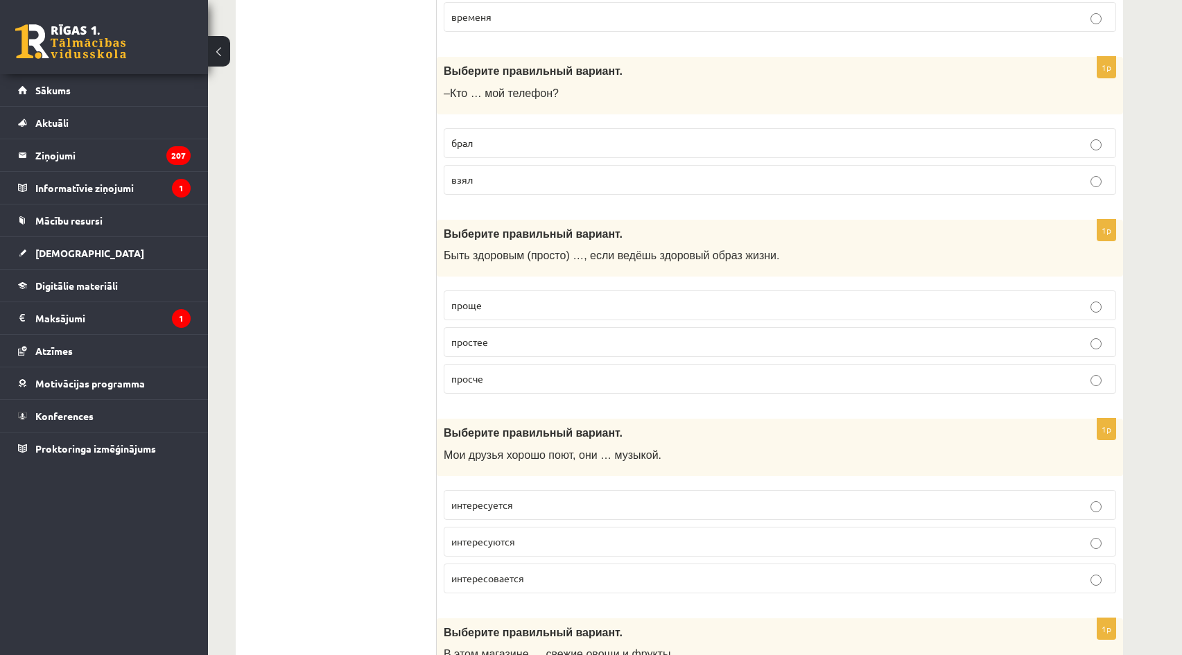
scroll to position [3120, 0]
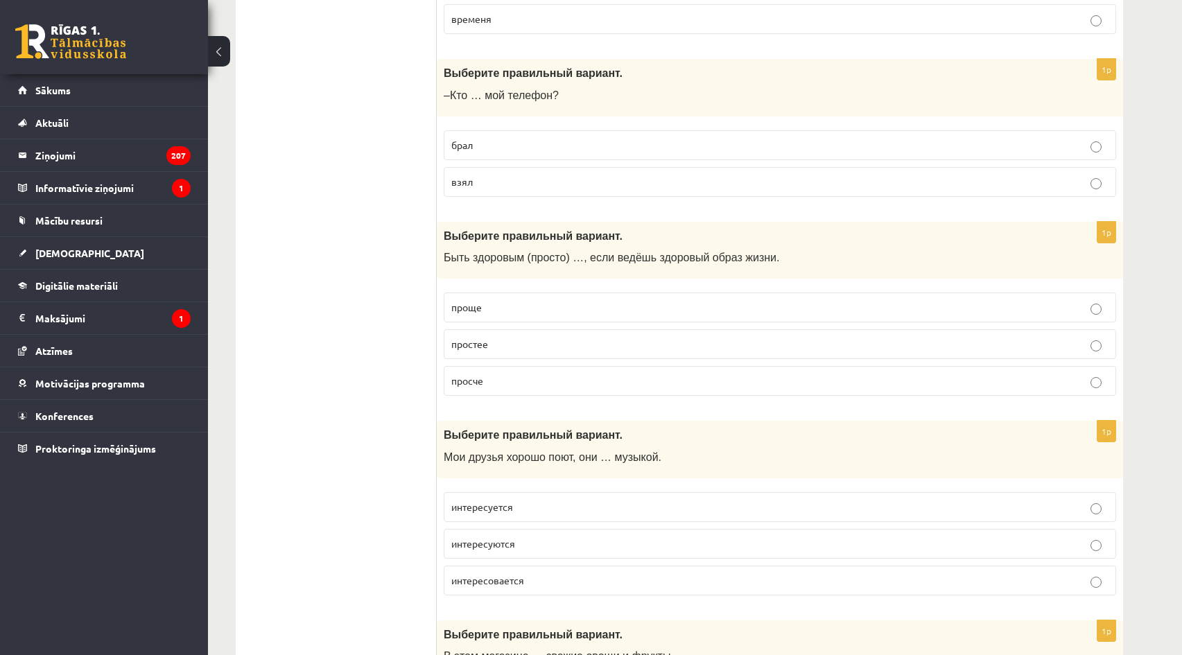
click at [591, 191] on label "взял" at bounding box center [780, 182] width 672 height 30
click at [526, 314] on p "проще" at bounding box center [779, 307] width 657 height 15
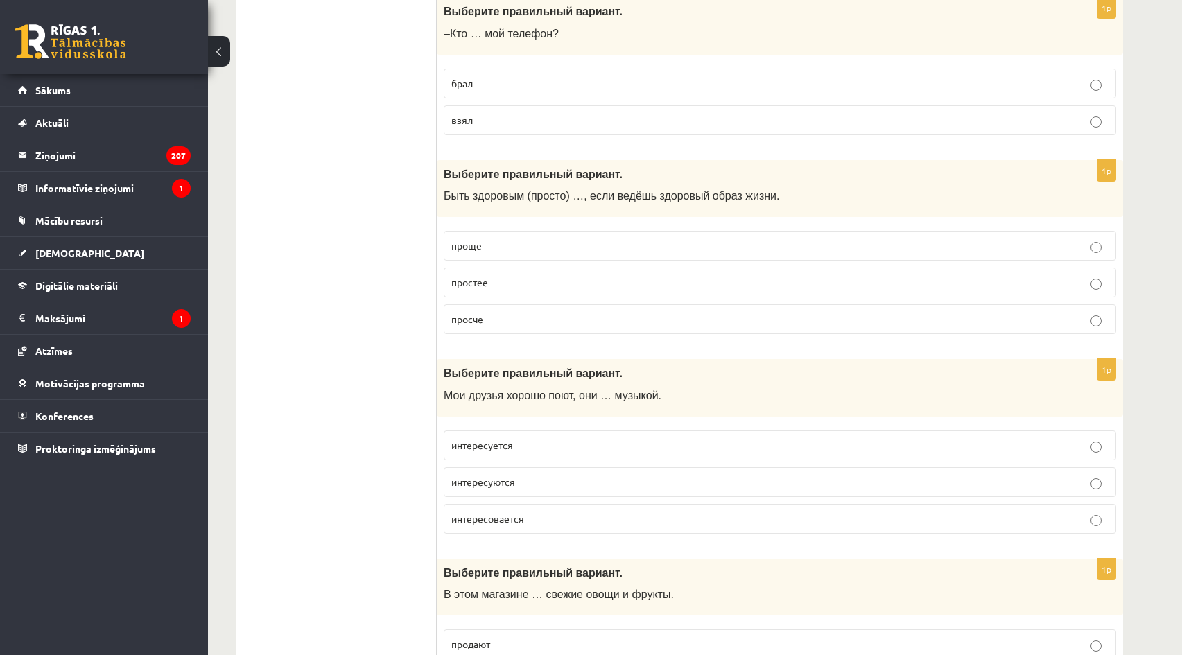
scroll to position [3189, 0]
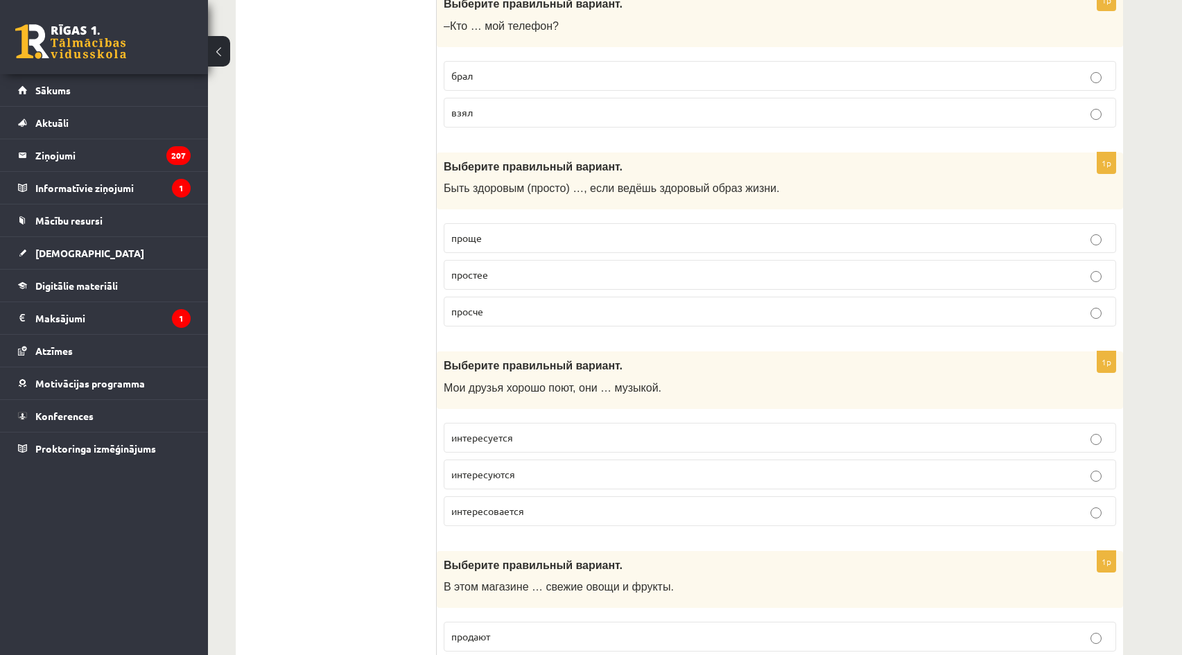
click at [498, 483] on label "интересуются" at bounding box center [780, 475] width 672 height 30
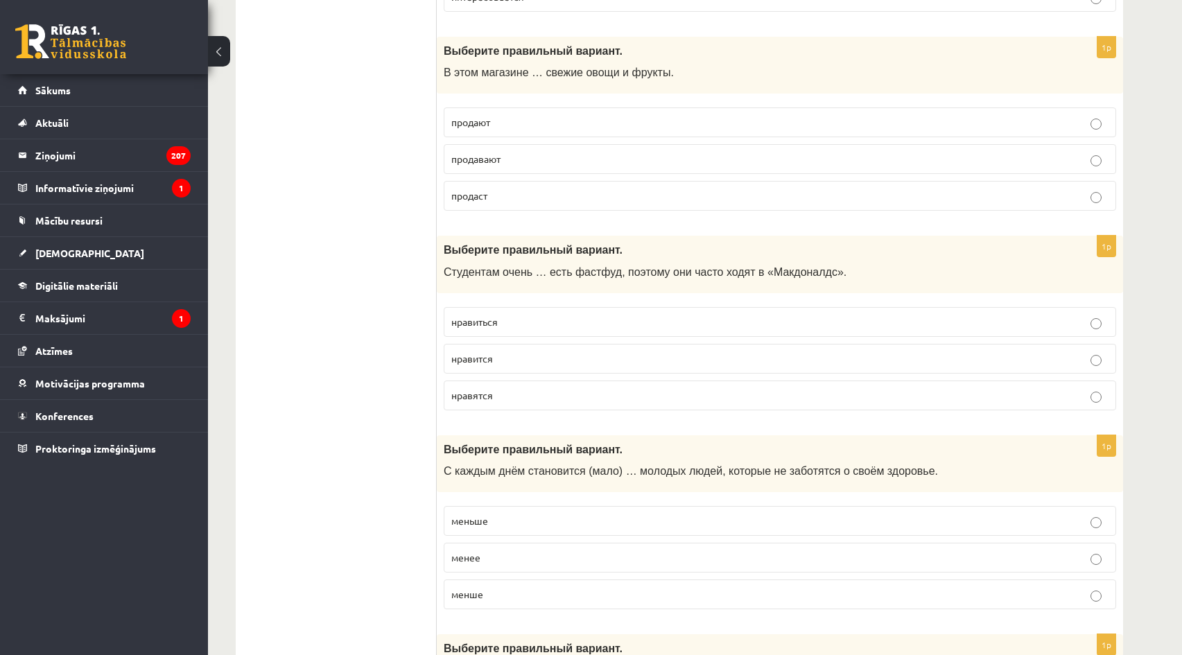
scroll to position [3744, 0]
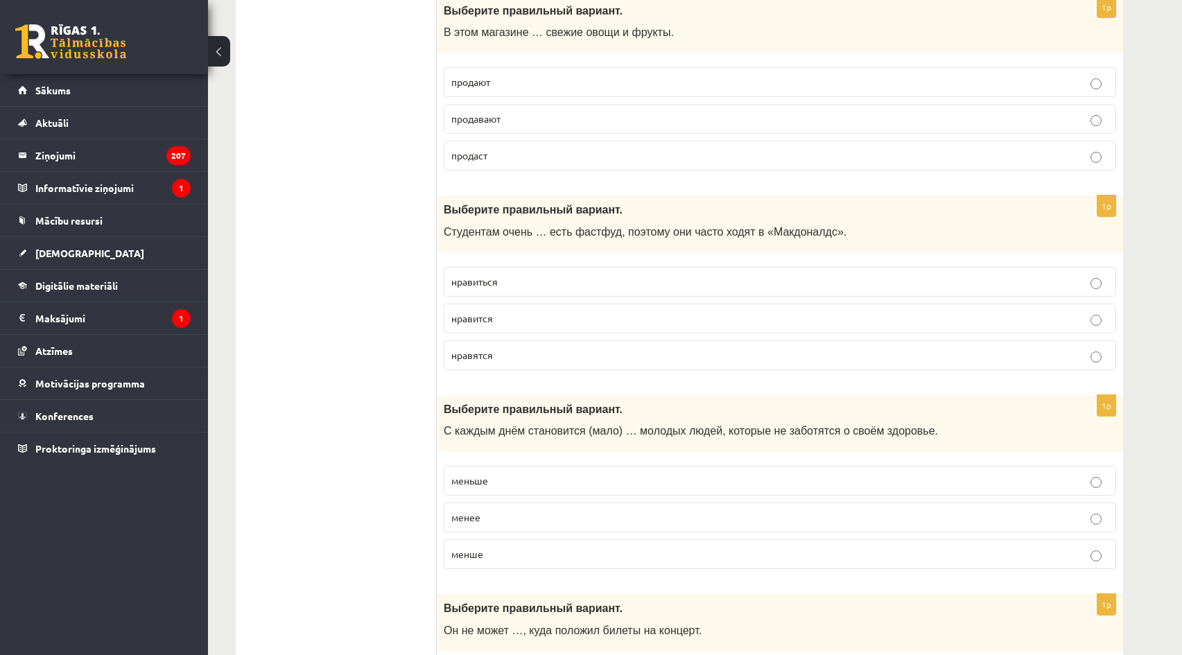
click at [501, 125] on p "продавают" at bounding box center [779, 119] width 657 height 15
click at [490, 321] on span "нравится" at bounding box center [472, 318] width 42 height 12
click at [512, 484] on p "меньше" at bounding box center [779, 481] width 657 height 15
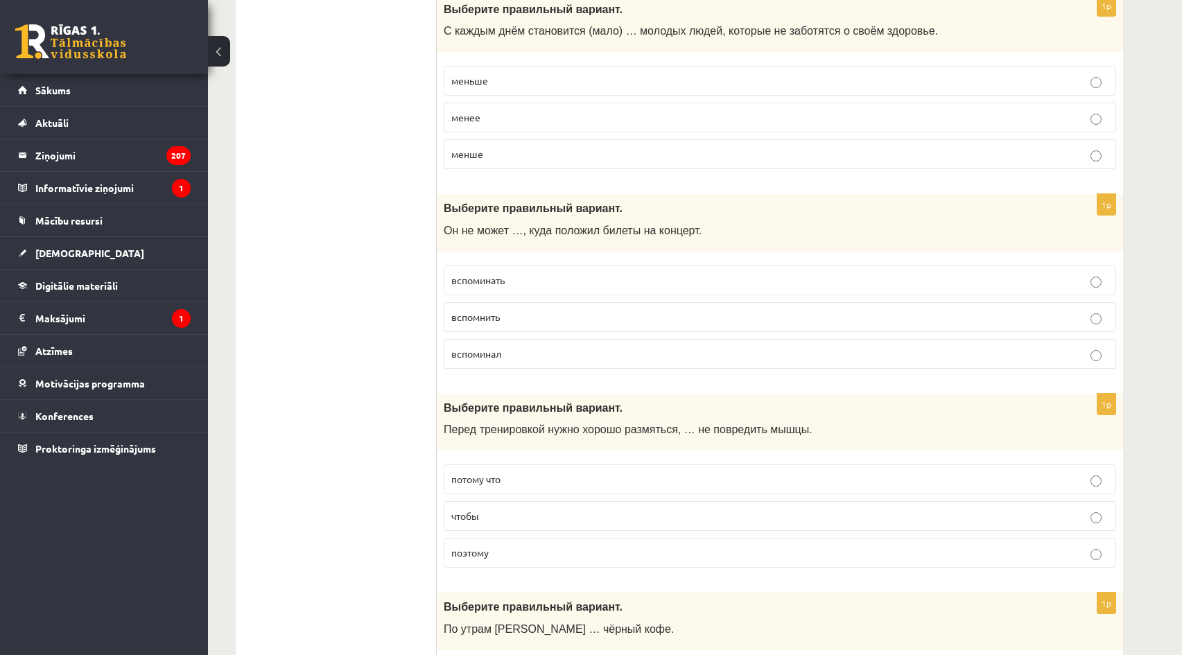
scroll to position [4199, 0]
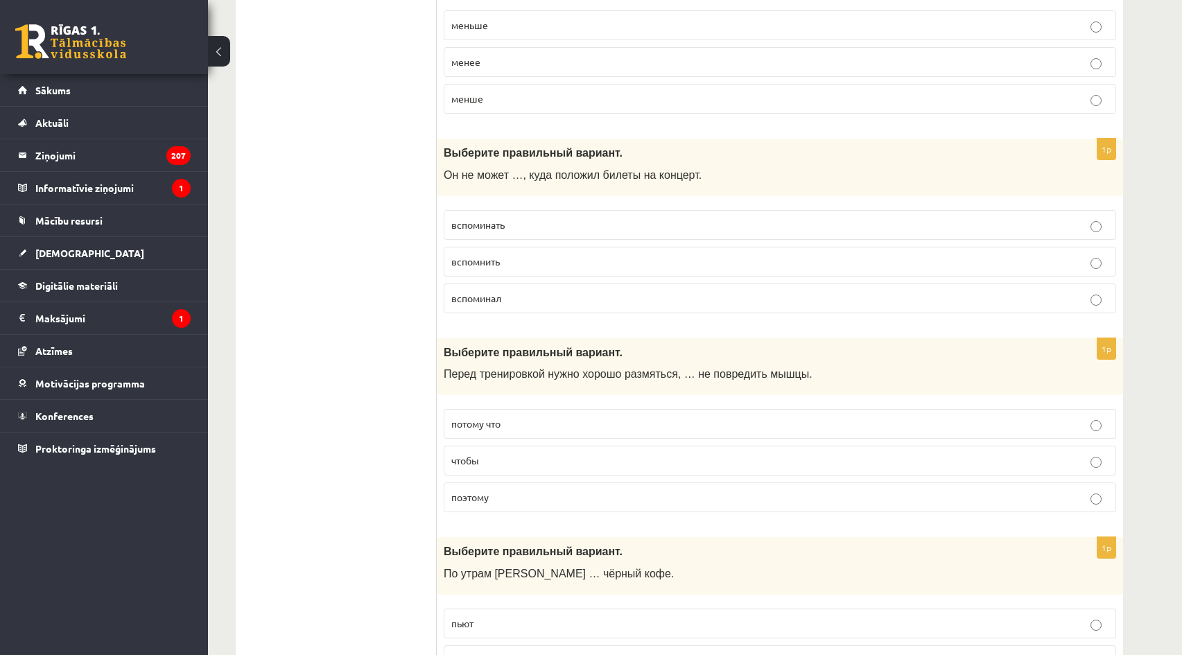
click at [521, 261] on p "вспомнить" at bounding box center [779, 261] width 657 height 15
click at [542, 467] on p "чтобы" at bounding box center [779, 460] width 657 height 15
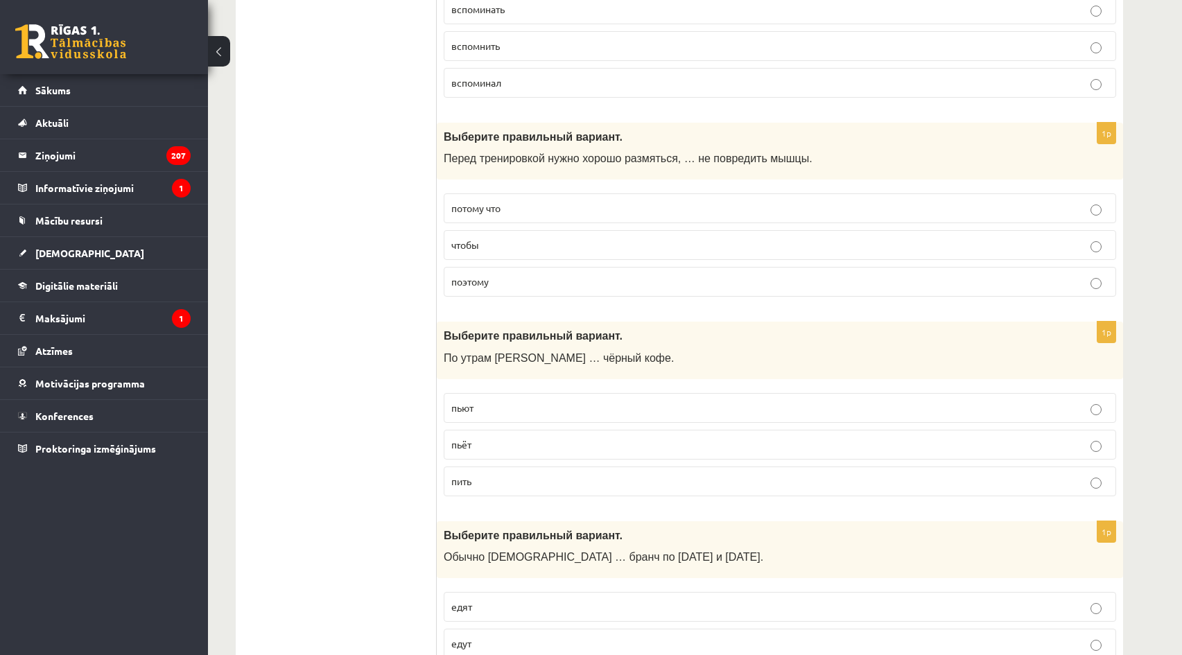
scroll to position [4477, 0]
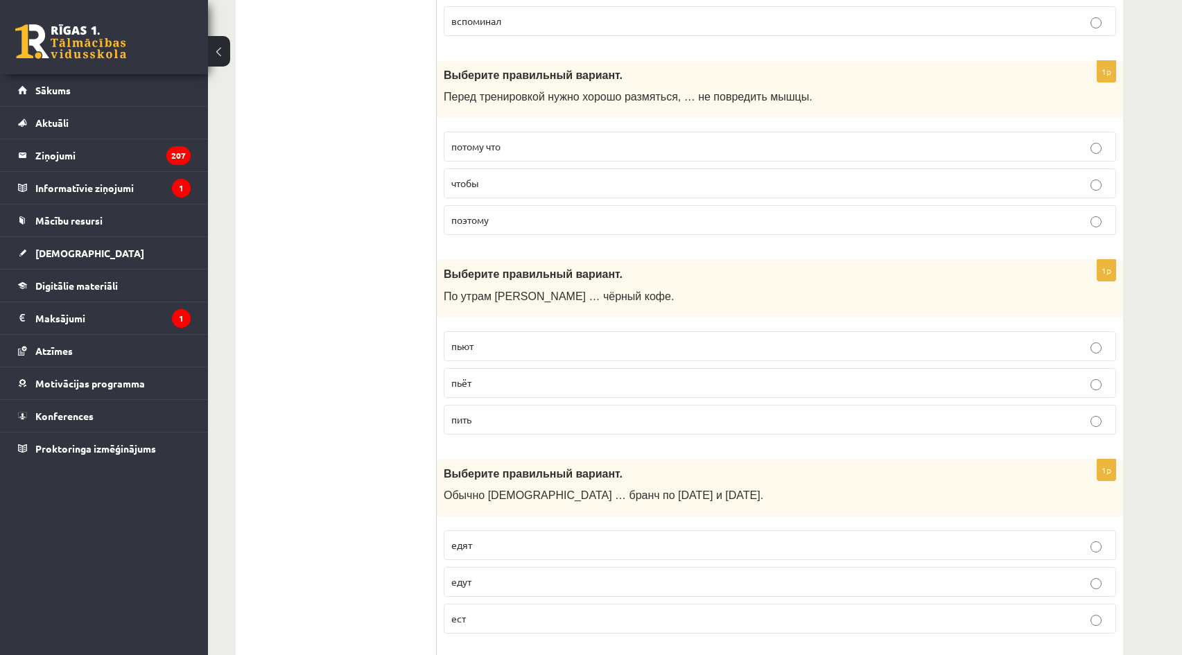
click at [519, 382] on p "пьёт" at bounding box center [779, 383] width 657 height 15
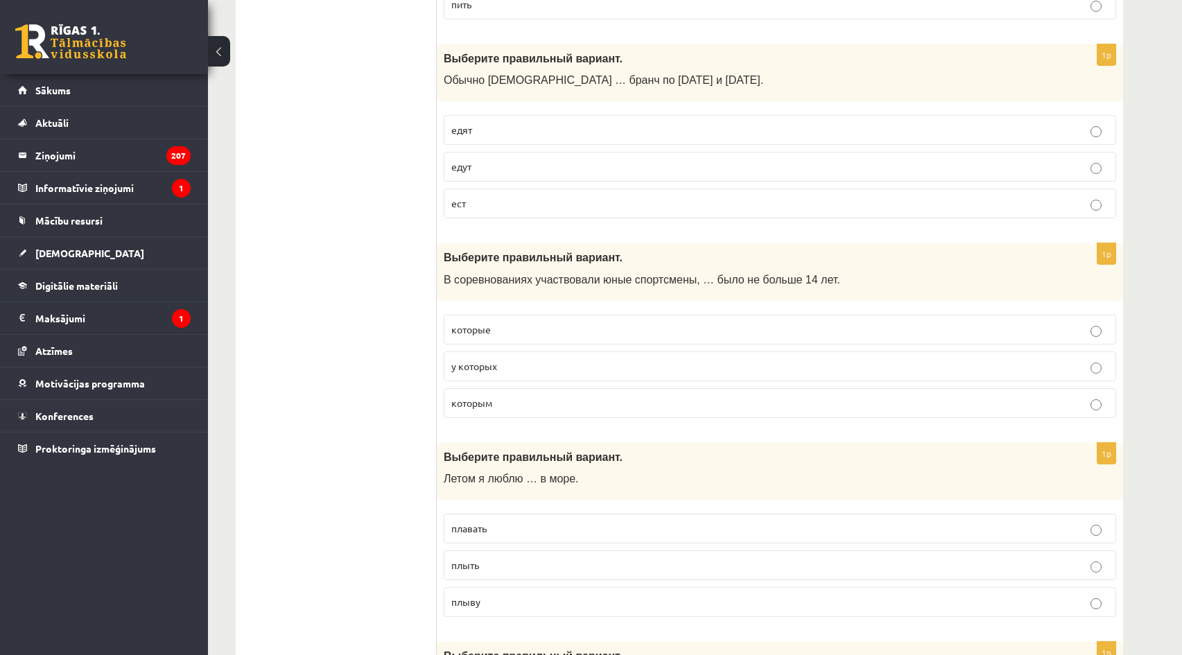
scroll to position [4890, 0]
click at [593, 141] on label "едят" at bounding box center [780, 132] width 672 height 30
click at [524, 370] on p "у которых" at bounding box center [779, 368] width 657 height 15
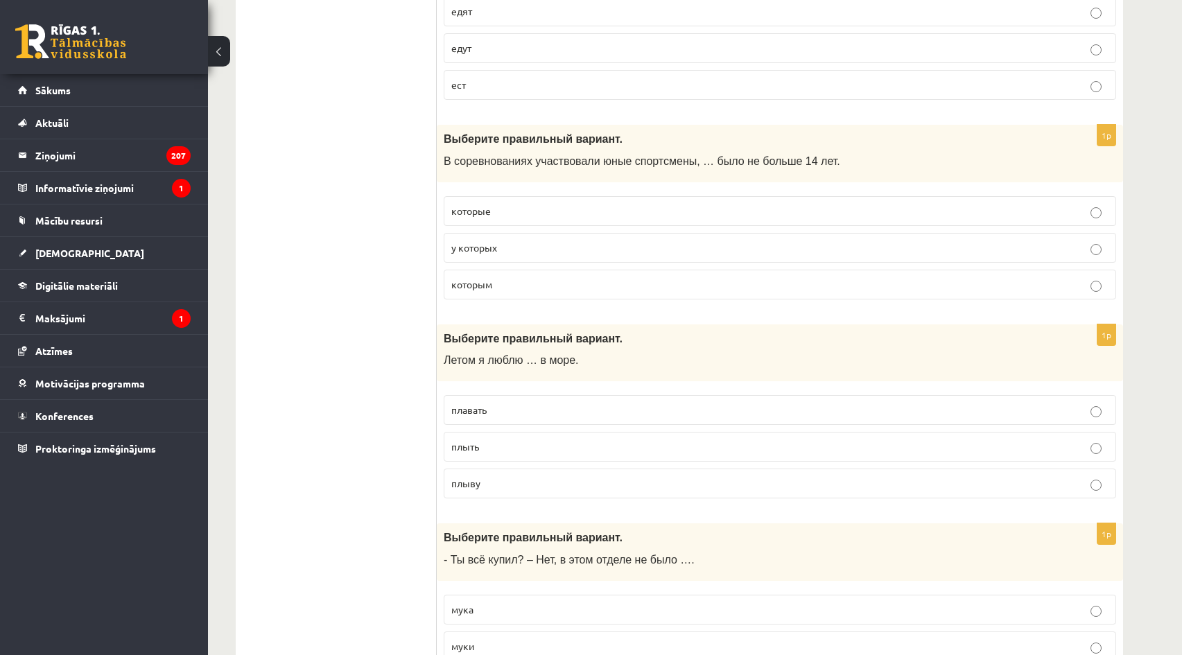
scroll to position [5028, 0]
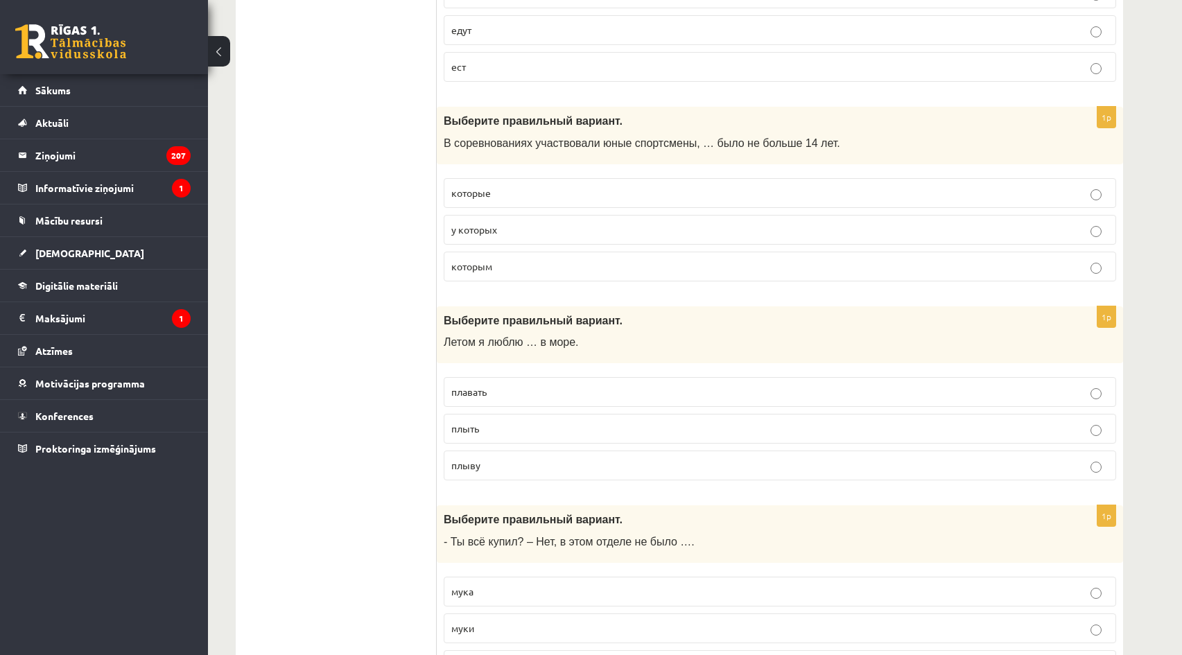
click at [530, 398] on p "плавать" at bounding box center [779, 392] width 657 height 15
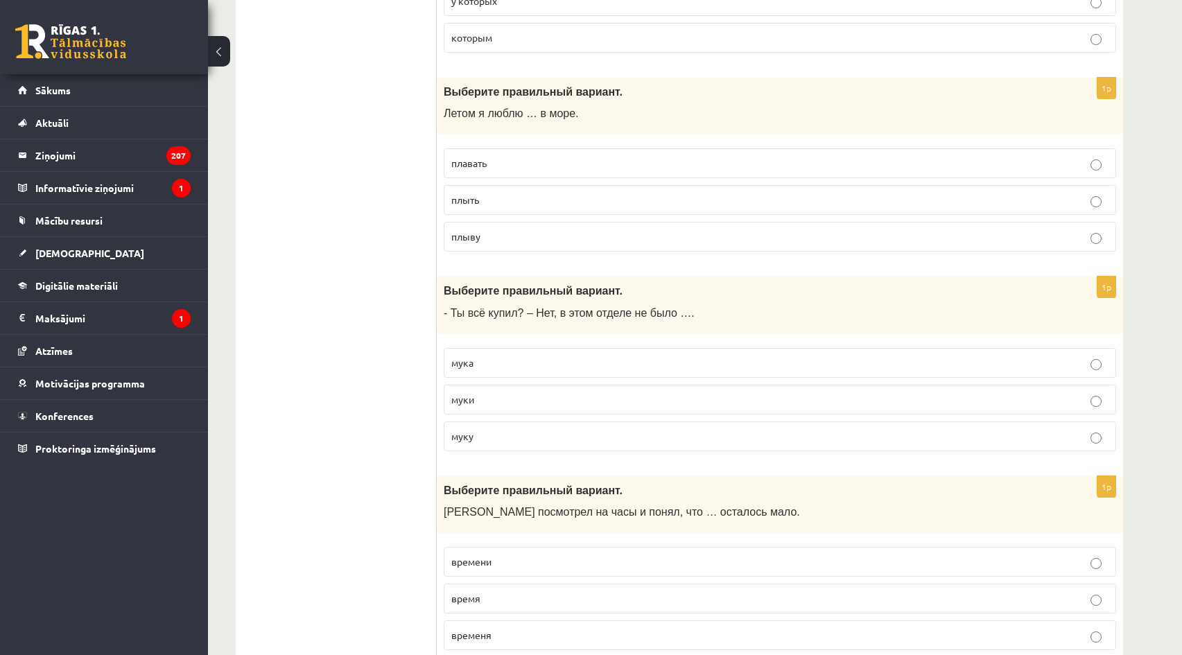
scroll to position [5306, 0]
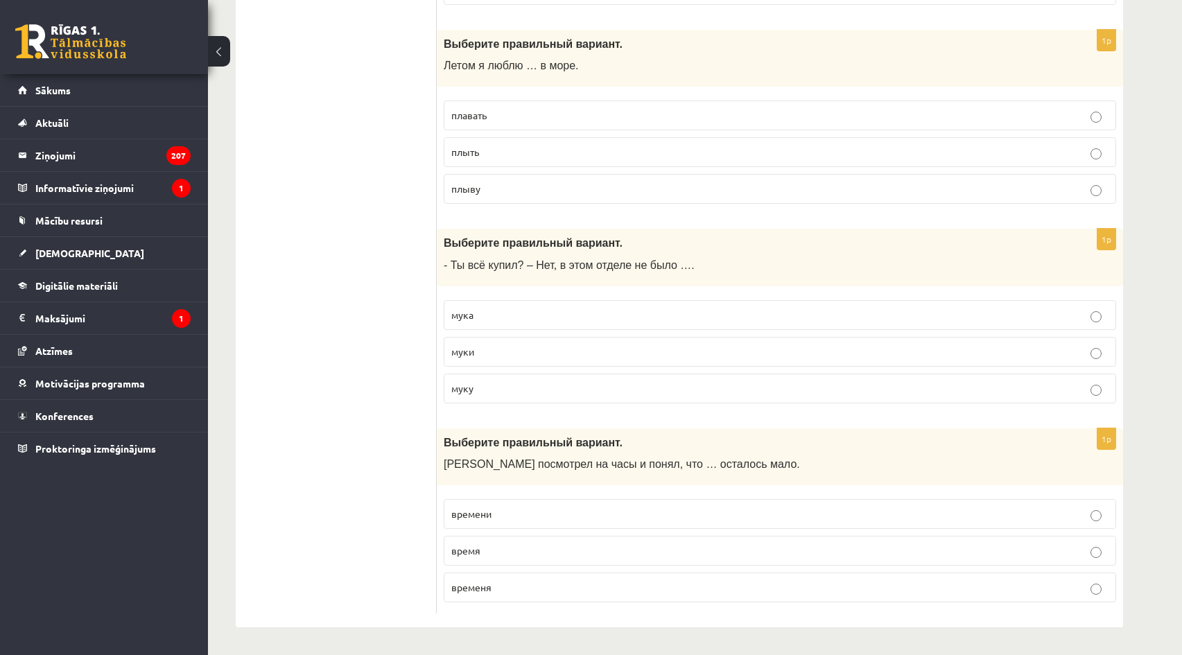
click at [510, 351] on p "муки" at bounding box center [779, 352] width 657 height 15
click at [508, 519] on p "времени" at bounding box center [779, 514] width 657 height 15
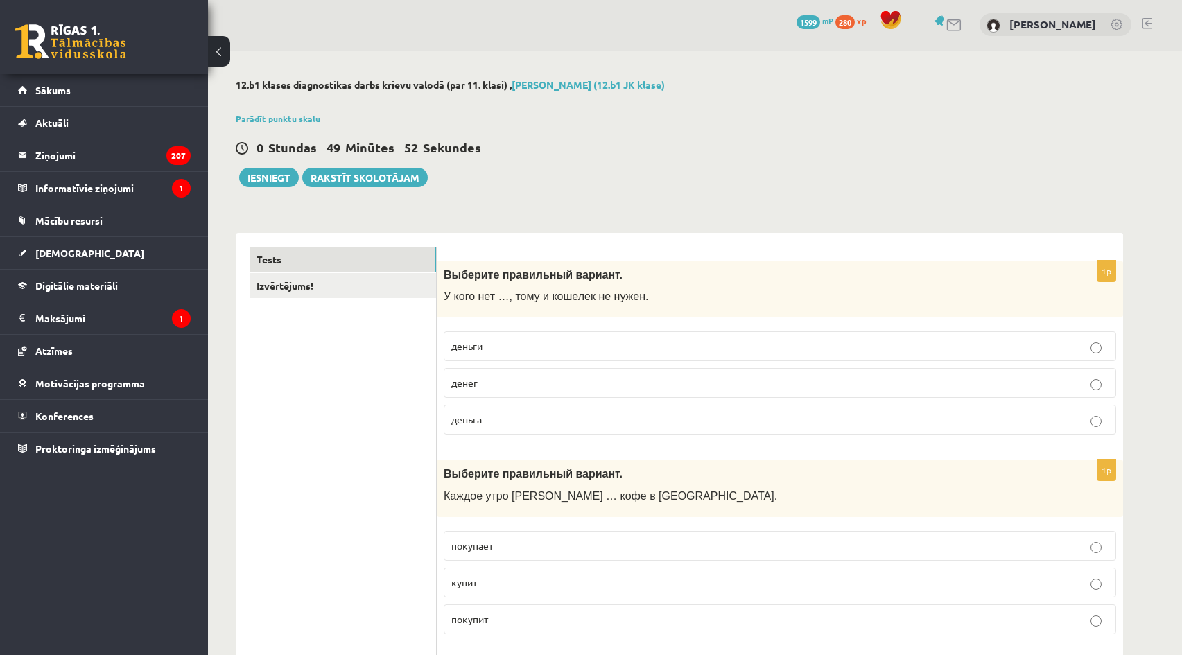
scroll to position [0, 0]
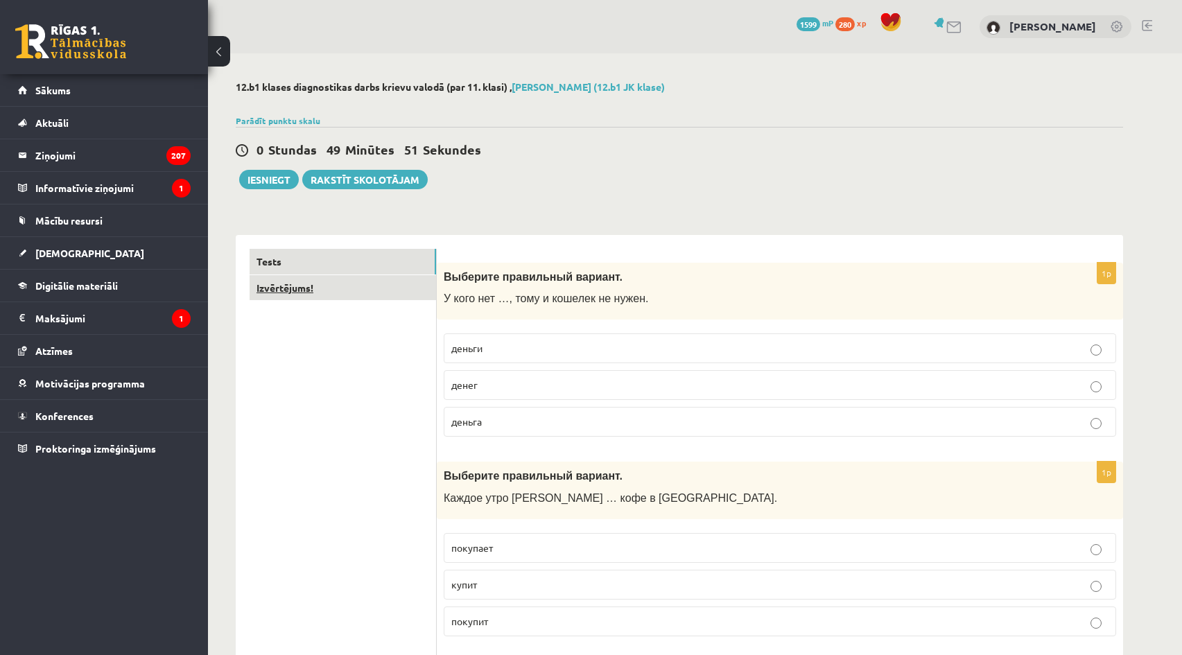
click at [348, 297] on link "Izvērtējums!" at bounding box center [343, 288] width 186 height 26
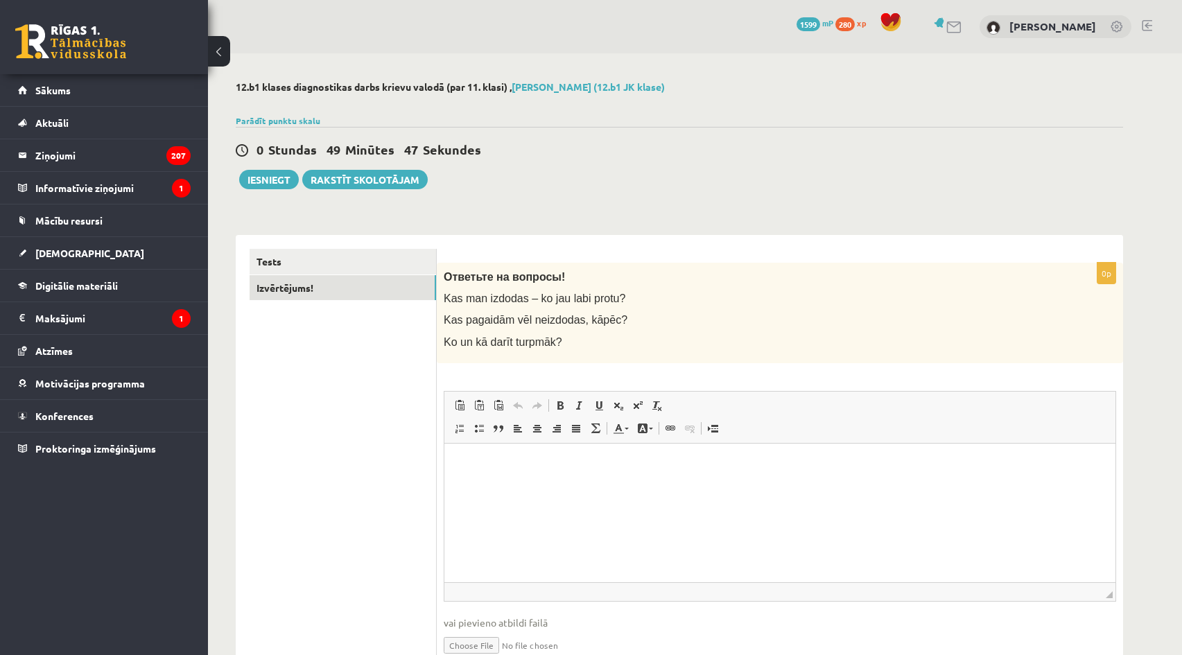
click at [546, 474] on html at bounding box center [779, 464] width 671 height 42
click at [288, 185] on button "Iesniegt" at bounding box center [269, 179] width 60 height 19
click at [745, 138] on div "0 Stundas 49 Minūtes 11 Sekundes Ieskaite saglabāta! Iesniegt Rakstīt skolotājam" at bounding box center [679, 158] width 887 height 62
click at [276, 174] on button "Iesniegt" at bounding box center [269, 179] width 60 height 19
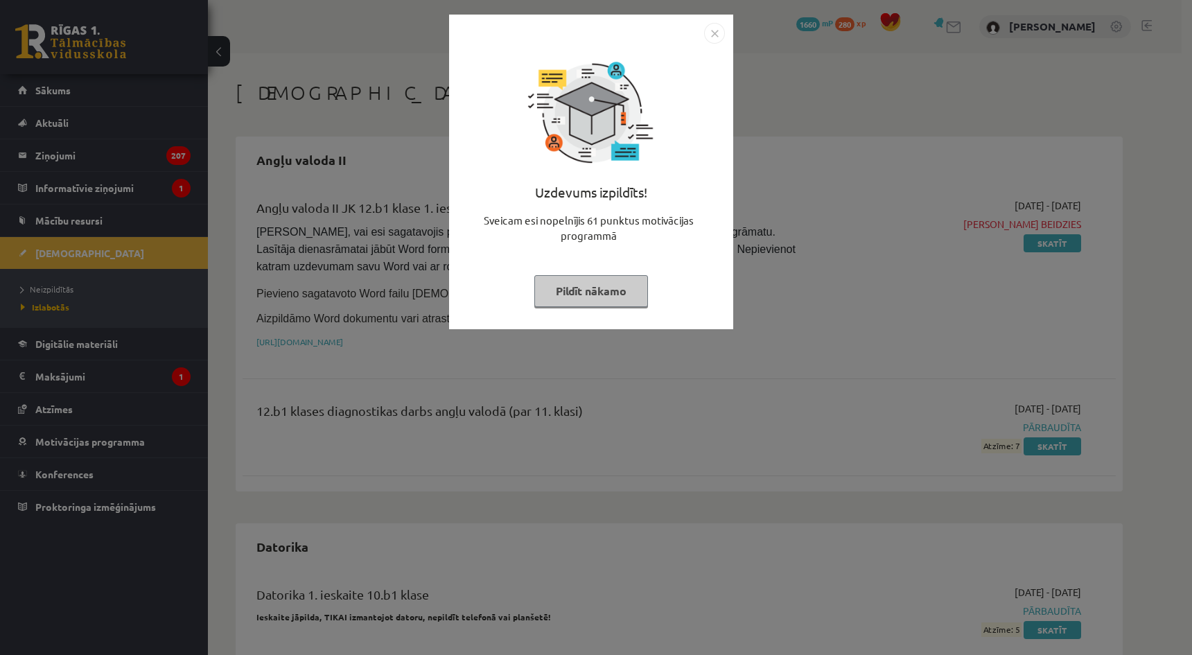
click at [713, 36] on img "Close" at bounding box center [714, 33] width 21 height 21
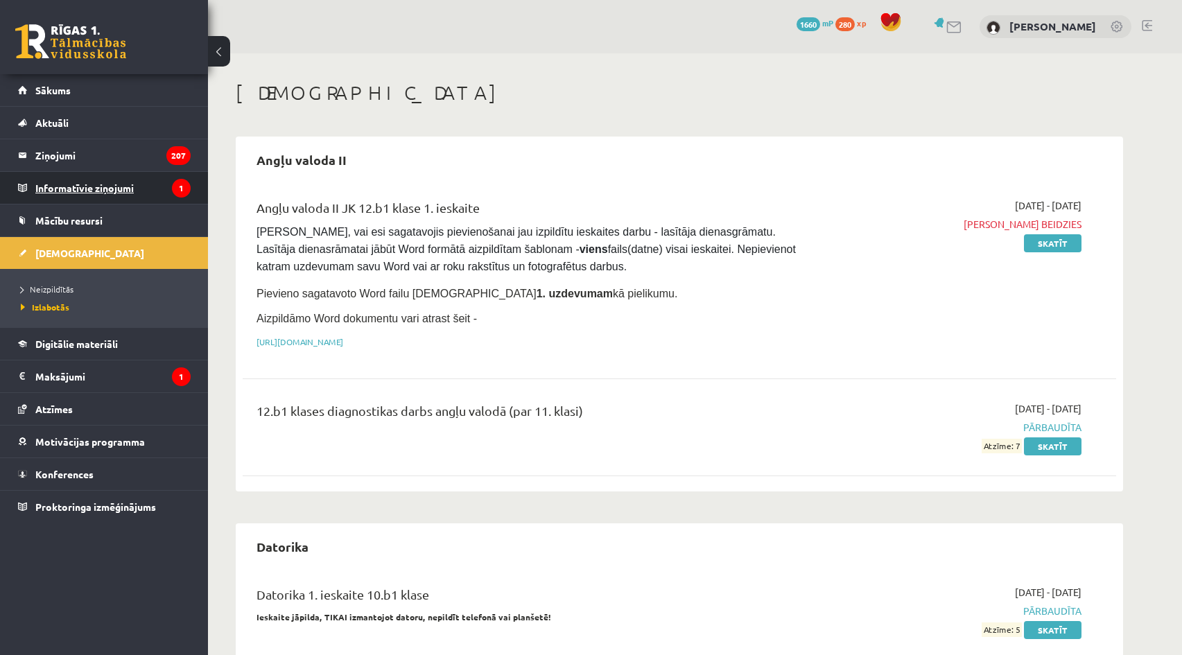
click at [98, 180] on legend "Informatīvie ziņojumi 1" at bounding box center [112, 188] width 155 height 32
